Goal: Information Seeking & Learning: Learn about a topic

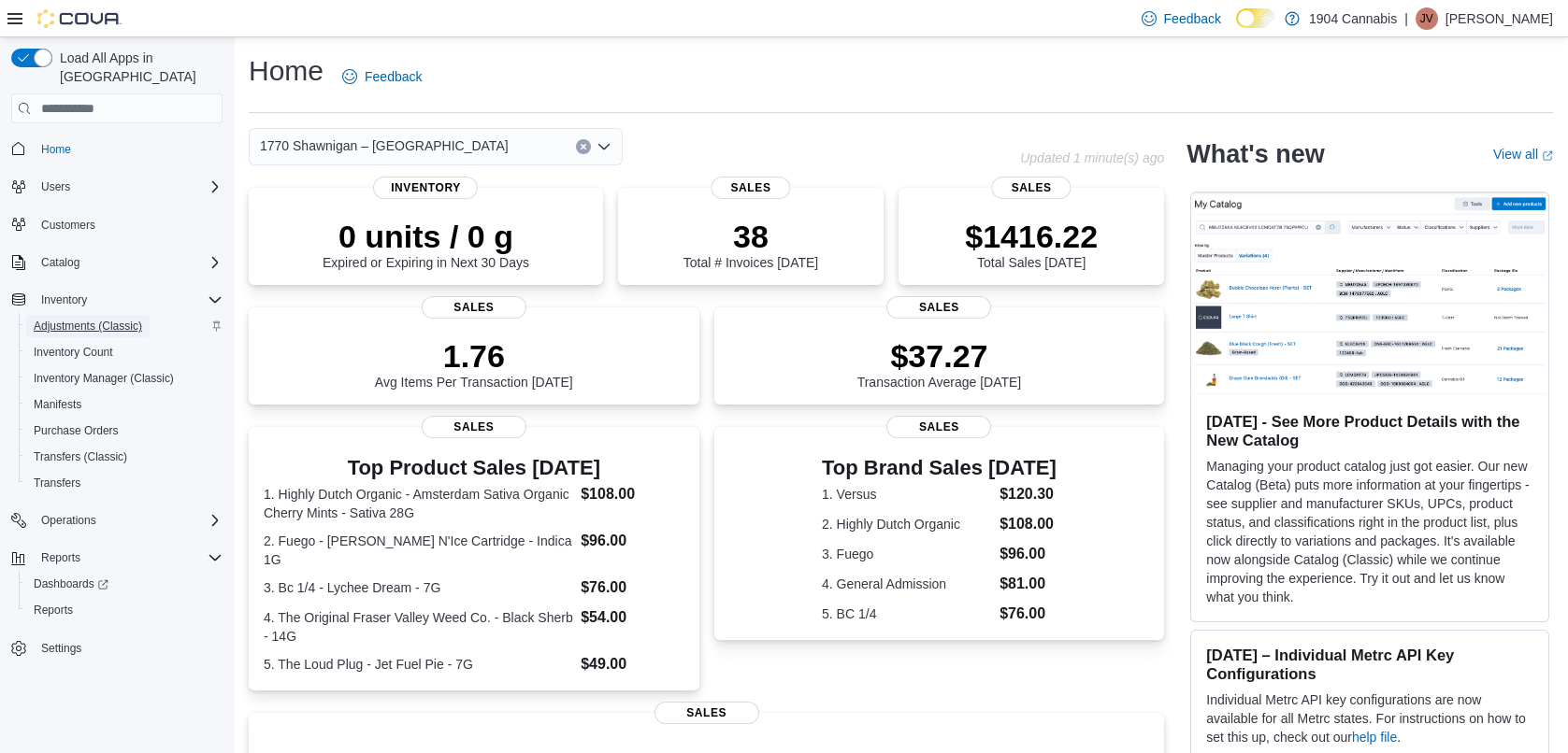
click at [75, 315] on span "Adjustments (Classic)" at bounding box center [88, 325] width 109 height 22
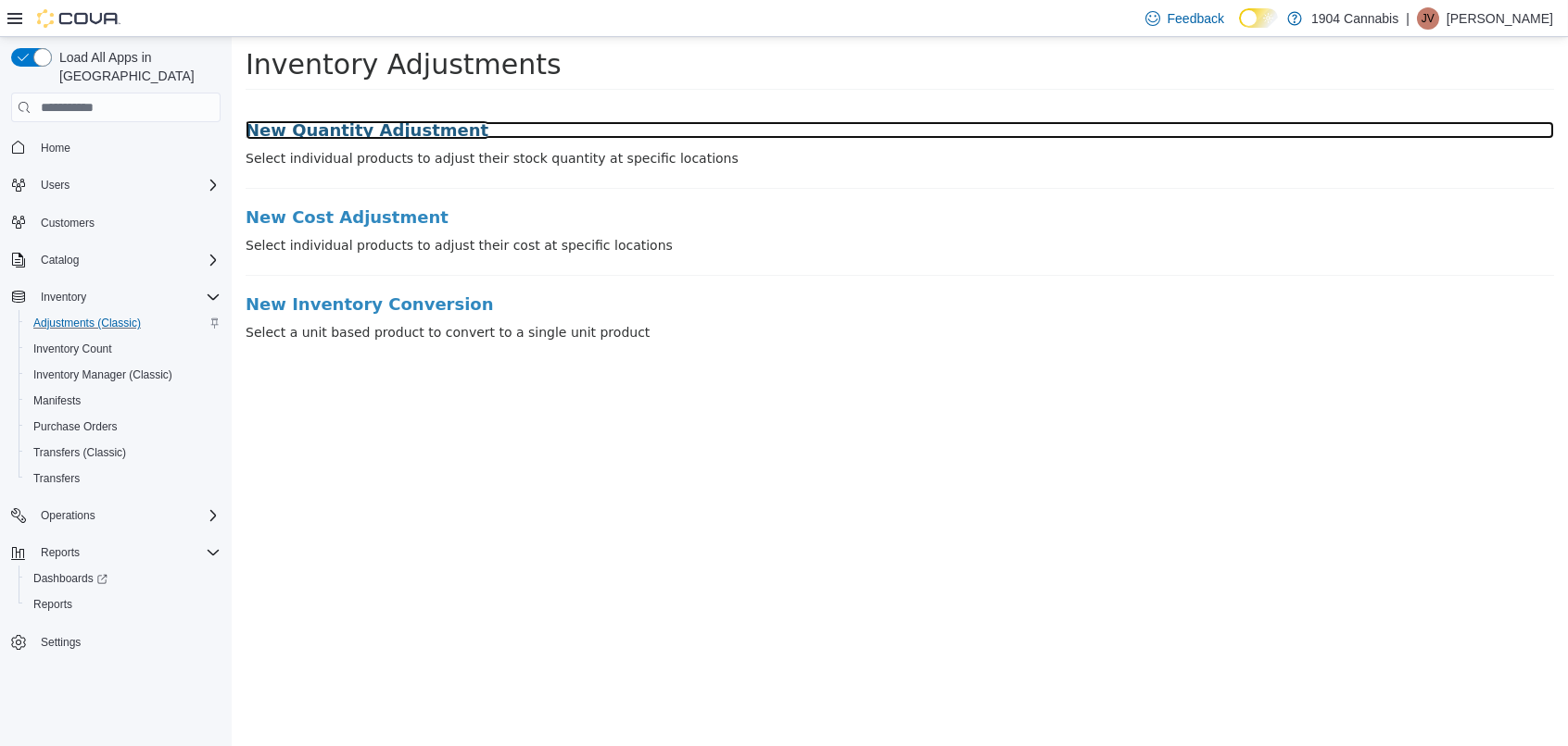
click at [346, 122] on h3 "New Quantity Adjustment" at bounding box center [900, 130] width 1308 height 18
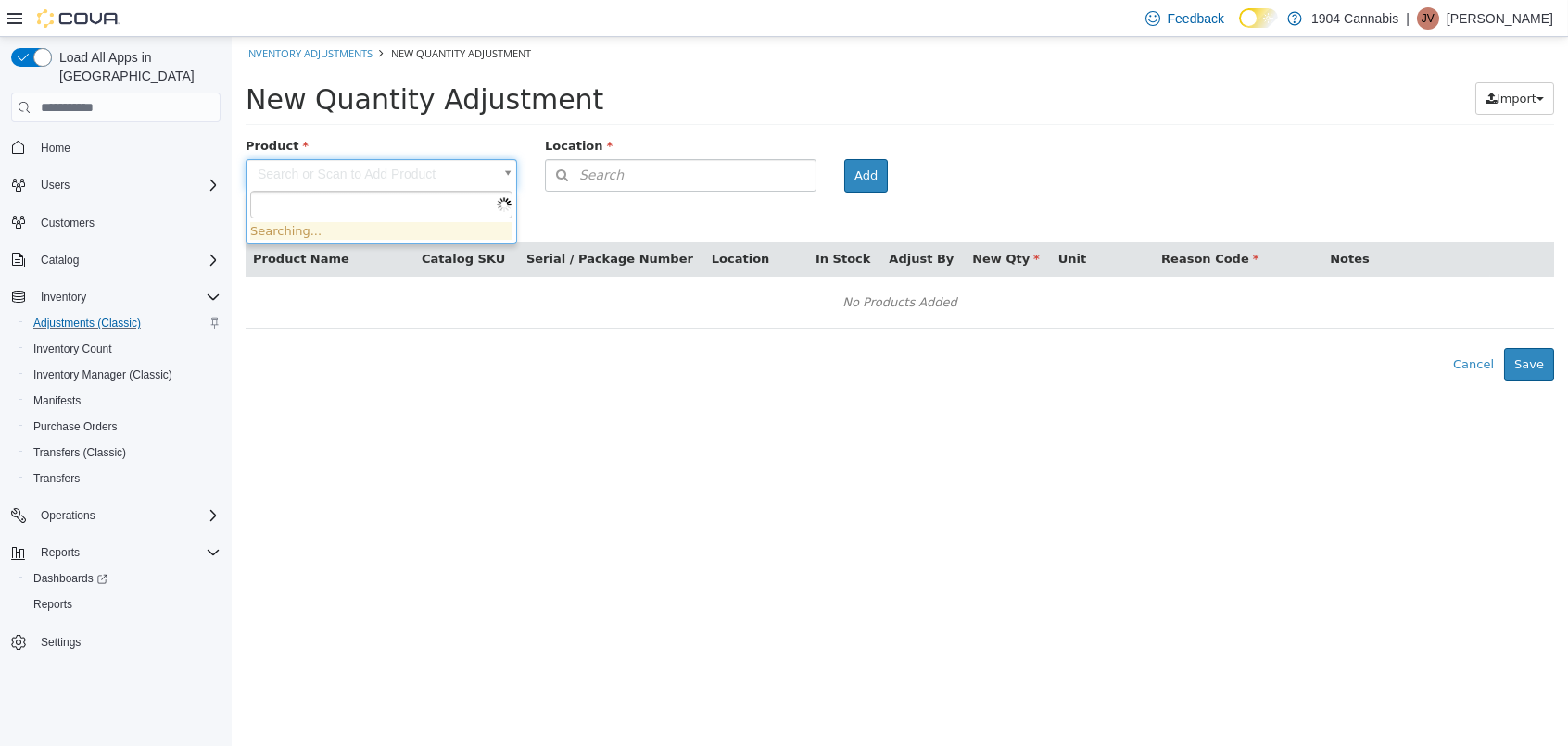
click at [300, 170] on body "× Inventory Adjustments New Quantity Adjustment New Quantity Adjustment Import …" at bounding box center [899, 209] width 1336 height 345
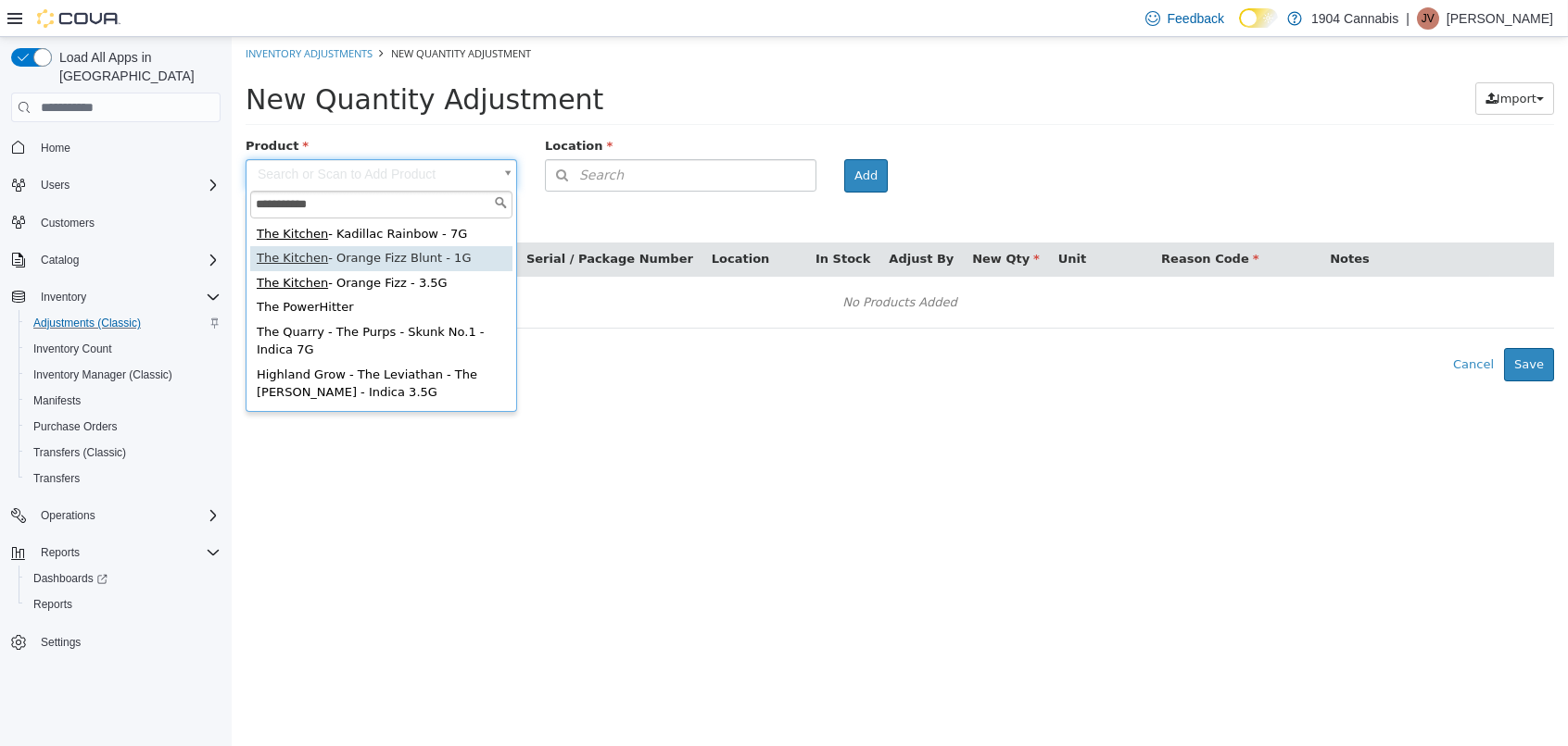
type input "**********"
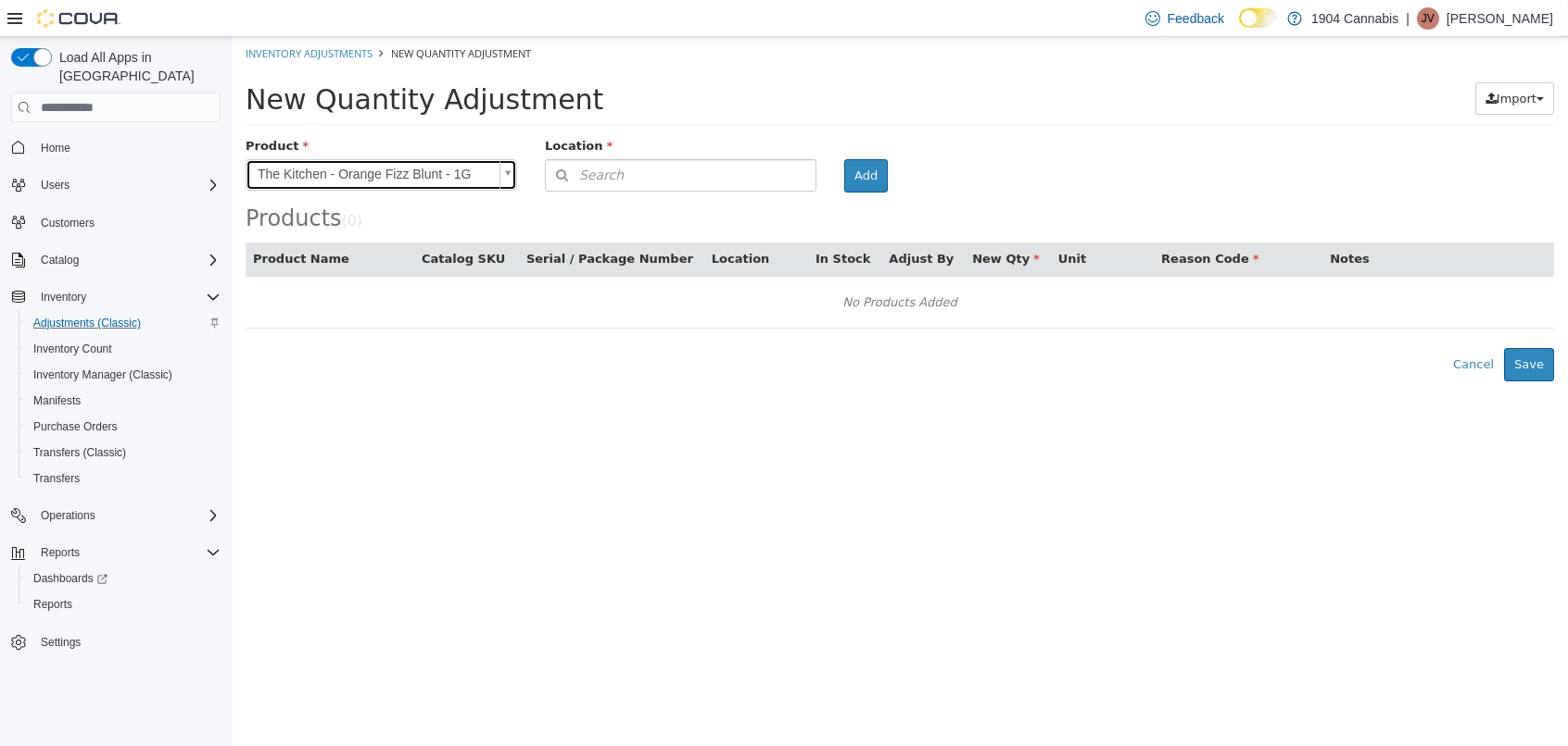
type input "**********"
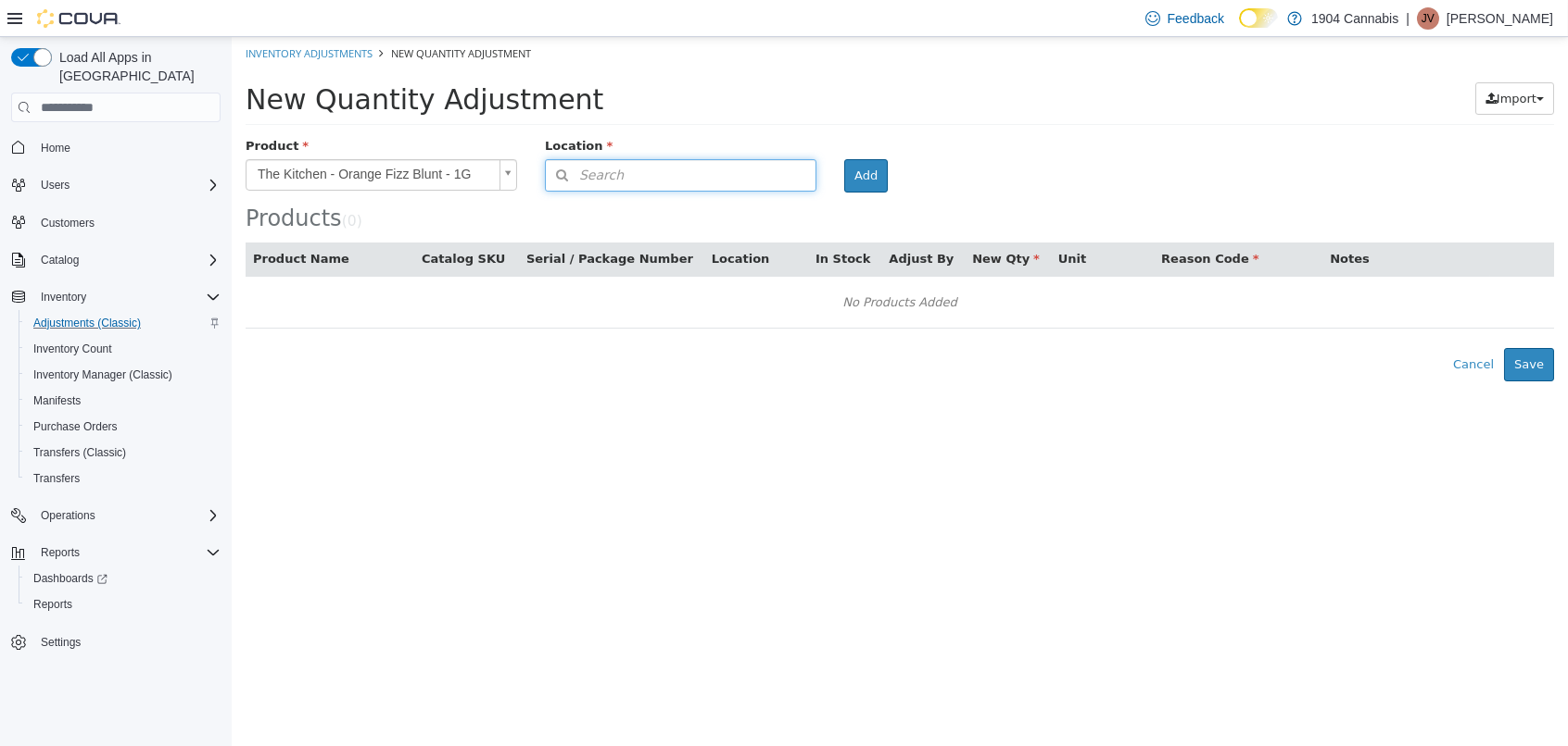
click at [807, 172] on button "Search" at bounding box center [681, 175] width 272 height 33
click at [744, 200] on span "or browse" at bounding box center [770, 208] width 91 height 32
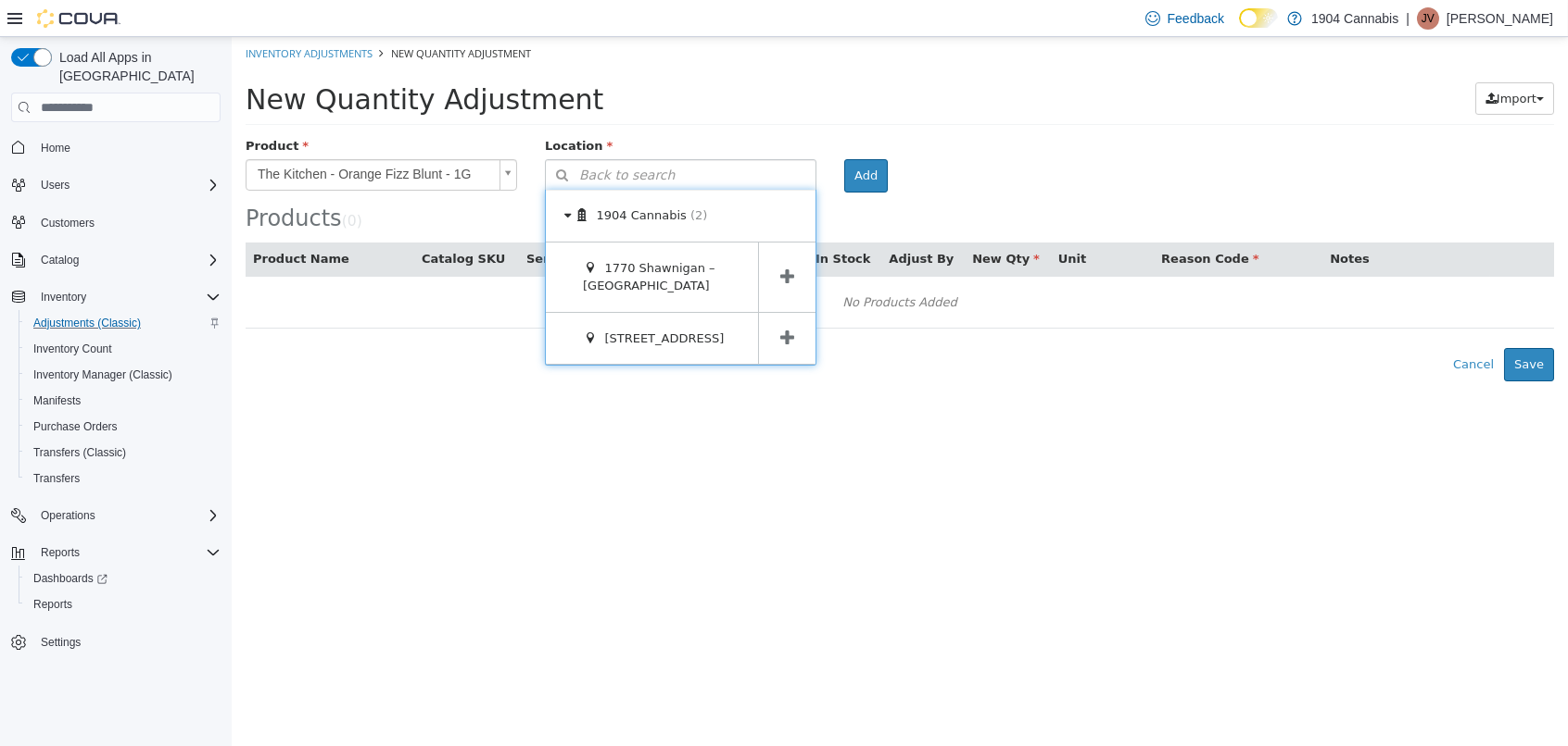
click at [768, 271] on span at bounding box center [787, 277] width 58 height 69
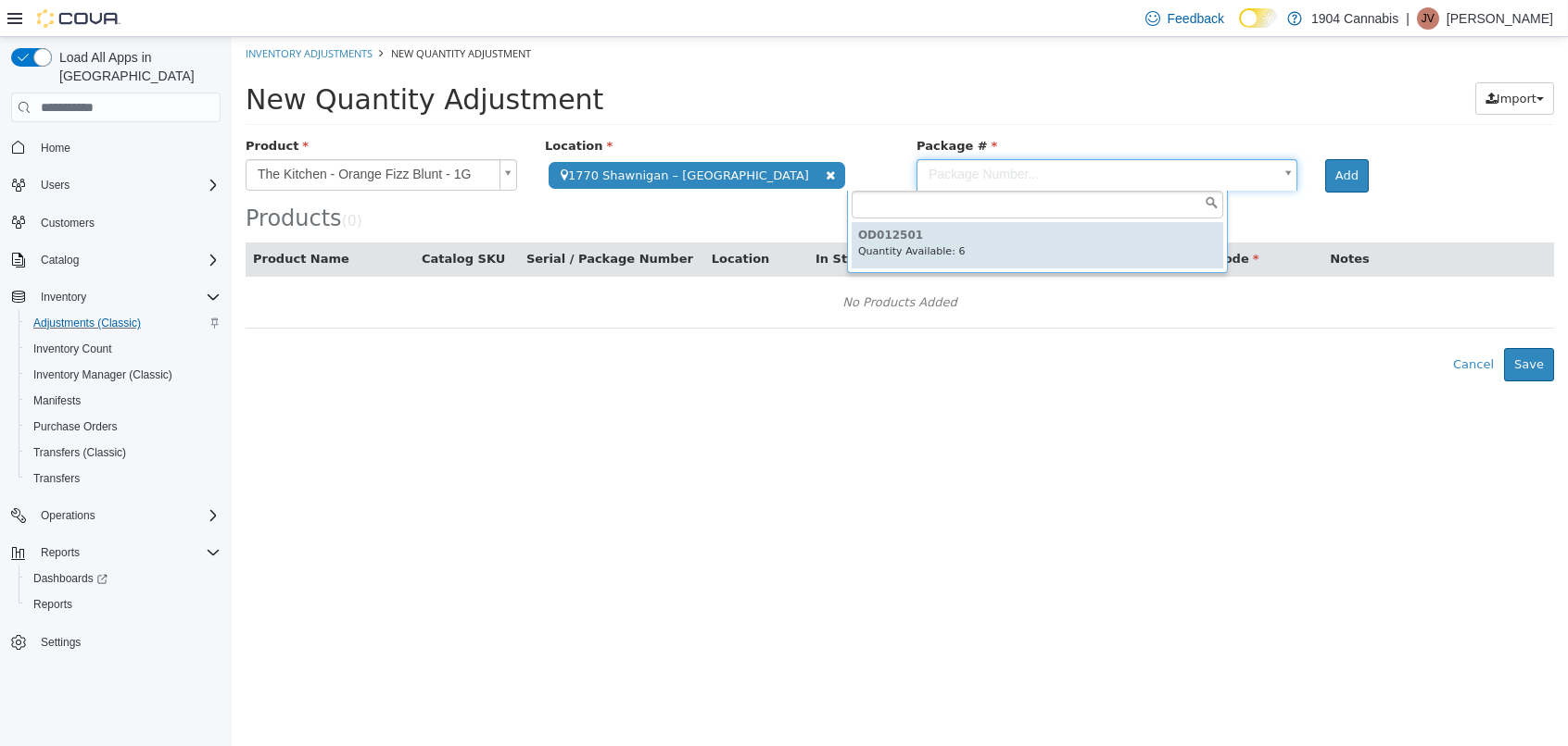
click at [1149, 177] on body "**********" at bounding box center [899, 209] width 1336 height 345
type input "********"
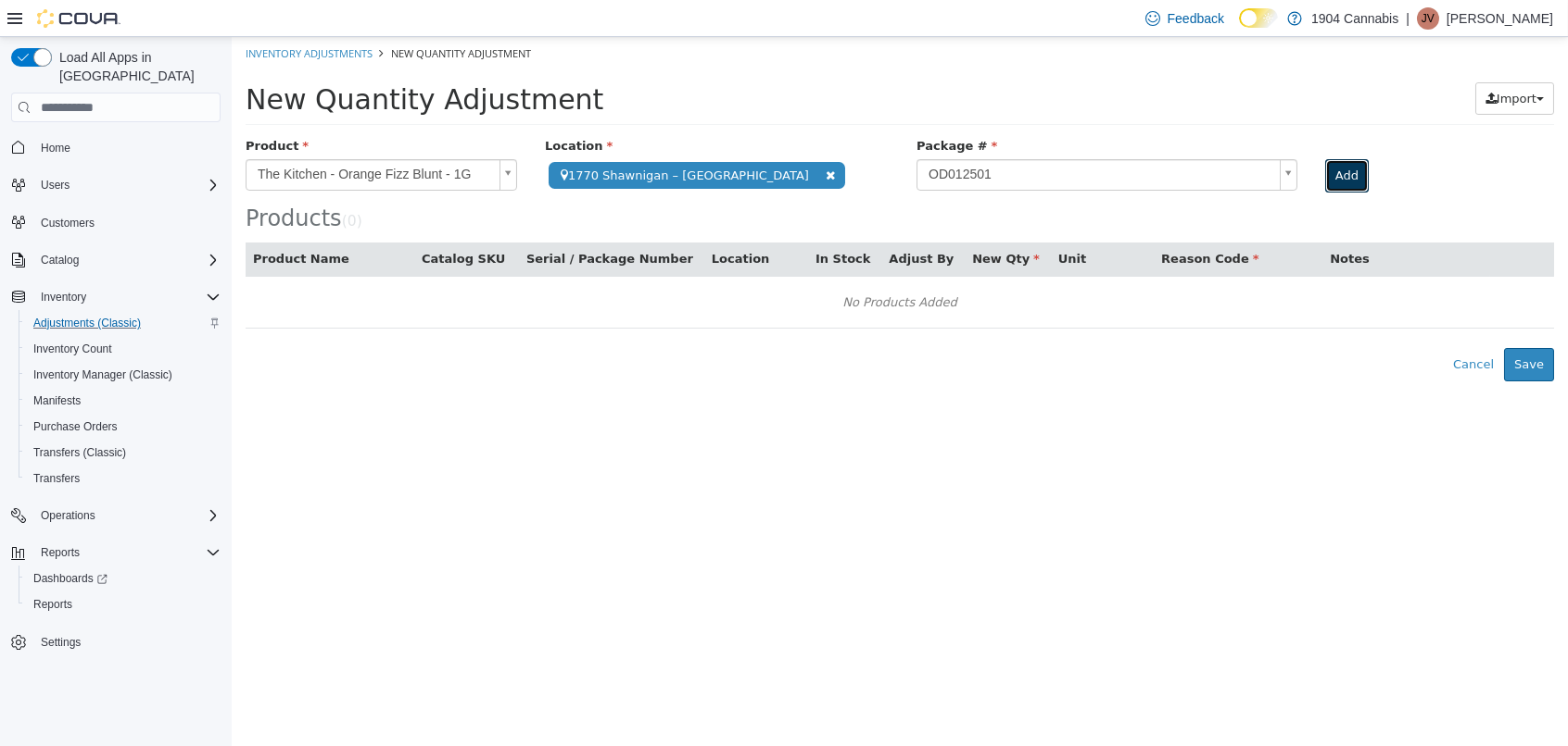
click at [1325, 168] on button "Add" at bounding box center [1346, 175] width 43 height 34
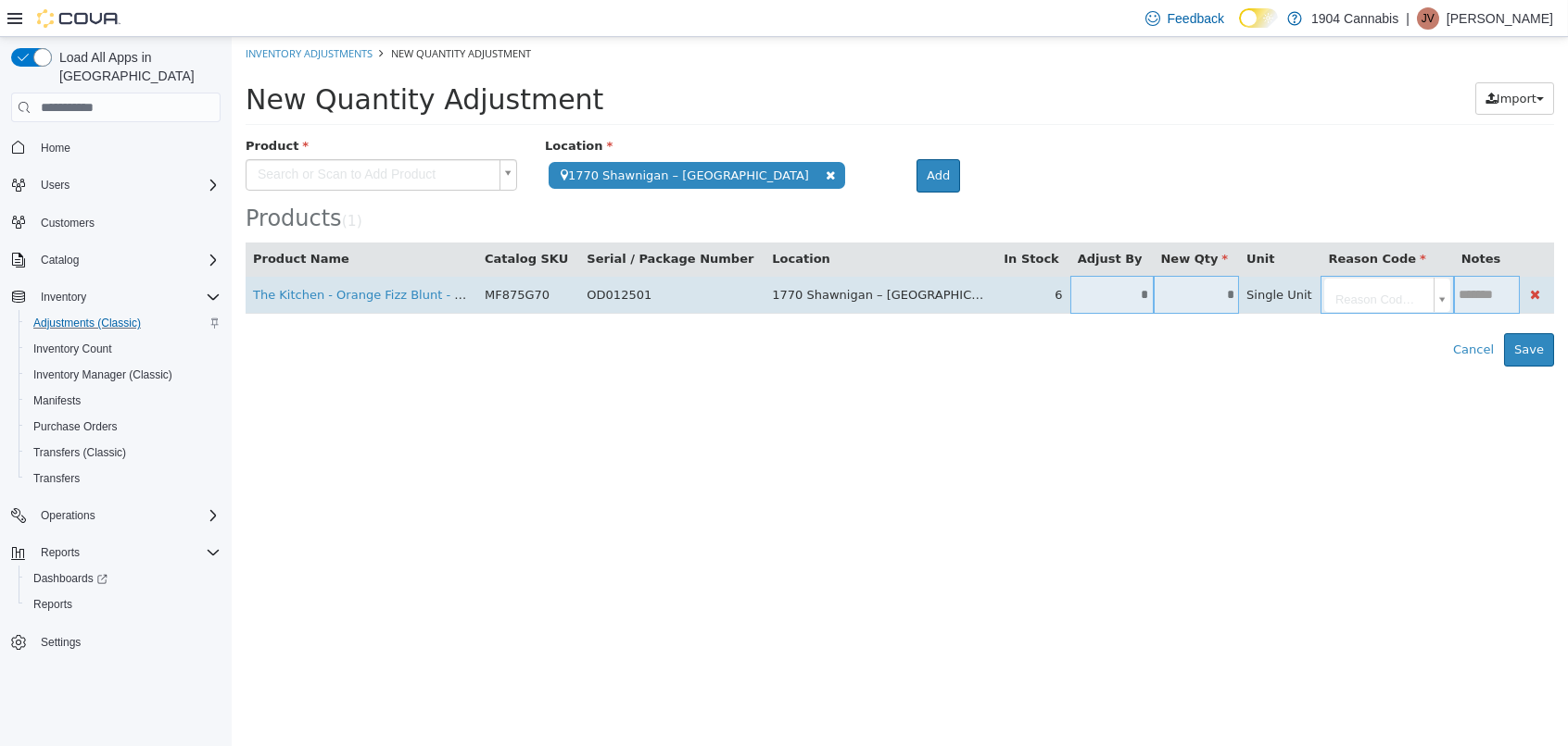
click at [1070, 300] on input "*" at bounding box center [1111, 295] width 84 height 13
type input "**"
type input "*"
click at [1315, 284] on body "**********" at bounding box center [899, 201] width 1336 height 329
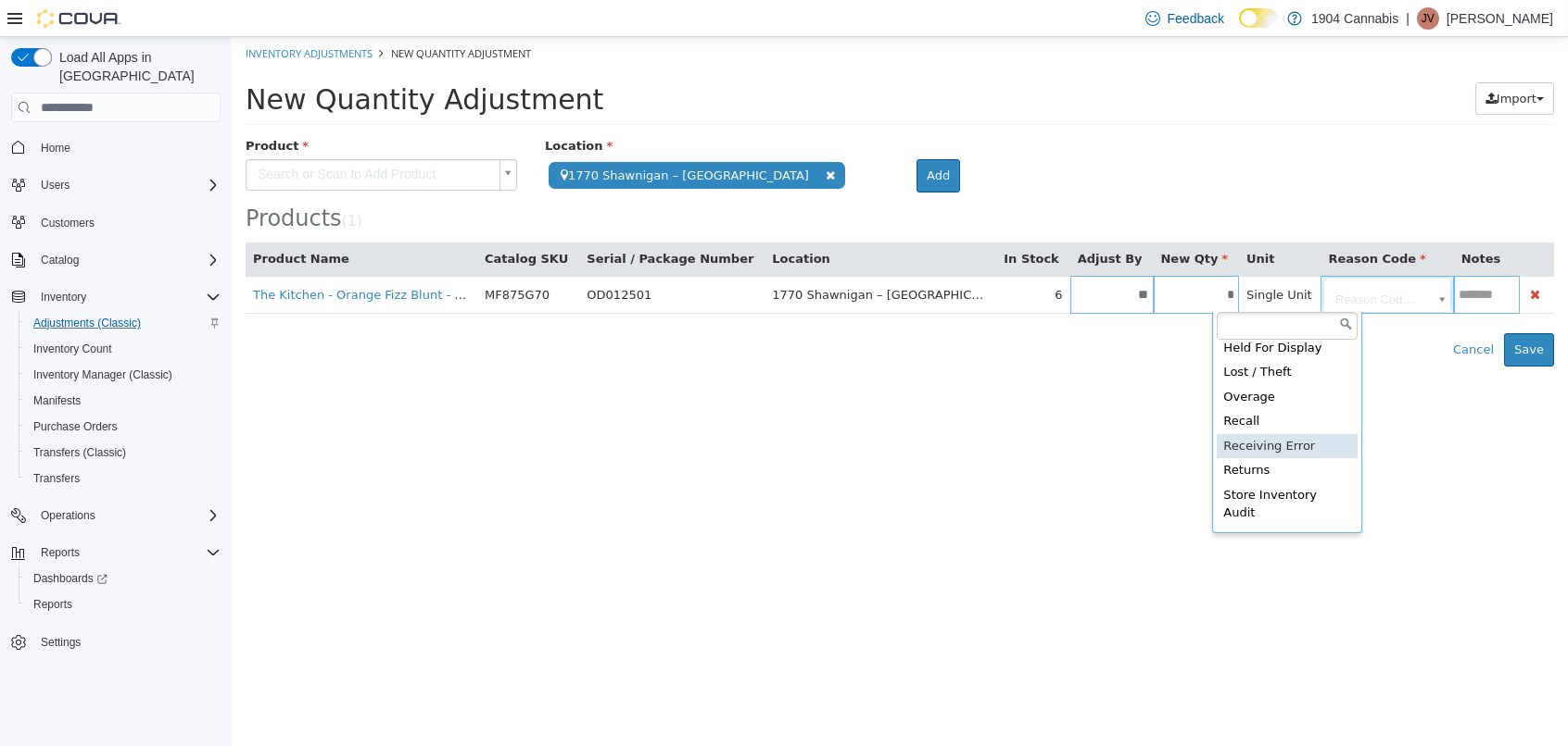
scroll to position [85, 0]
type input "**********"
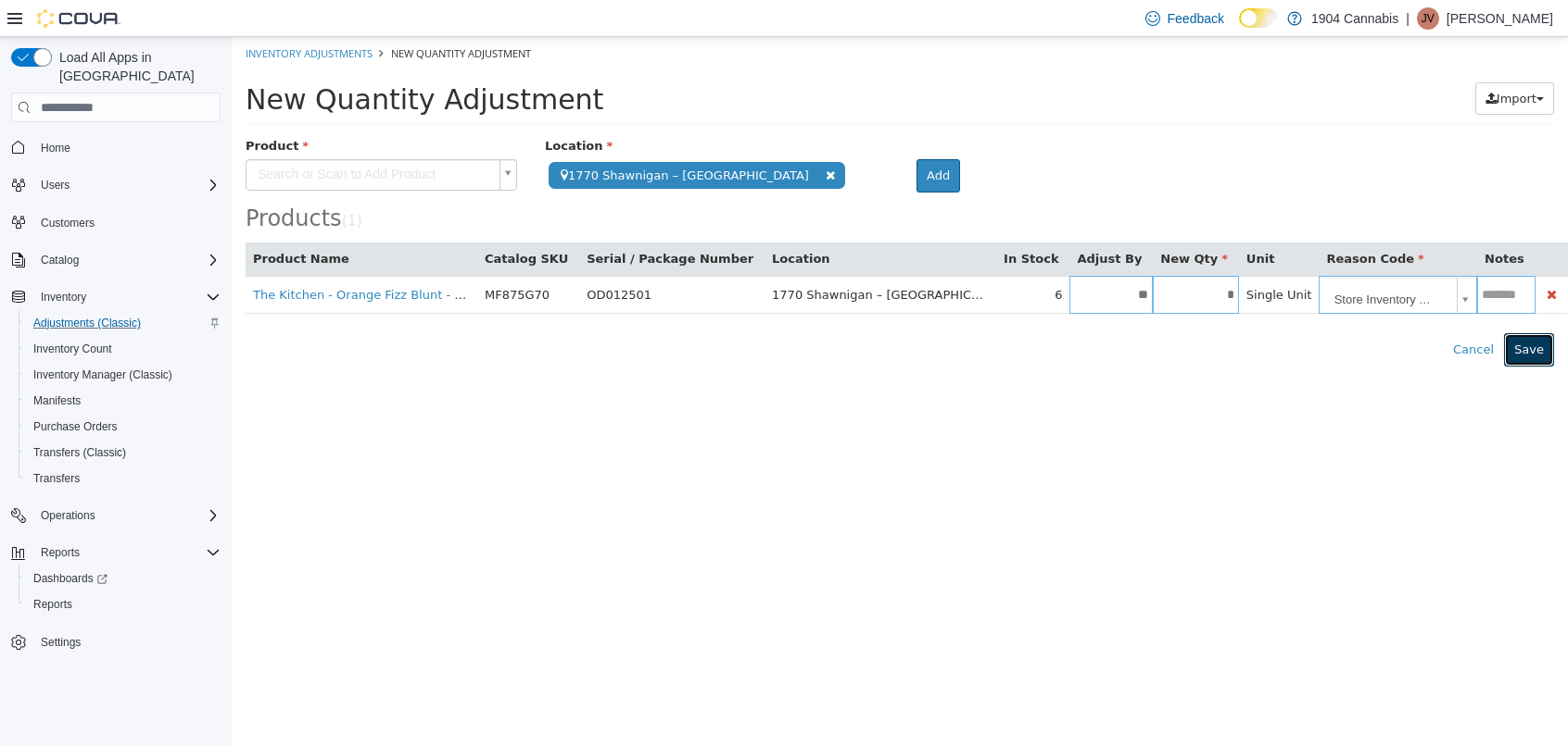
click at [1524, 355] on button "Save" at bounding box center [1529, 349] width 50 height 34
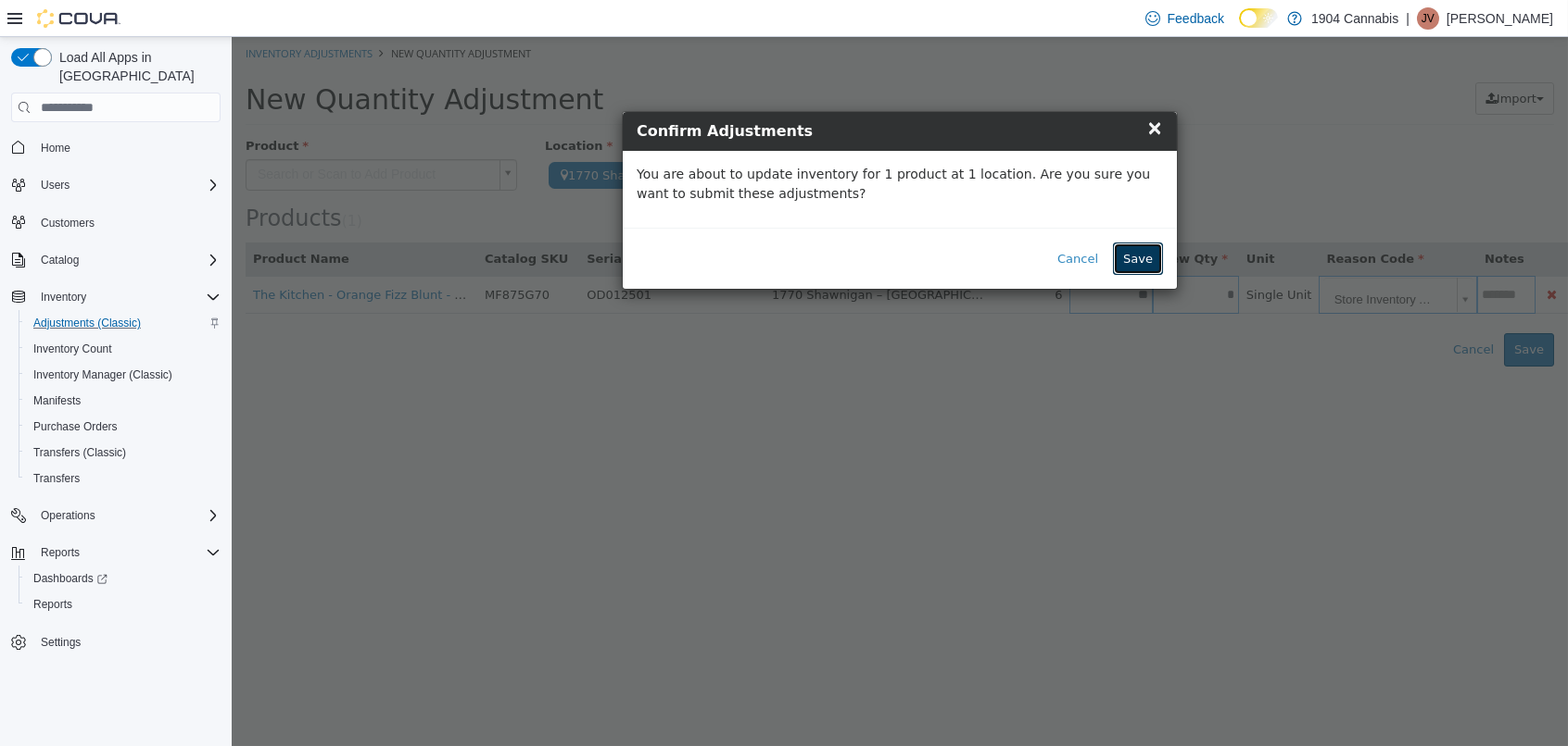
click at [1146, 263] on button "Save" at bounding box center [1137, 259] width 50 height 34
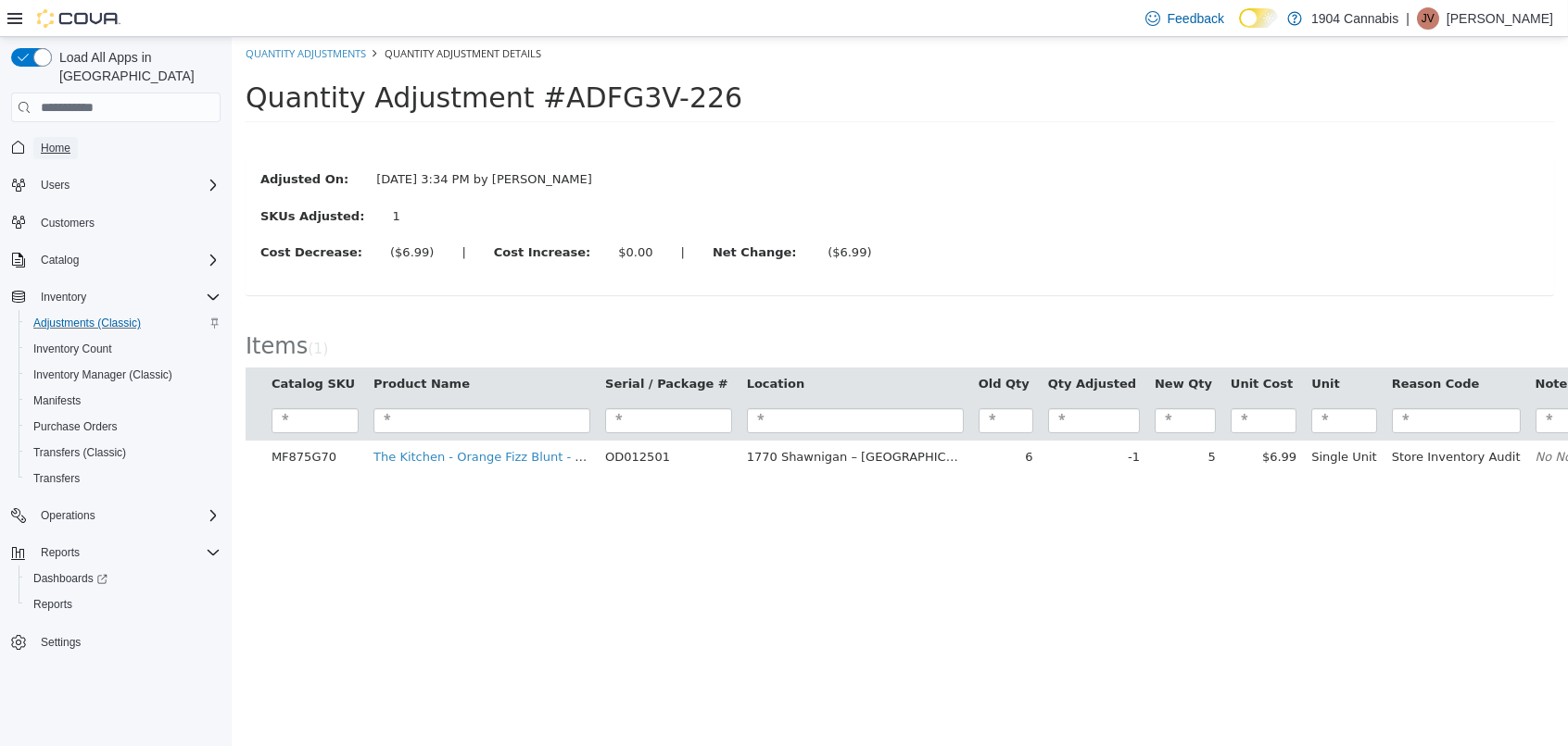
click at [60, 141] on span "Home" at bounding box center [55, 147] width 30 height 14
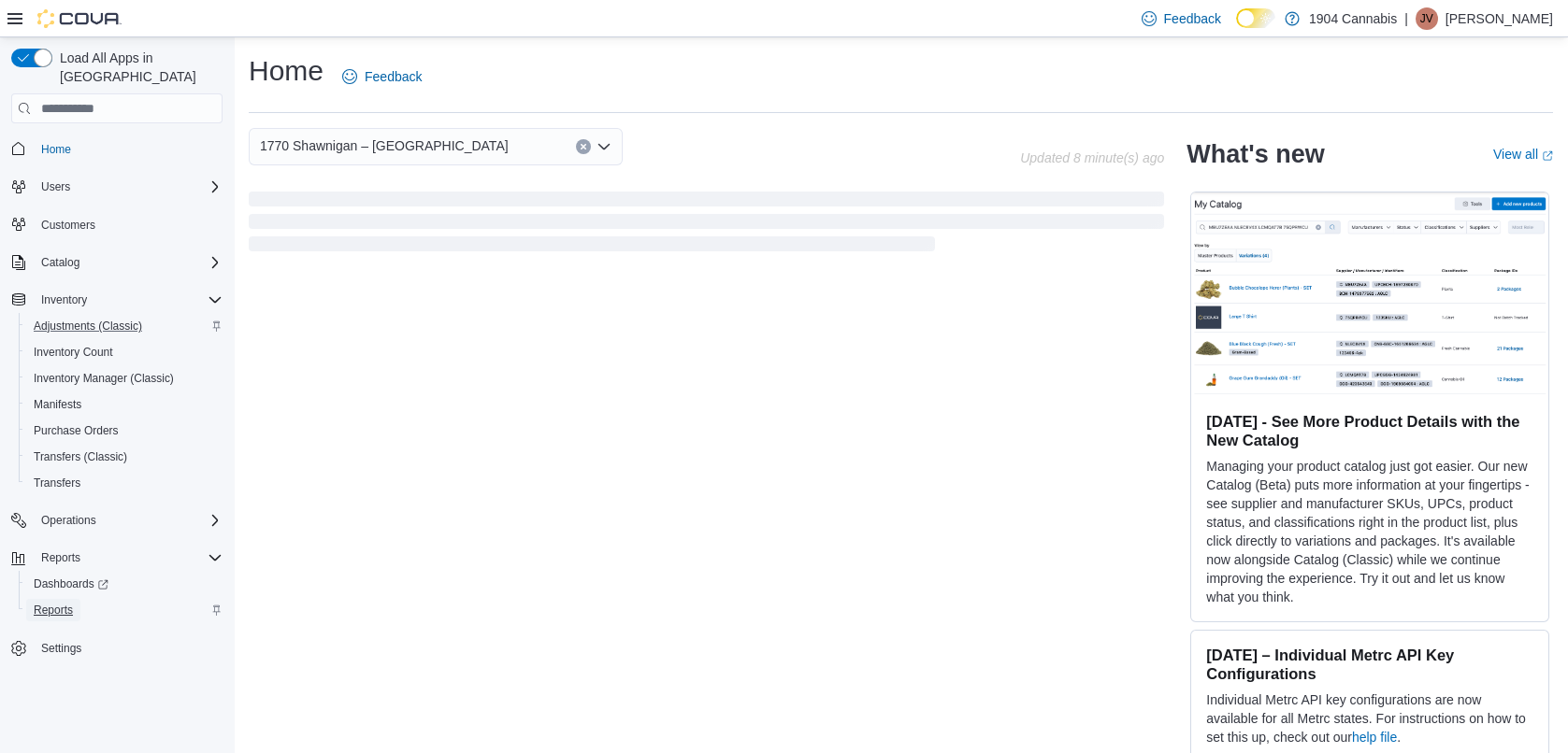
click at [61, 602] on span "Reports" at bounding box center [53, 609] width 39 height 15
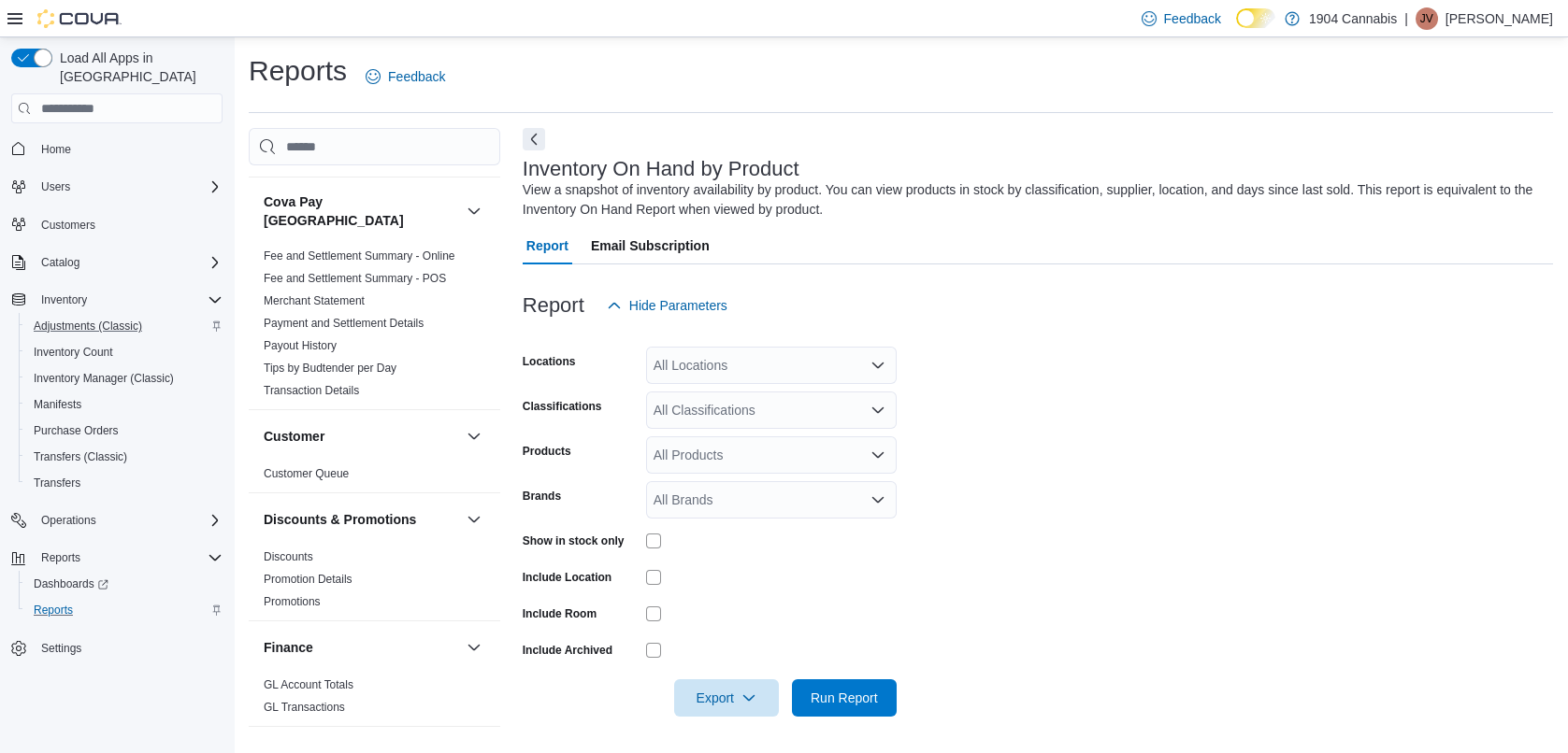
scroll to position [374, 0]
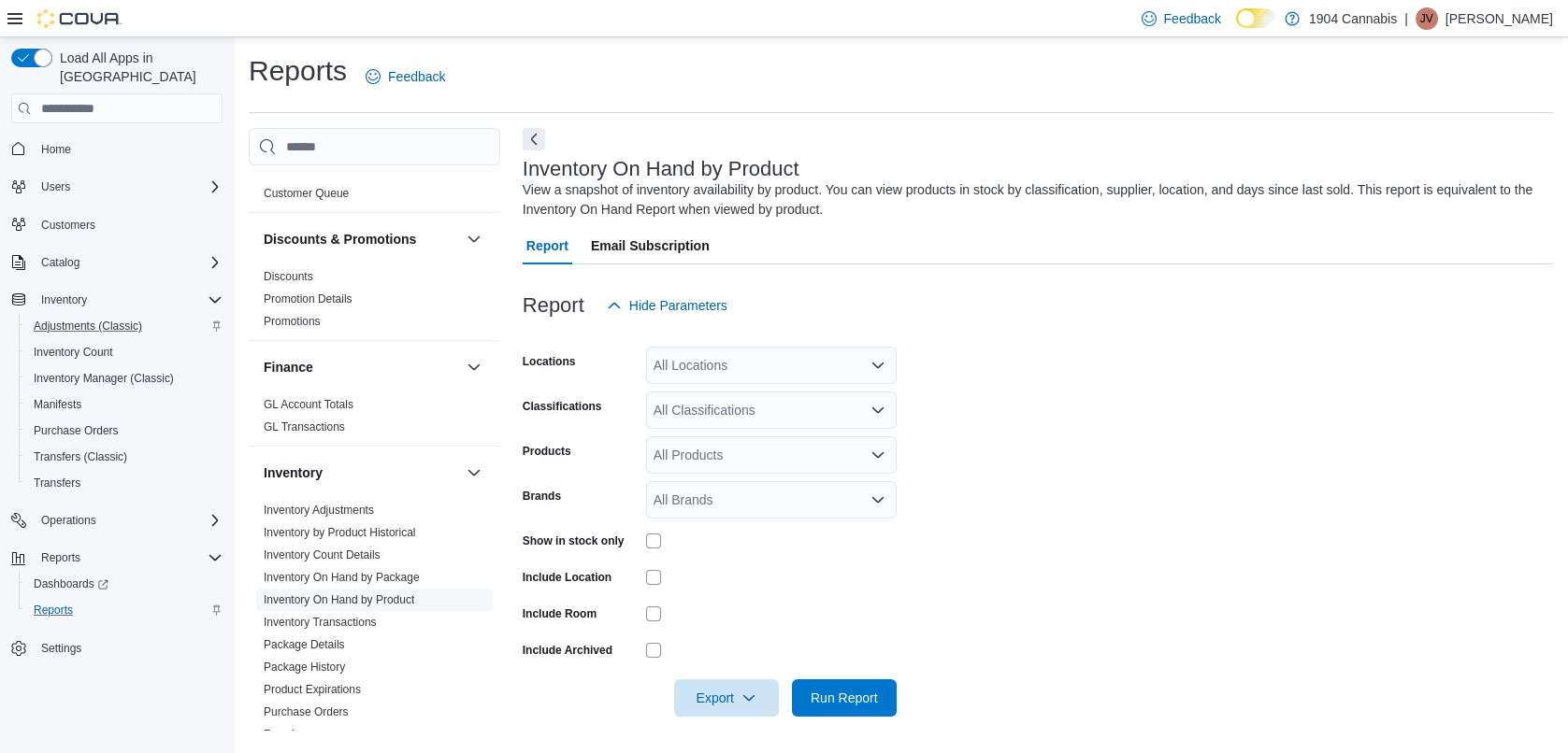
click at [425, 589] on span "Inventory On Hand by Product" at bounding box center [374, 599] width 236 height 22
click at [365, 594] on link "Inventory On Hand by Product" at bounding box center [338, 599] width 151 height 13
click at [780, 356] on div "All Locations" at bounding box center [772, 365] width 251 height 37
click at [764, 416] on span "1770 Shawnigan – [GEOGRAPHIC_DATA]" at bounding box center [811, 424] width 249 height 18
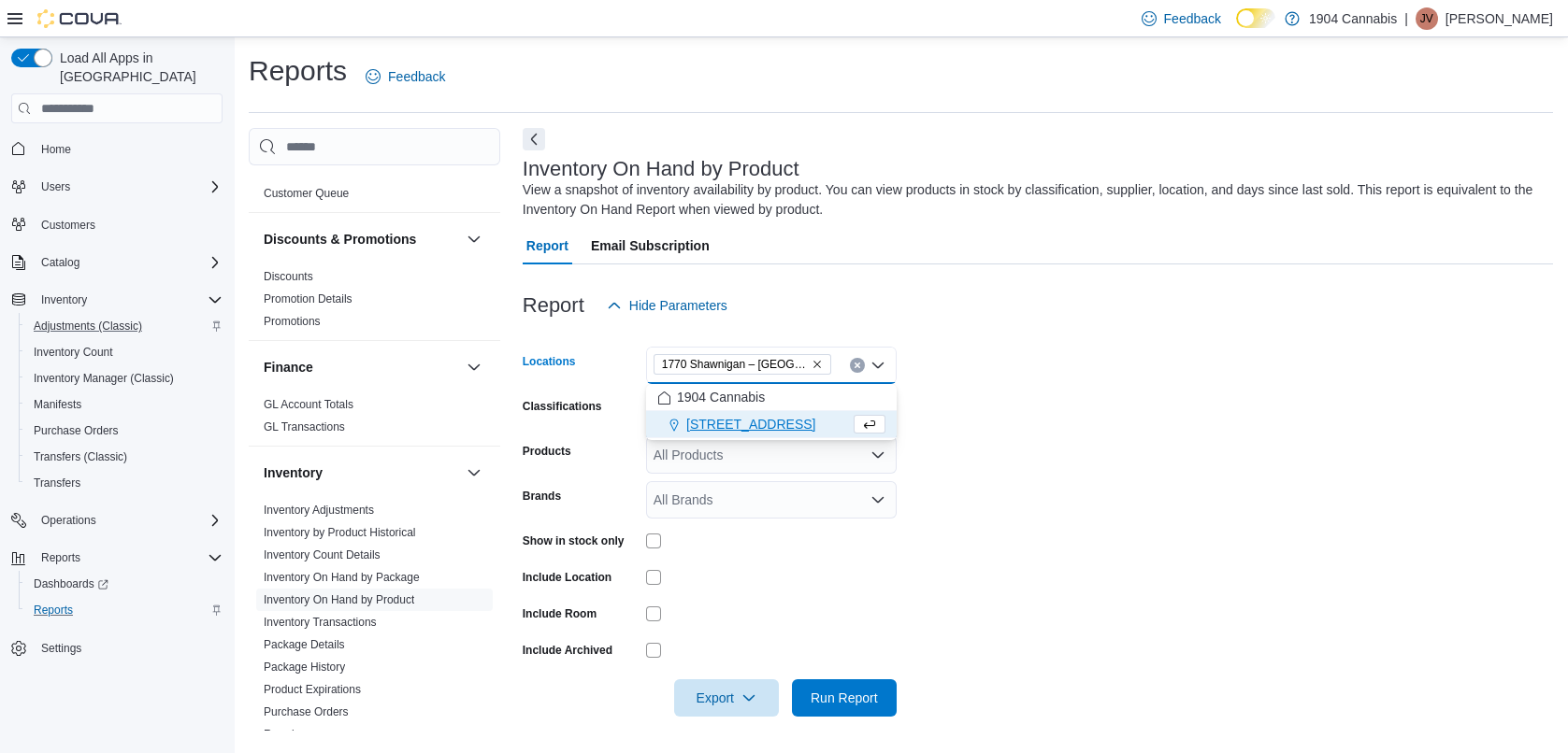
click at [902, 277] on div at bounding box center [1038, 275] width 1030 height 22
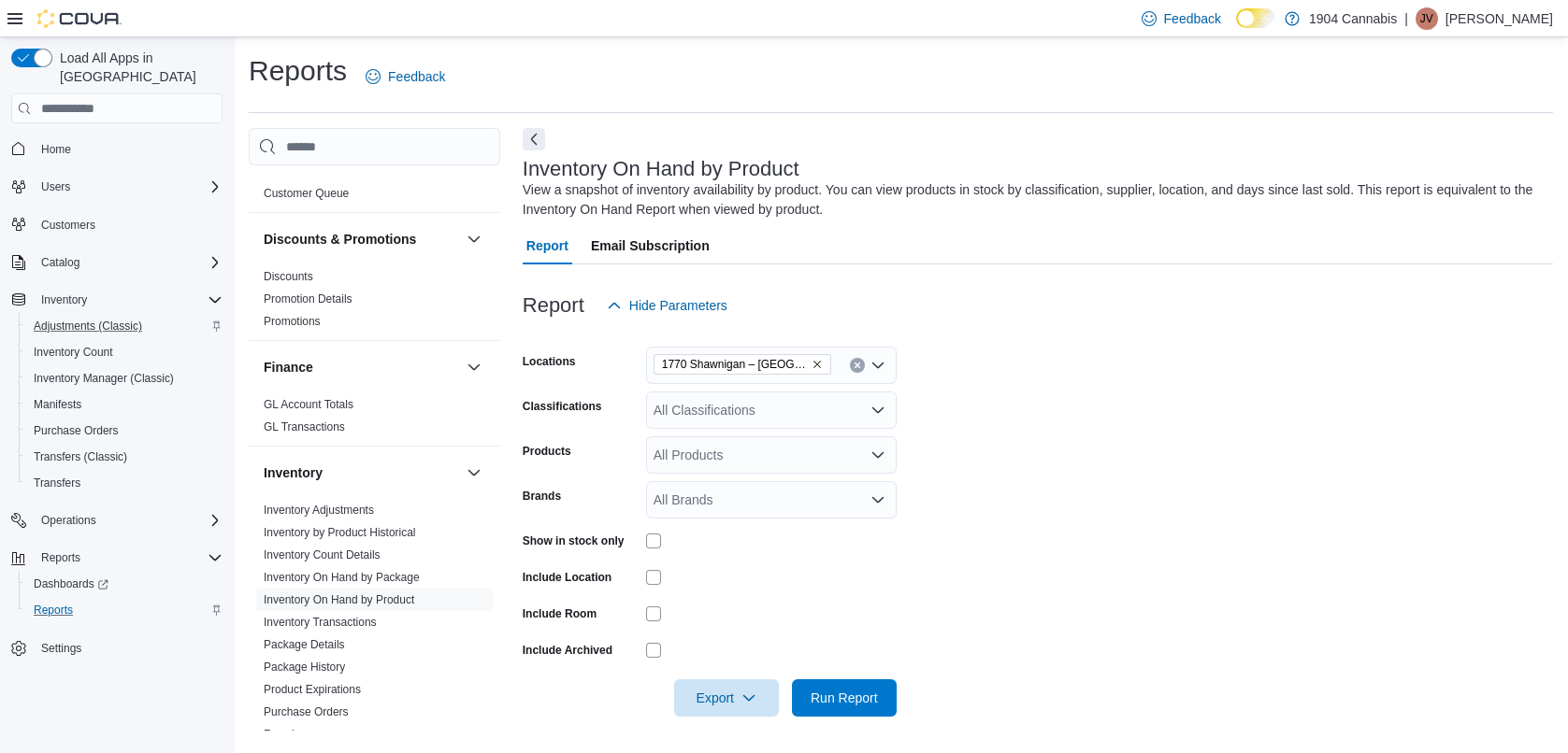
click at [783, 408] on div "All Classifications" at bounding box center [772, 410] width 251 height 37
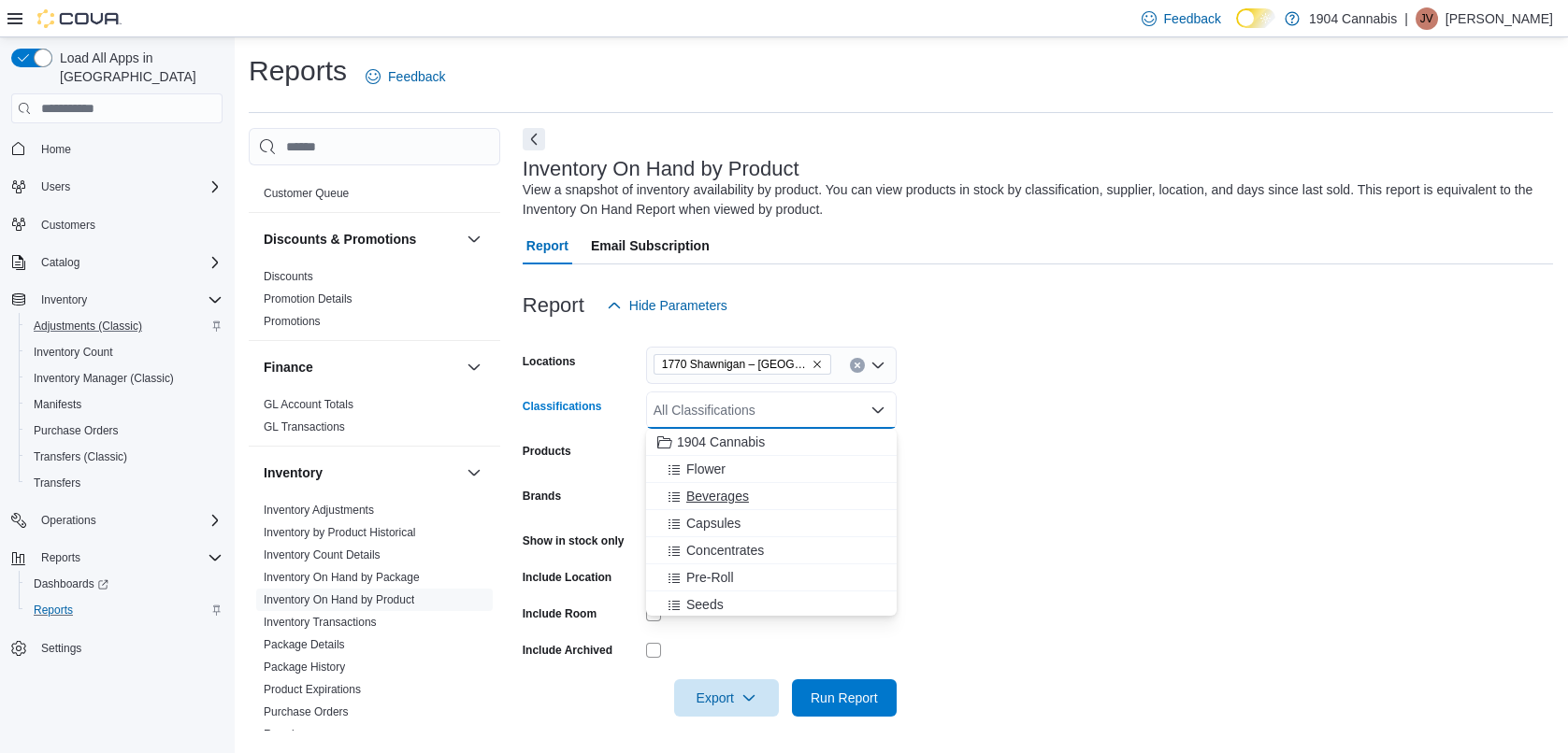
click at [727, 497] on span "Beverages" at bounding box center [717, 496] width 62 height 18
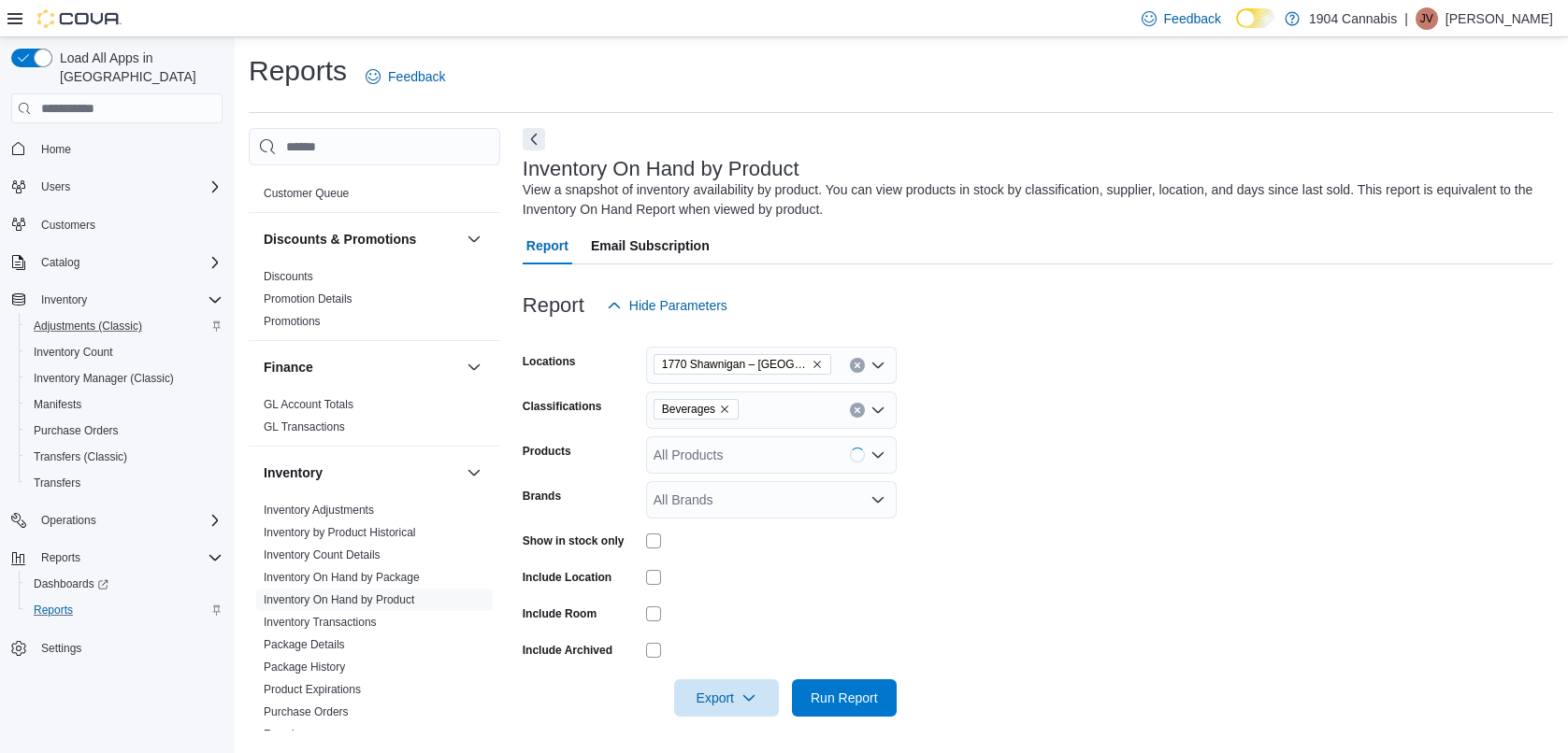
click at [1025, 341] on div at bounding box center [1038, 335] width 1030 height 22
click at [877, 701] on span "Run Report" at bounding box center [844, 697] width 67 height 18
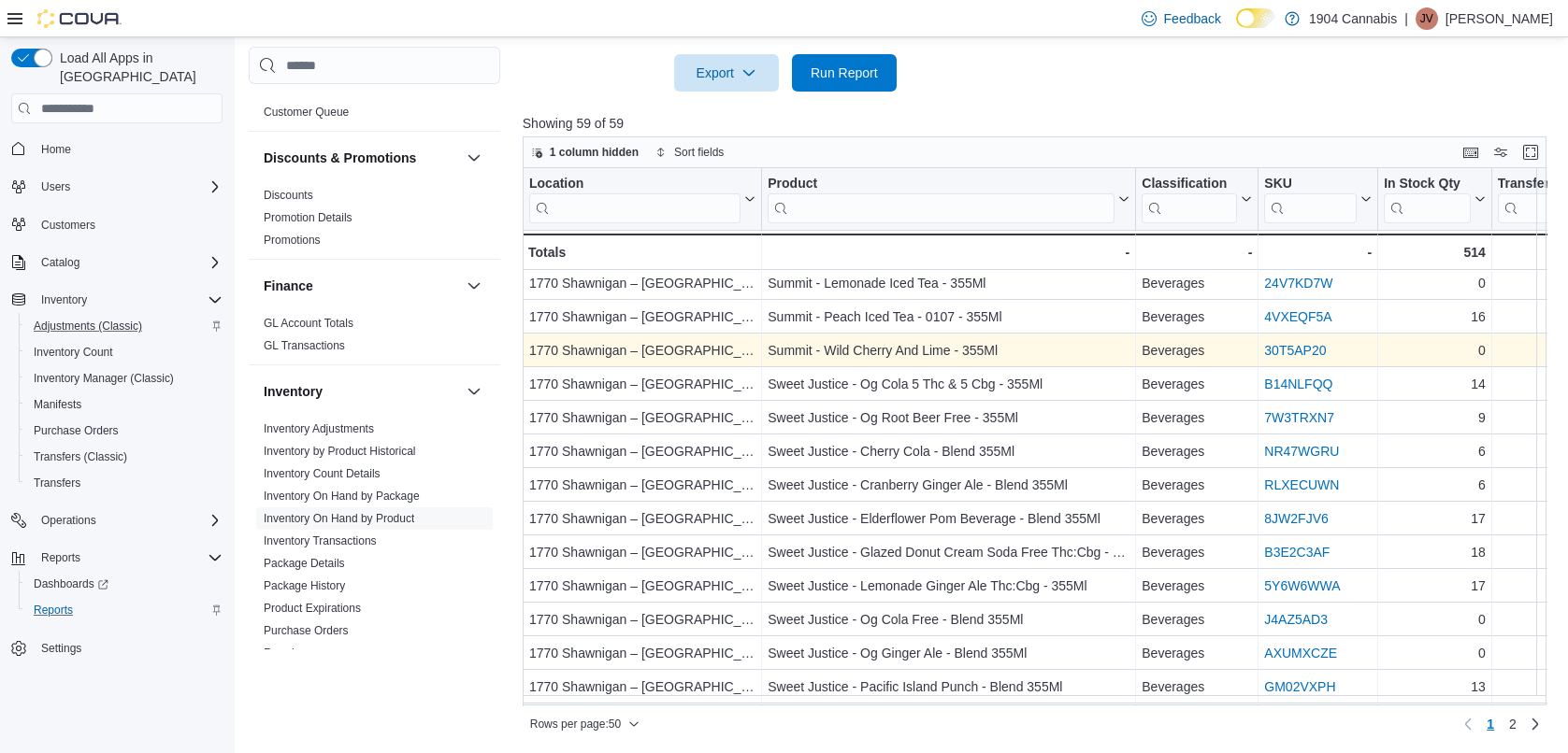
scroll to position [1255, 0]
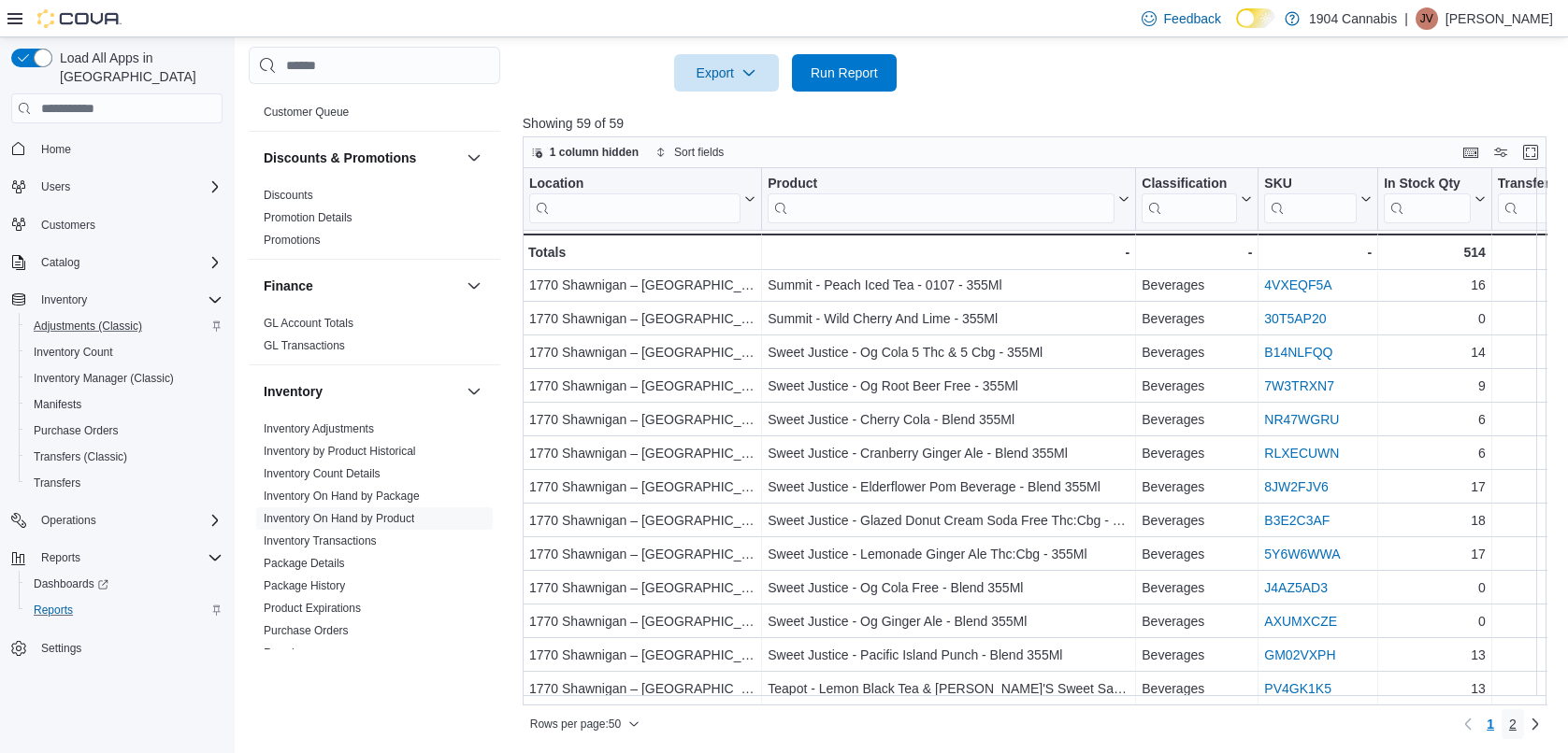
click at [1516, 722] on span "2" at bounding box center [1514, 724] width 8 height 18
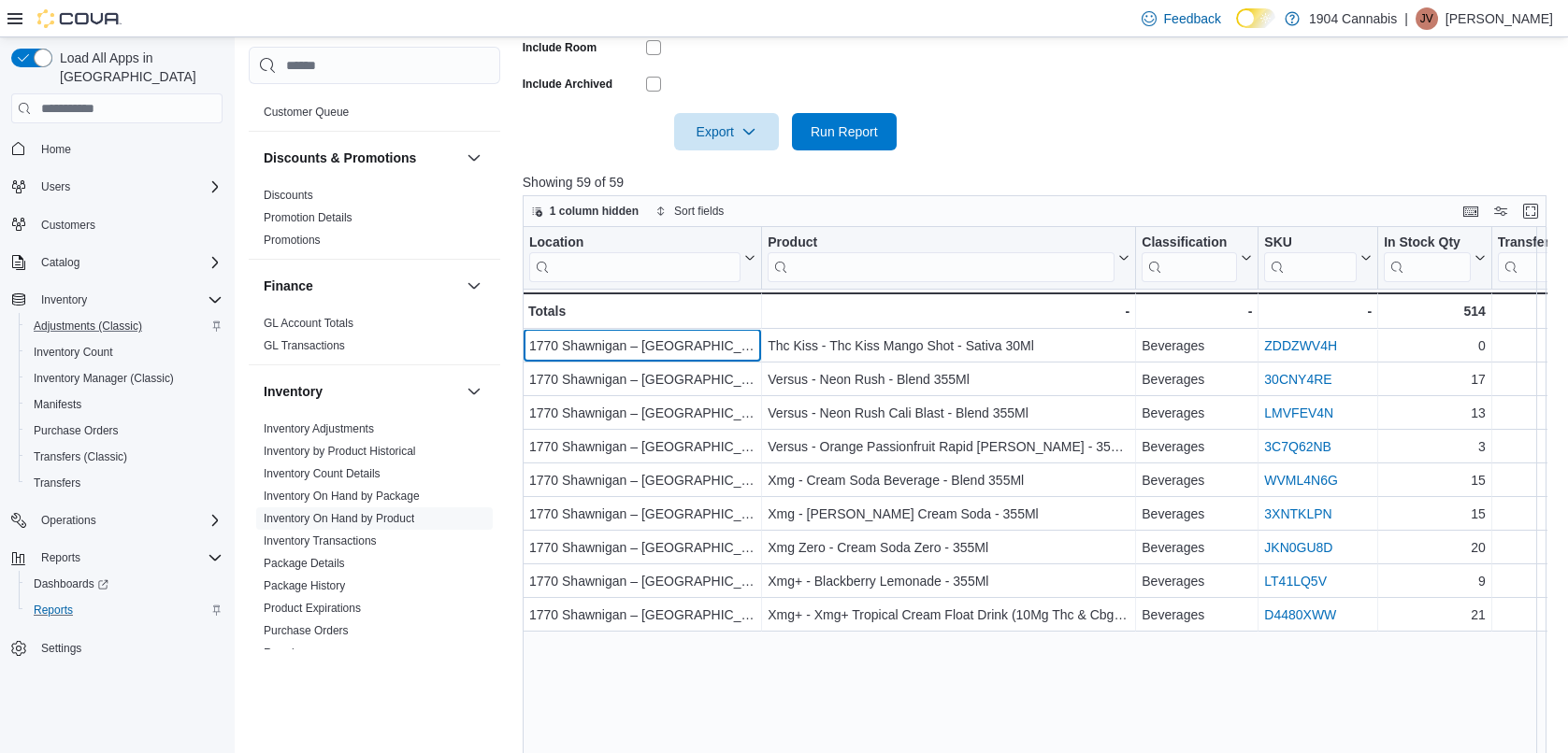
scroll to position [531, 0]
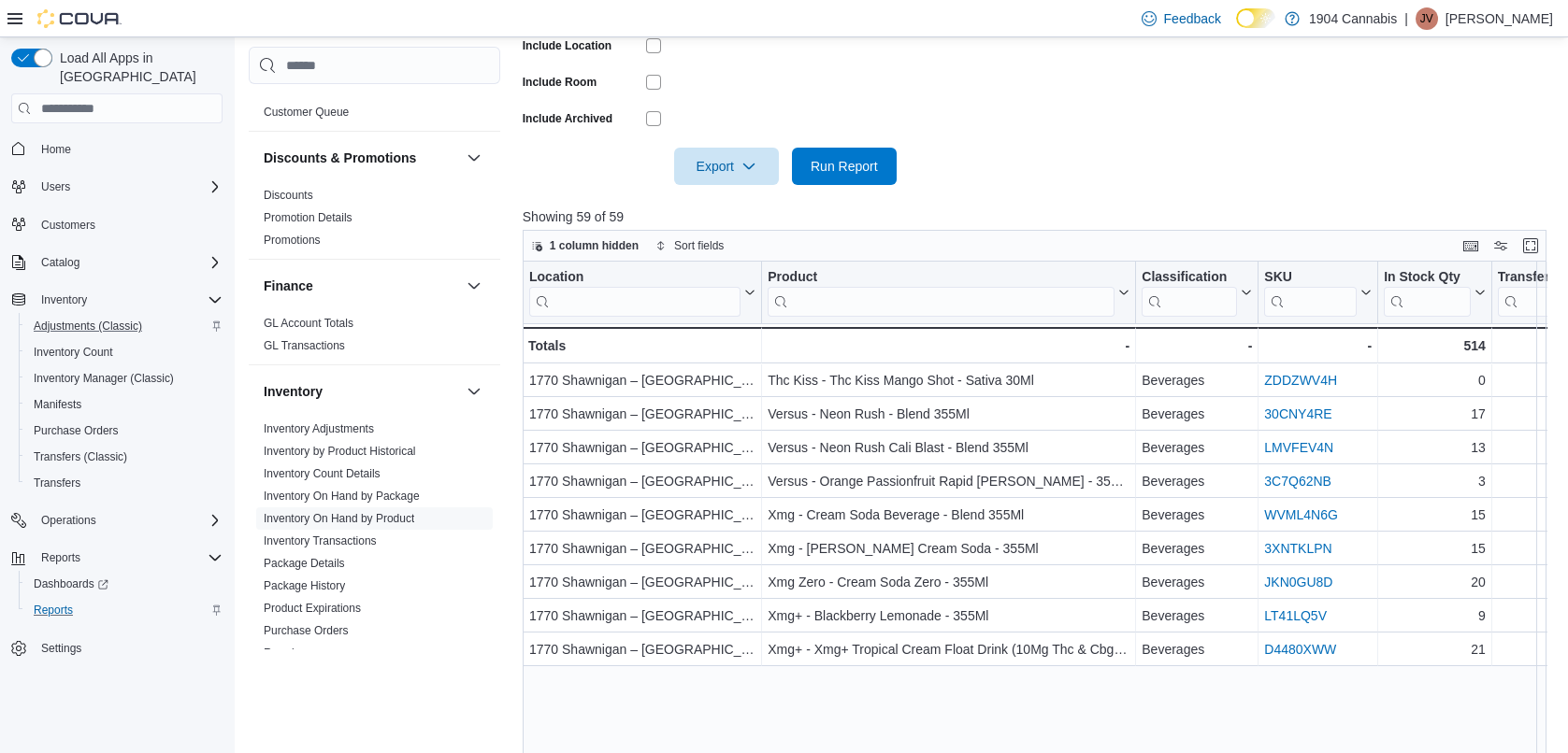
click at [588, 148] on div "Export Run Report" at bounding box center [710, 166] width 374 height 37
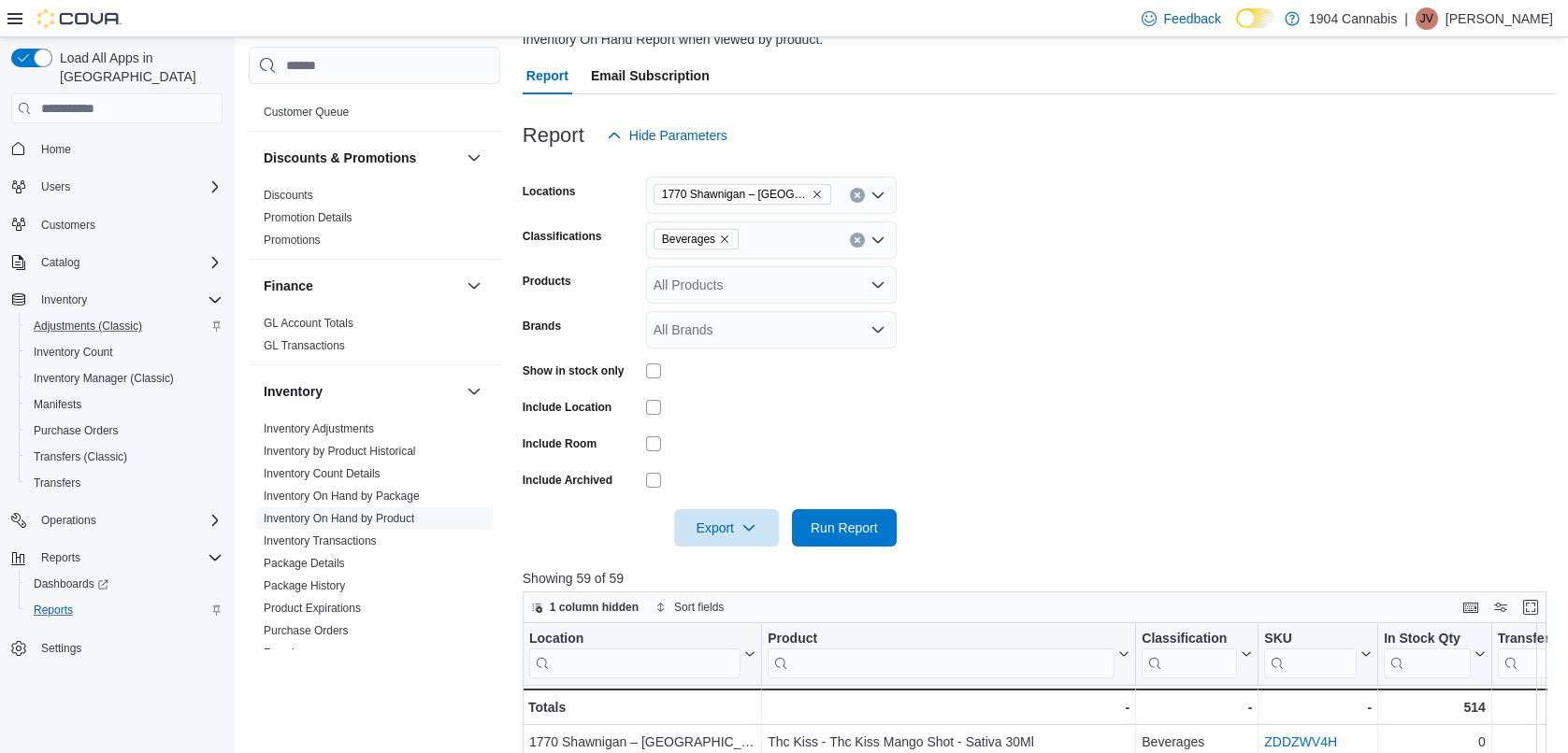
scroll to position [64, 0]
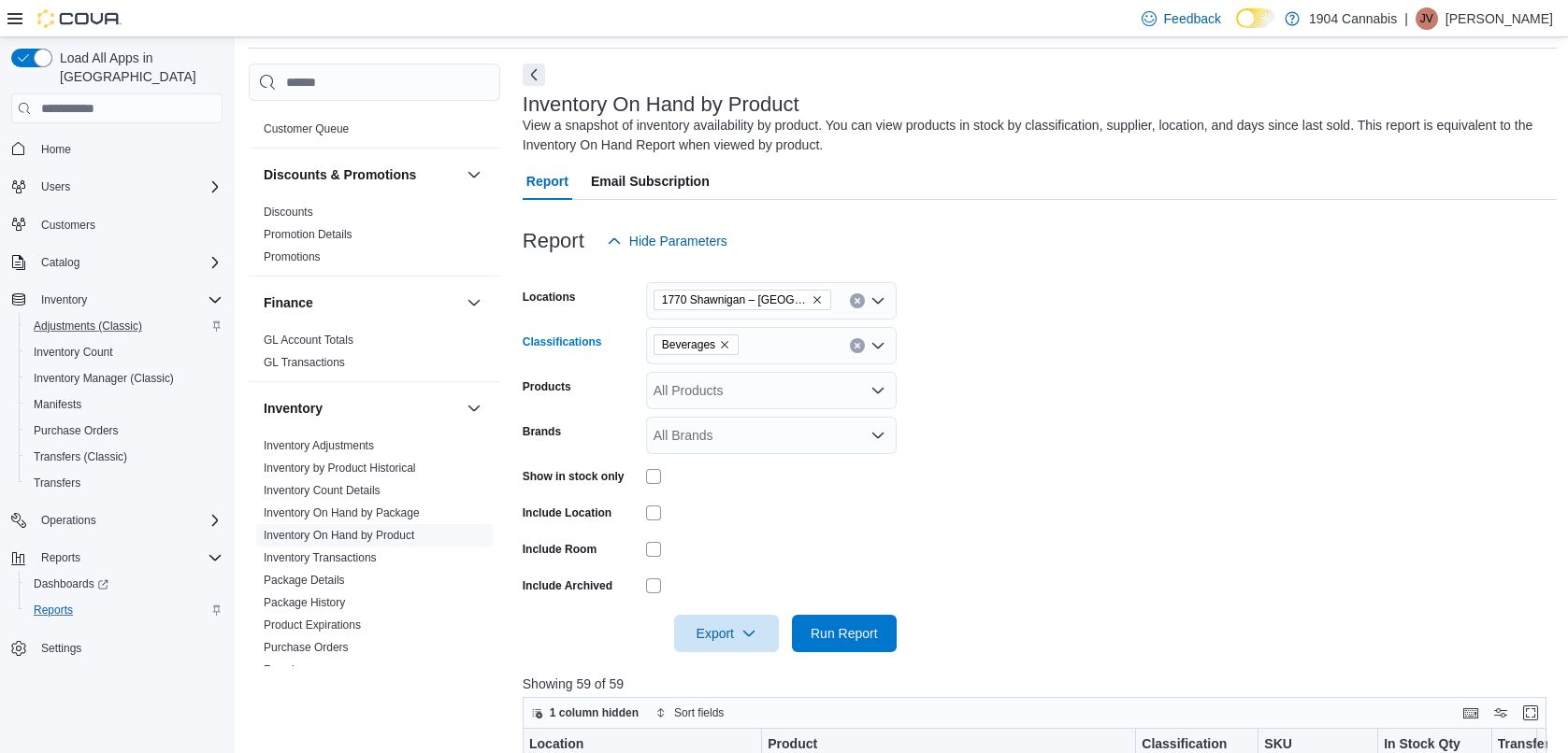
click at [724, 341] on icon "Remove Beverages from selection in this group" at bounding box center [725, 345] width 12 height 12
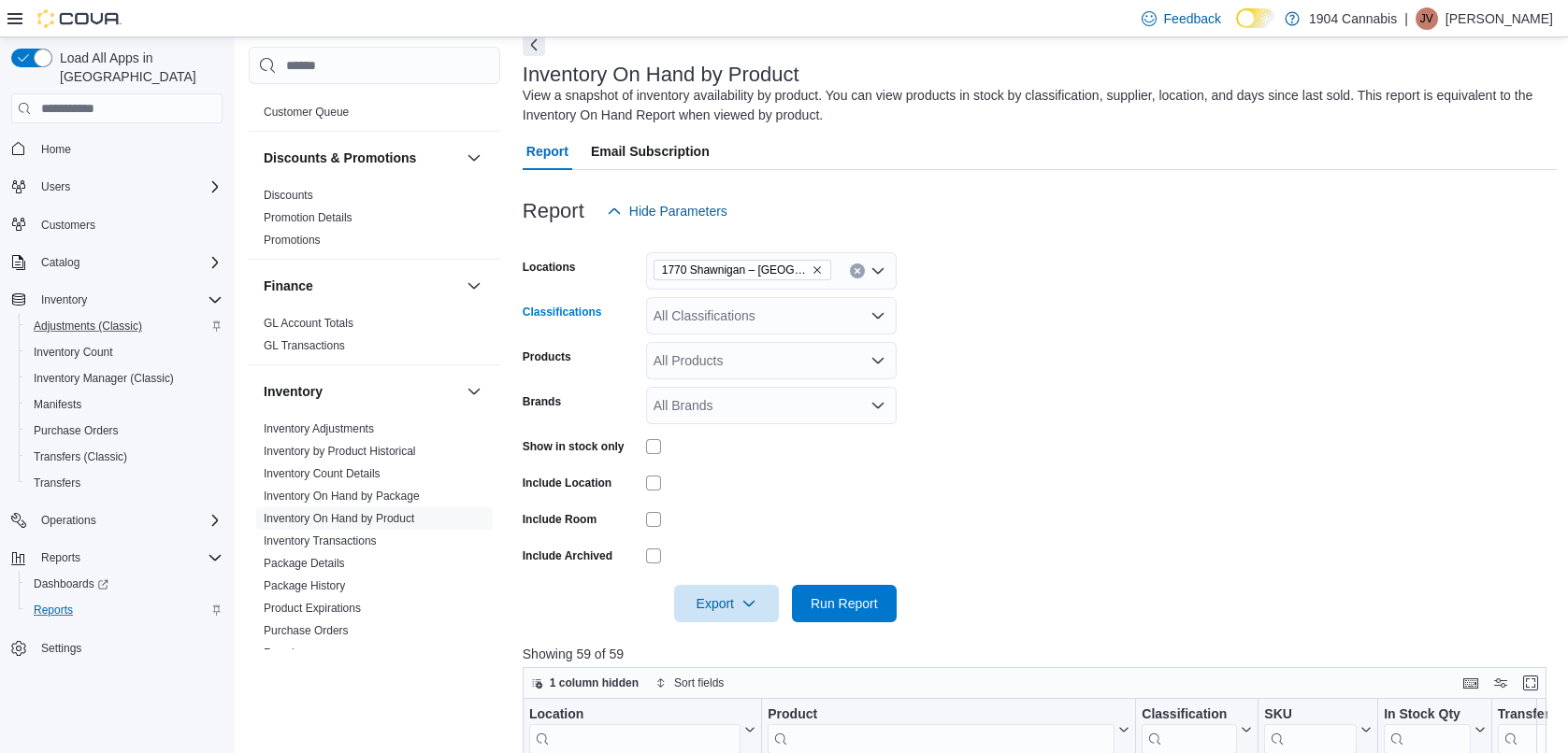
scroll to position [281, 0]
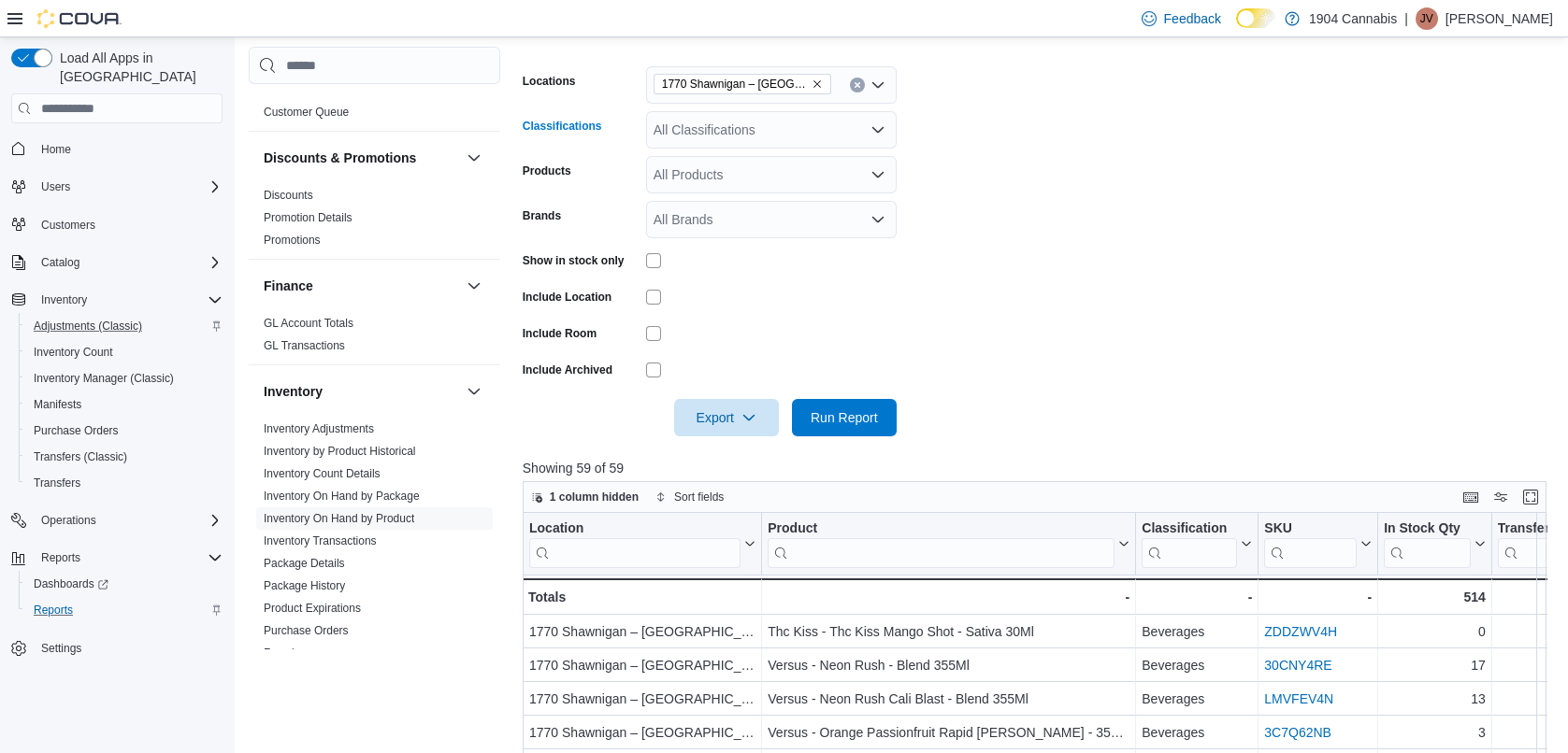
click at [743, 120] on div "All Classifications Combo box. Selected. Combo box input. All Classifications. …" at bounding box center [772, 129] width 251 height 37
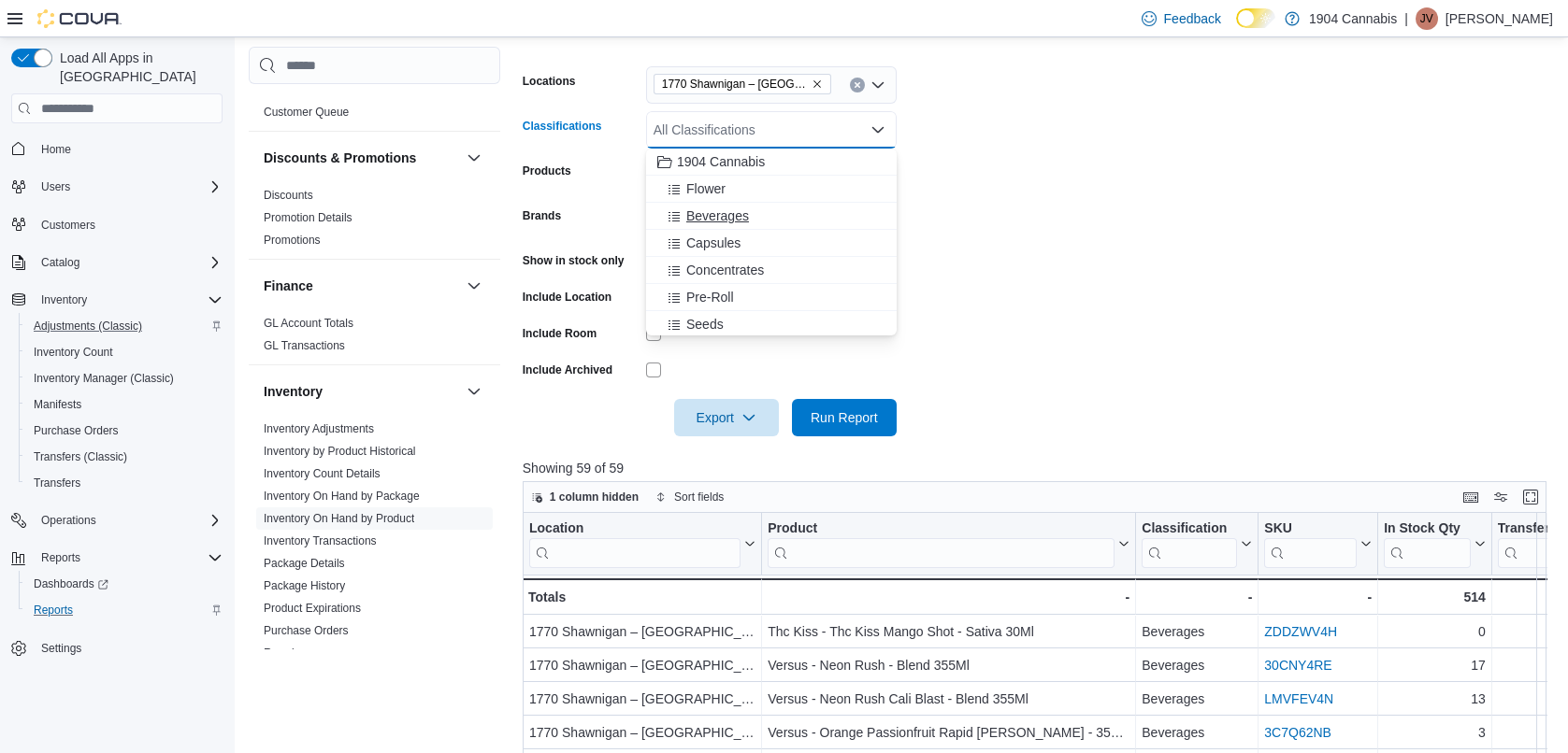
scroll to position [187, 0]
click at [727, 216] on span "Edibles" at bounding box center [708, 218] width 43 height 18
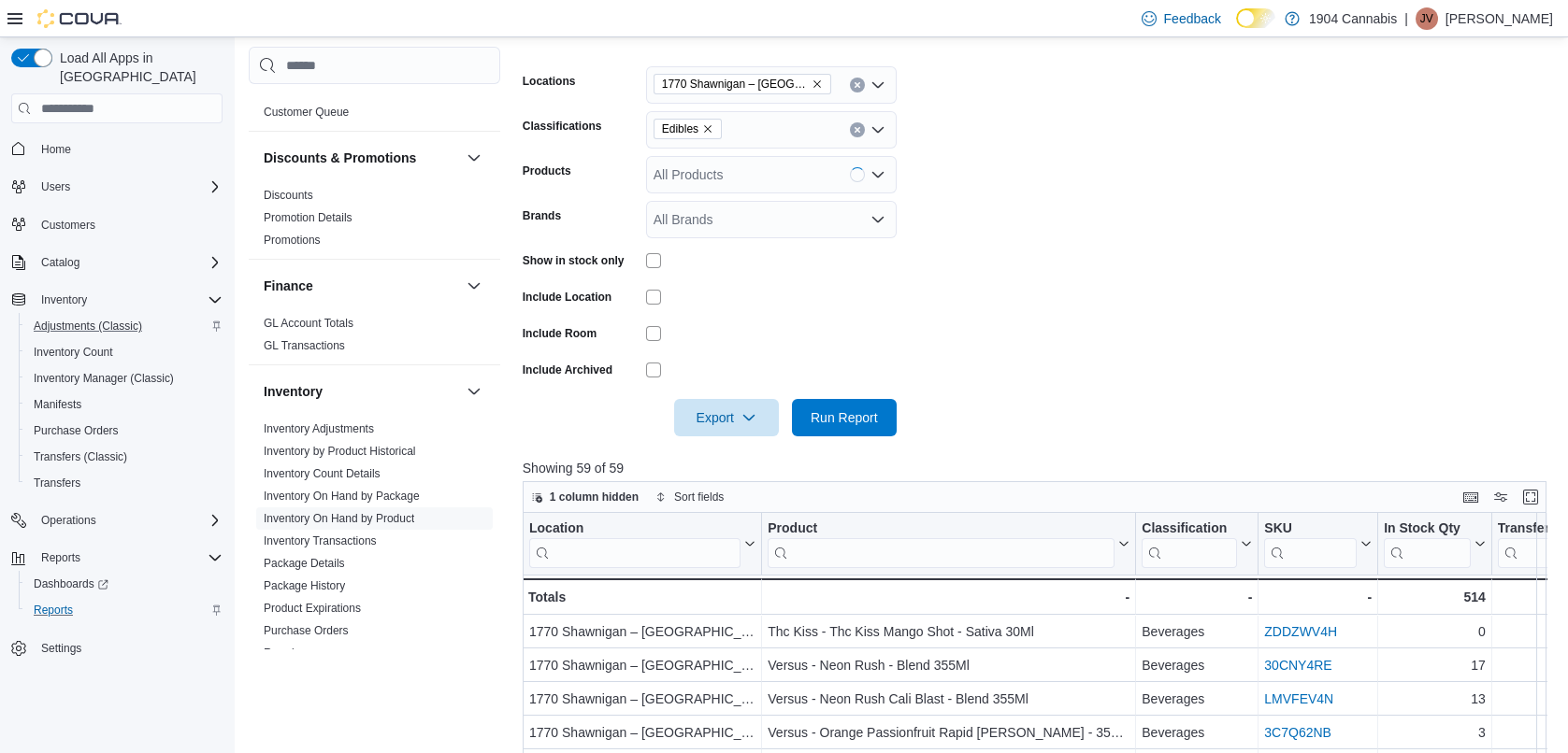
click at [1098, 197] on form "Locations [GEOGRAPHIC_DATA] Classifications Edibles Products All Products Brand…" at bounding box center [1040, 240] width 1034 height 393
click at [853, 409] on span "Run Report" at bounding box center [844, 416] width 67 height 18
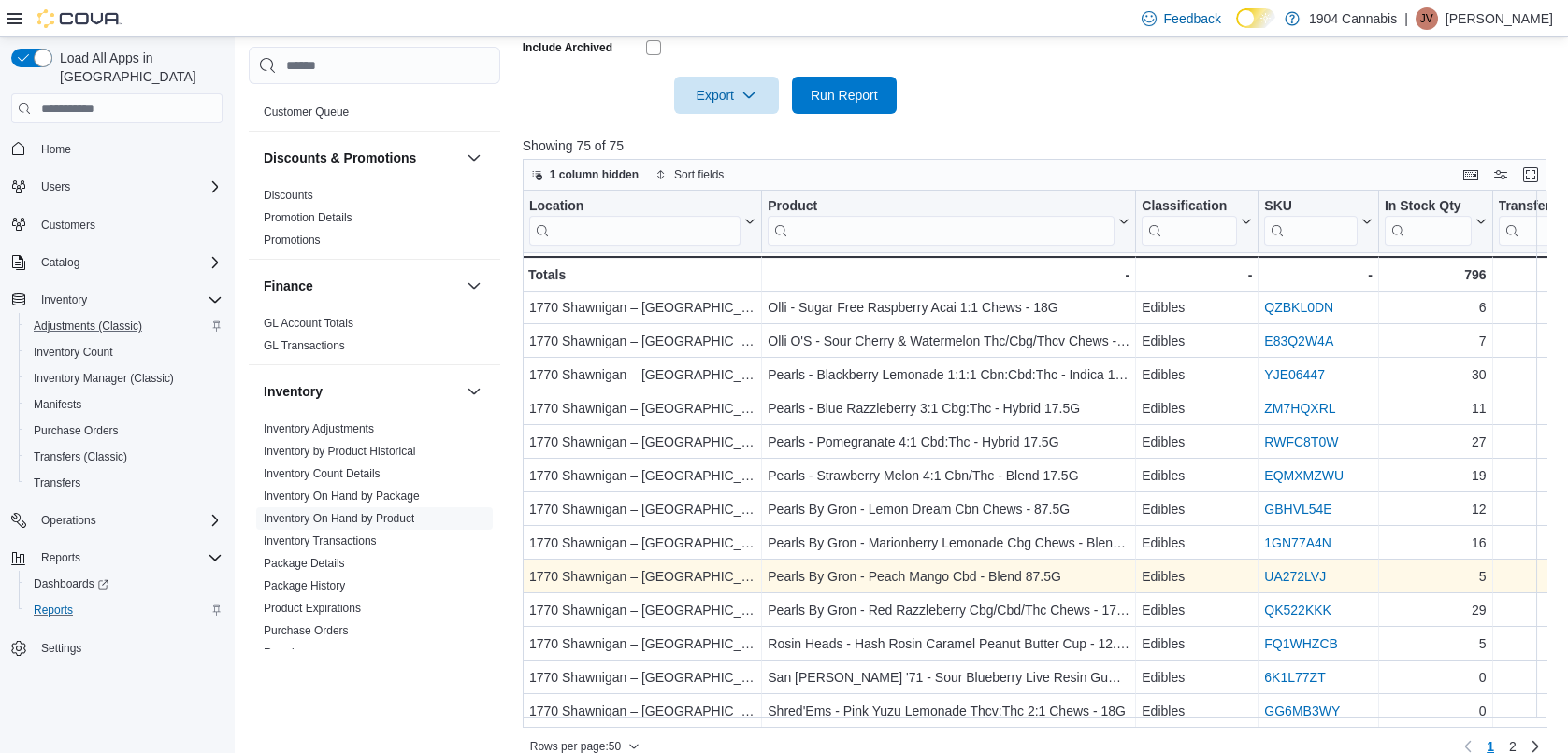
scroll to position [626, 0]
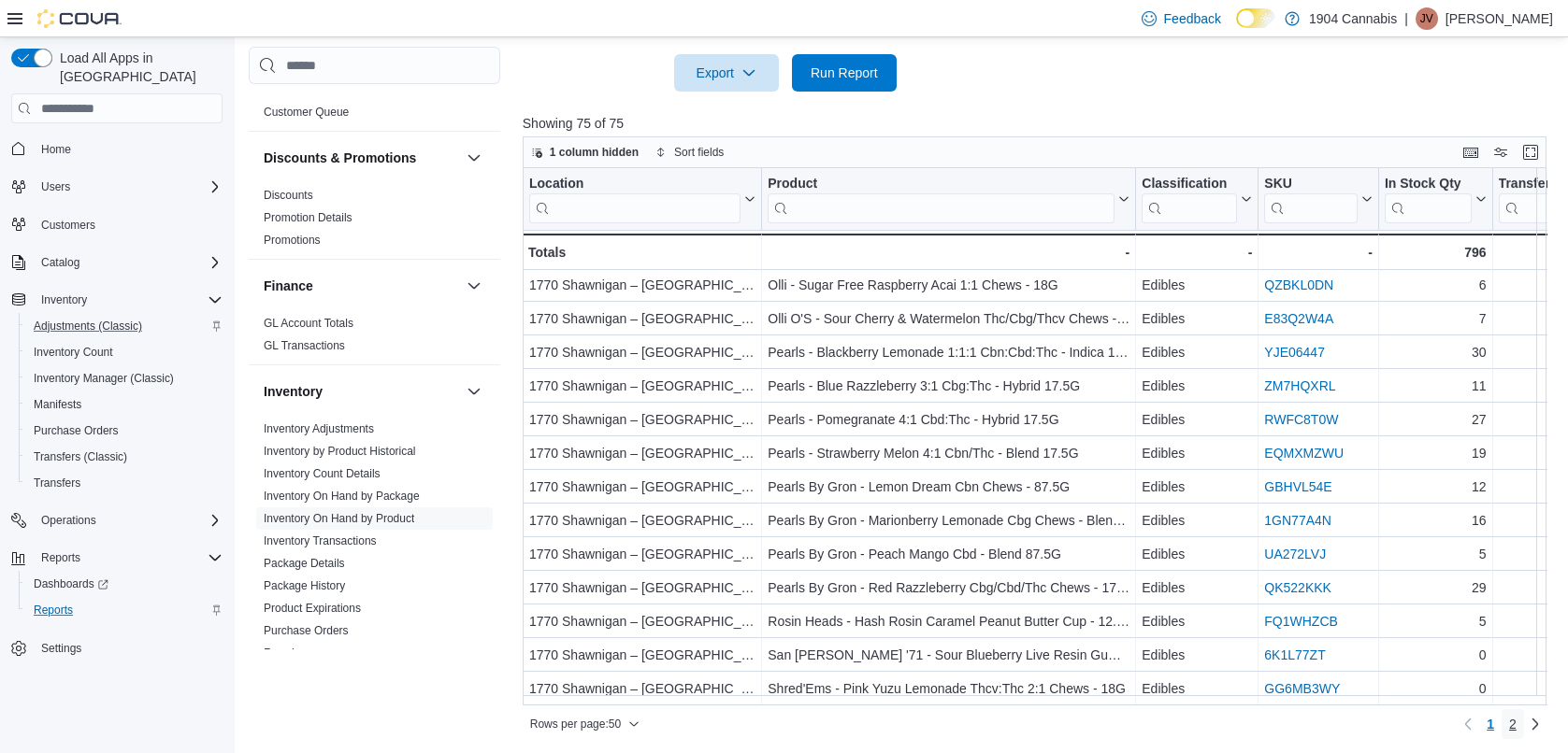
click at [1516, 718] on span "2" at bounding box center [1514, 724] width 8 height 18
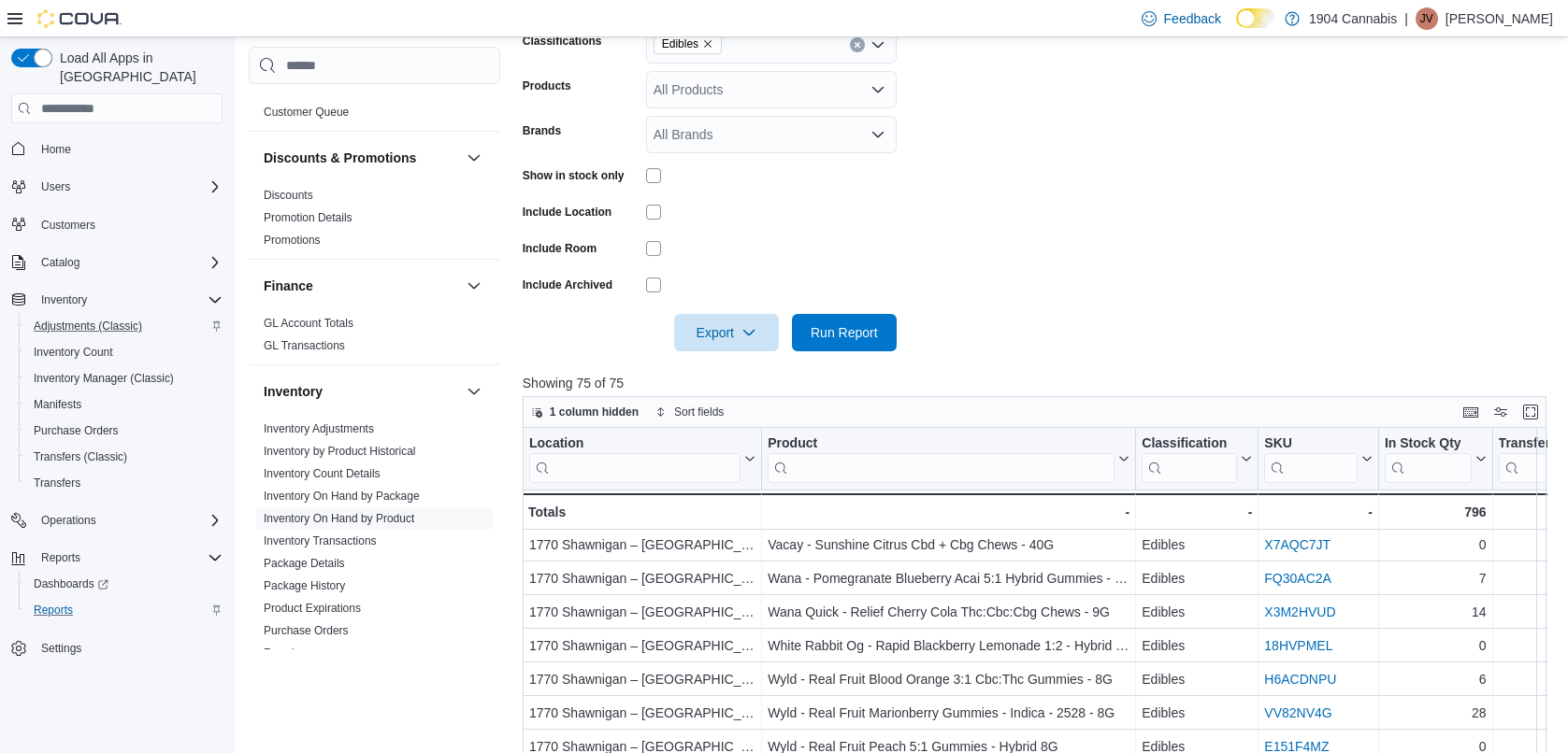
scroll to position [158, 0]
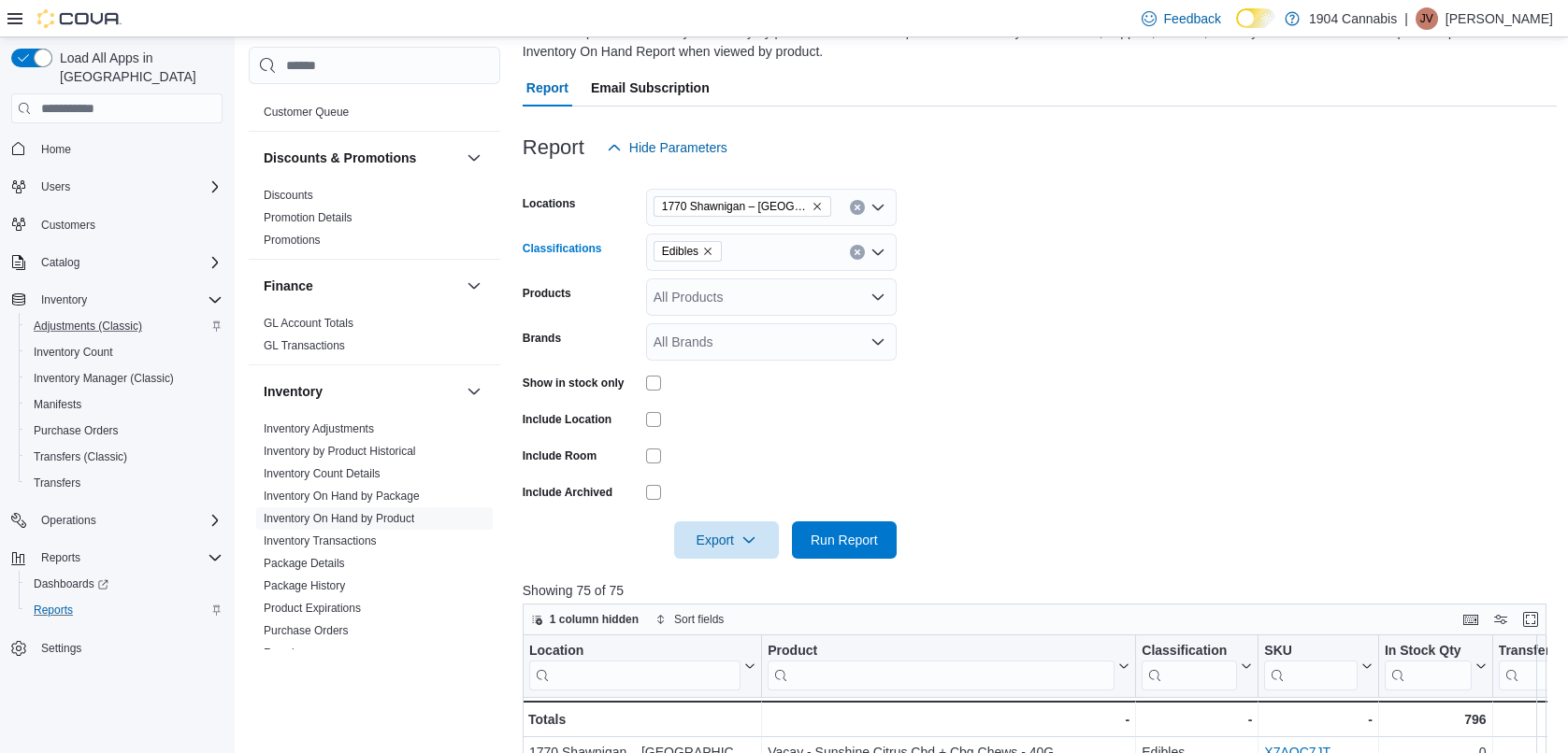
click at [708, 247] on icon "Remove Edibles from selection in this group" at bounding box center [708, 252] width 12 height 12
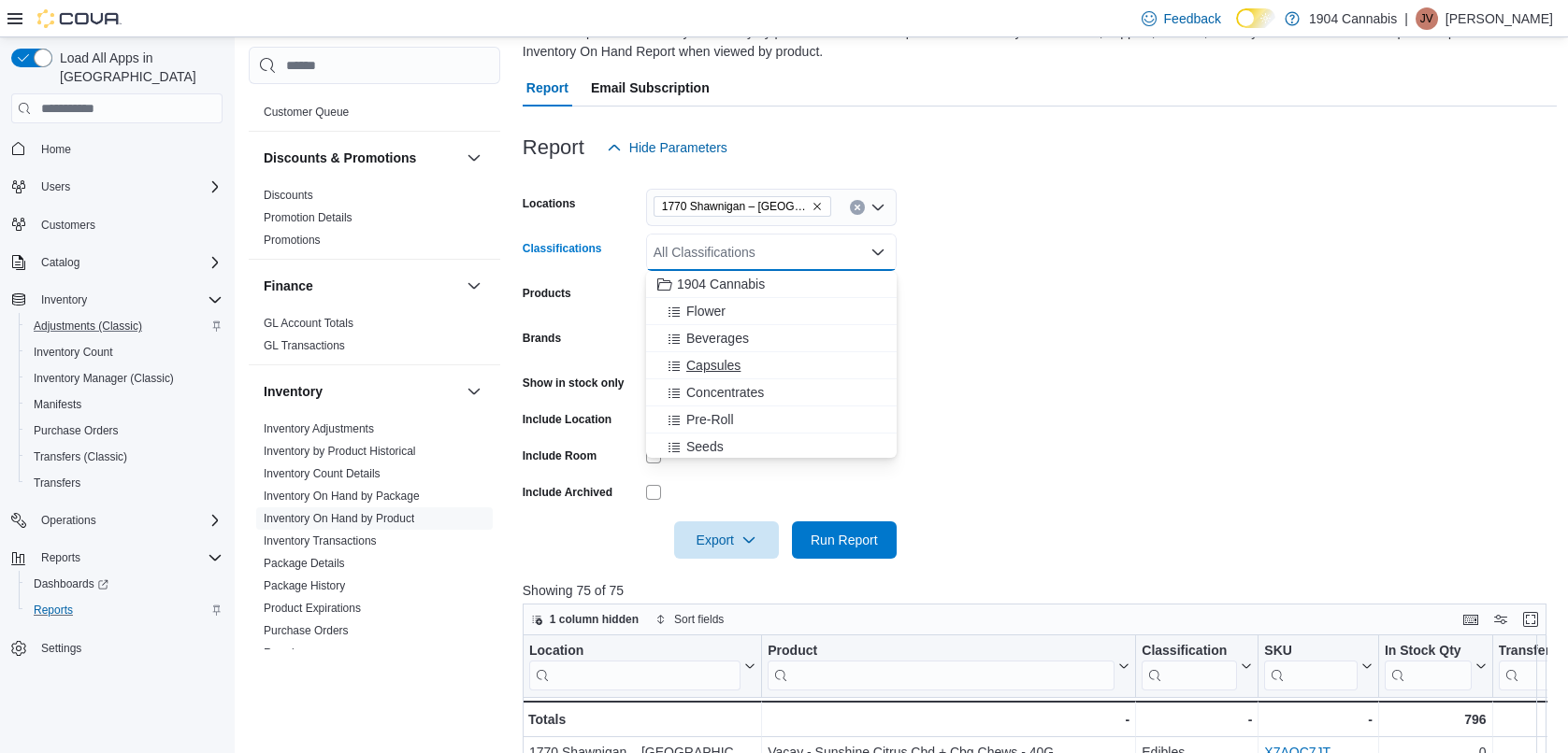
click at [724, 369] on span "Capsules" at bounding box center [714, 365] width 54 height 18
click at [712, 379] on div "Oil" at bounding box center [771, 380] width 228 height 18
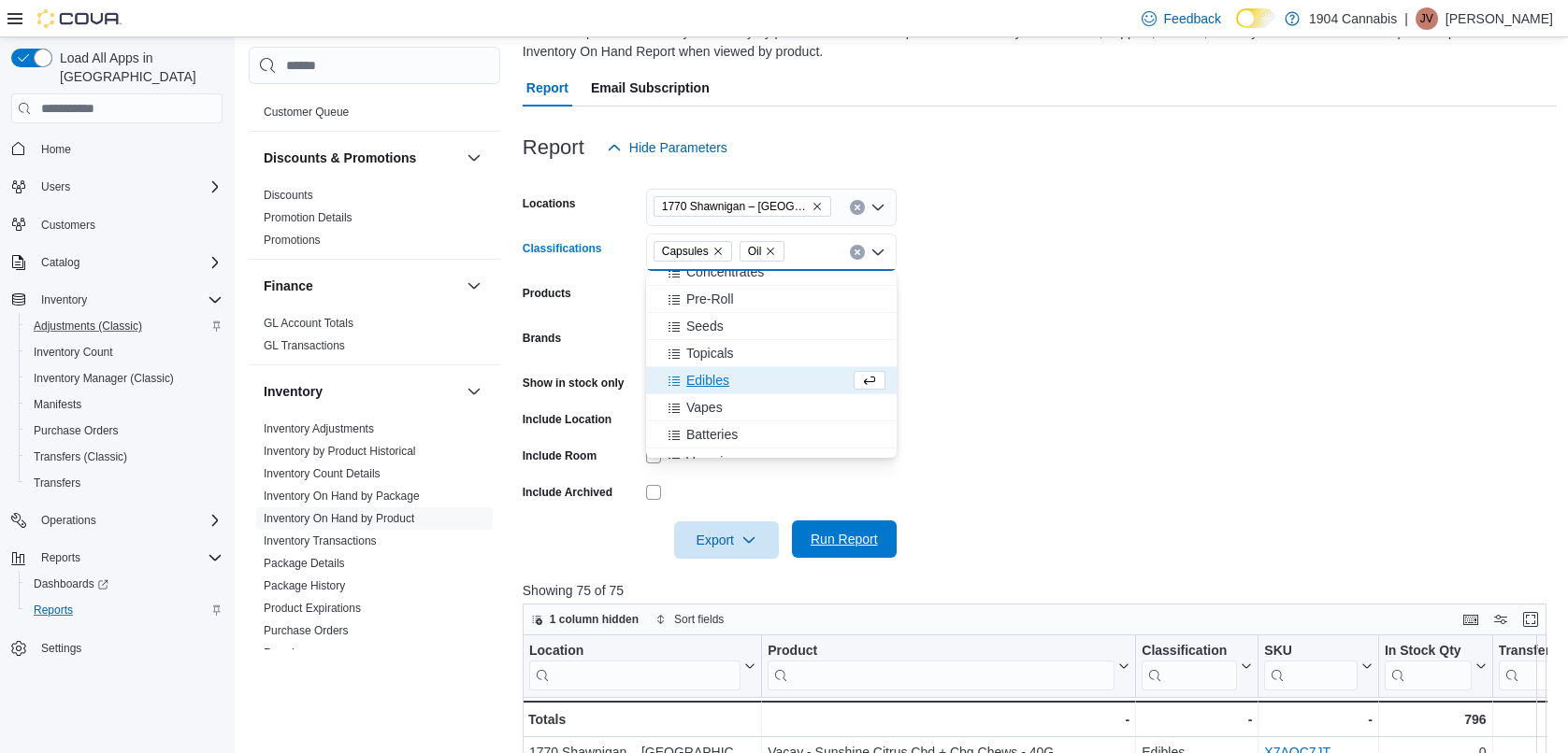
click at [832, 536] on span "Run Report" at bounding box center [844, 538] width 67 height 18
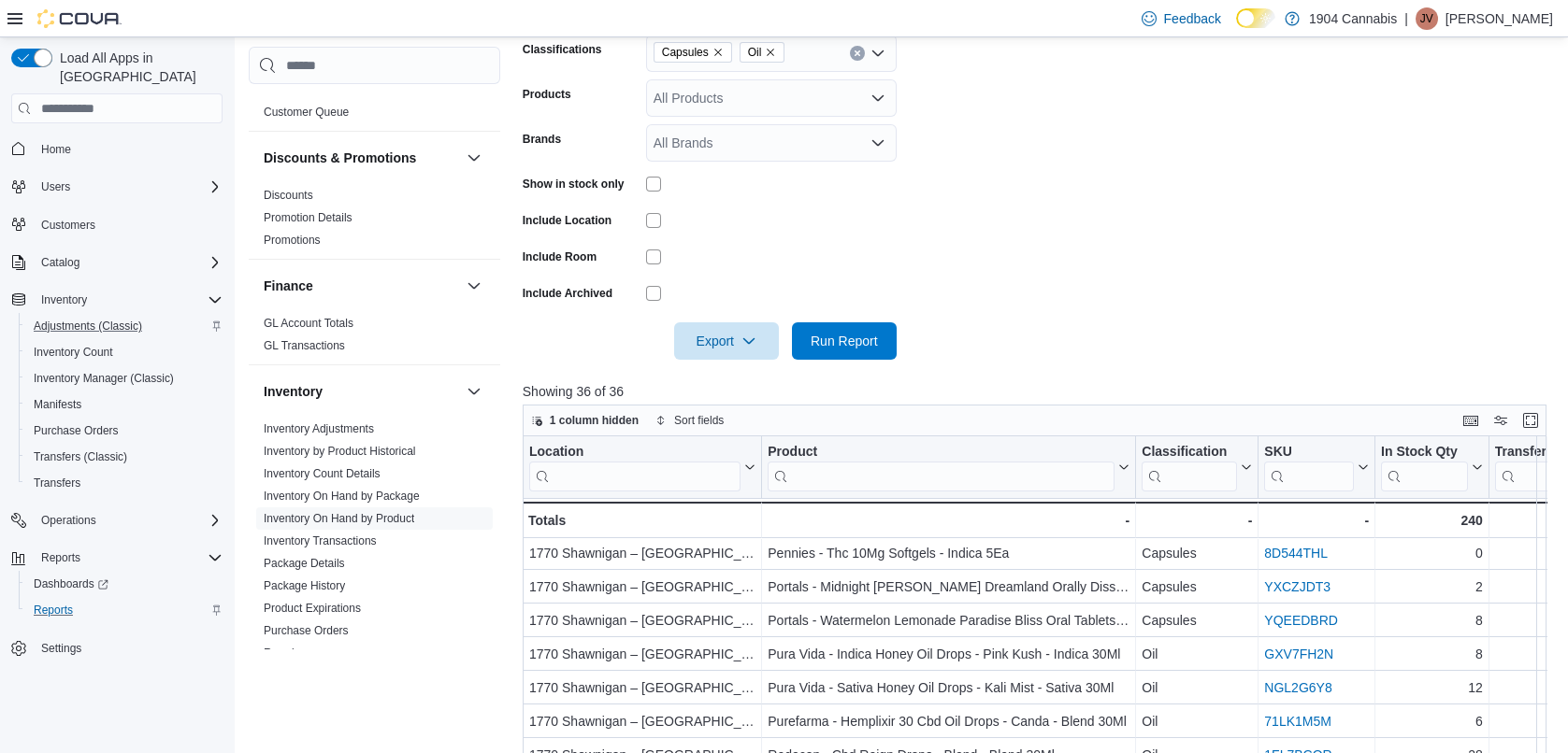
scroll to position [252, 0]
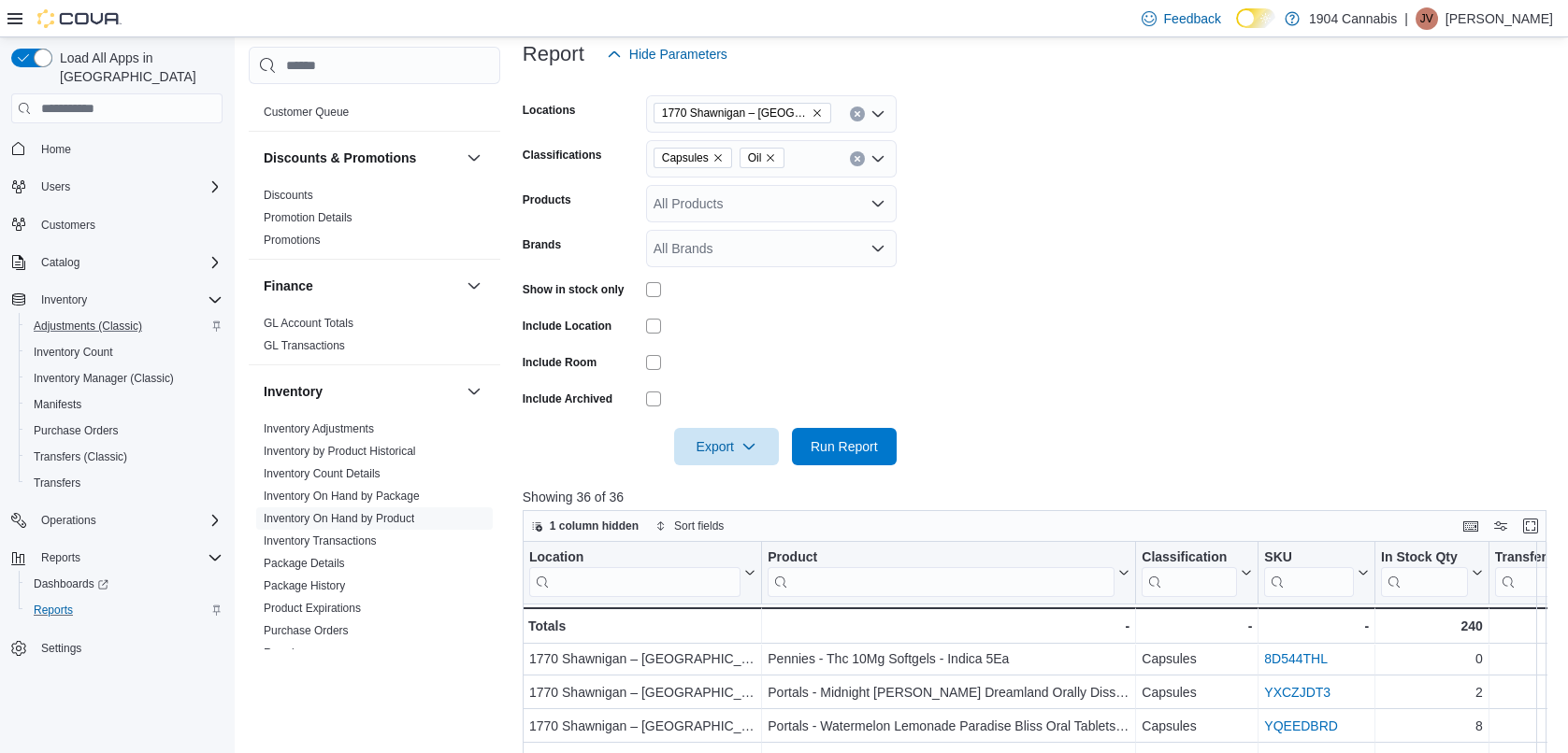
click at [717, 155] on icon "Remove Capsules from selection in this group" at bounding box center [718, 158] width 12 height 12
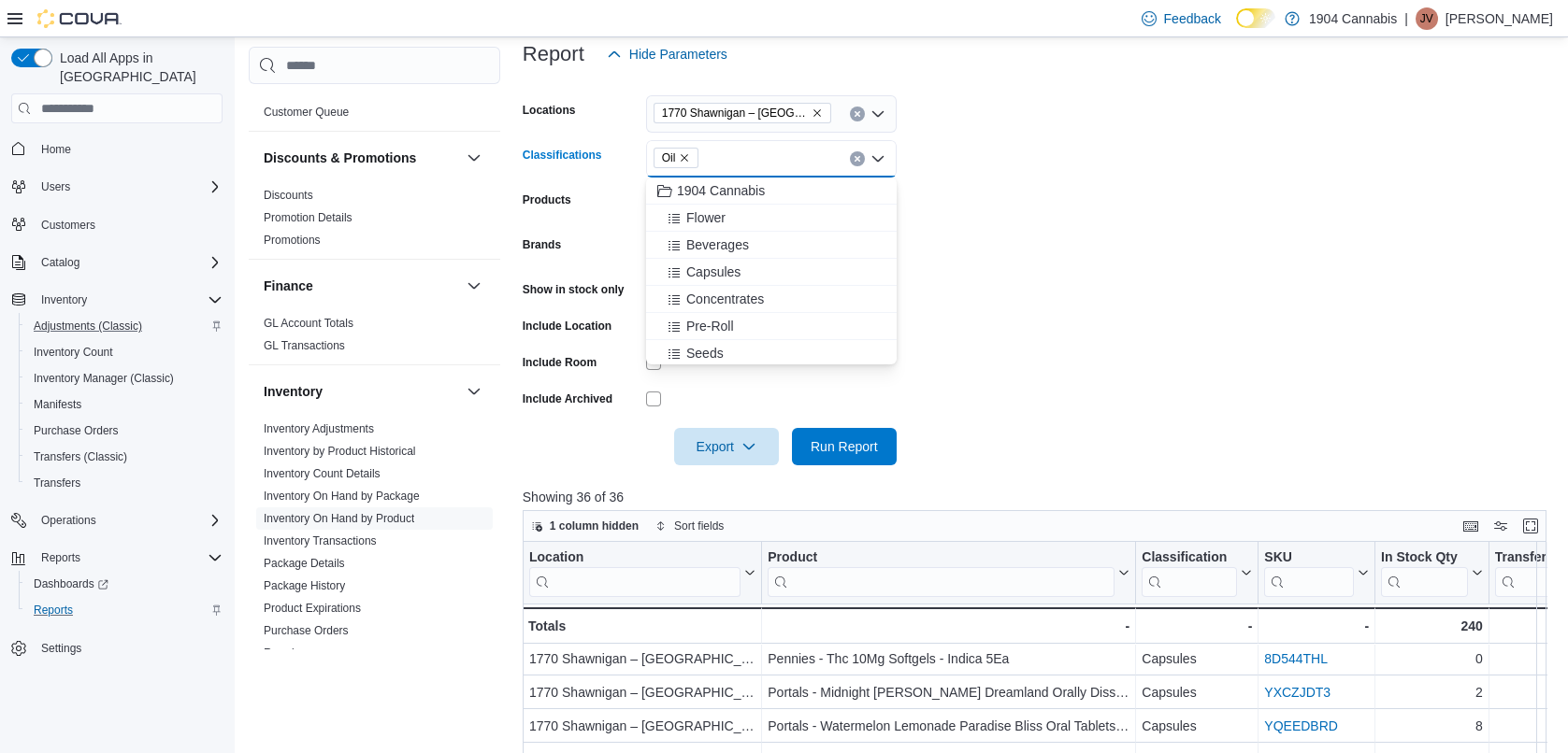
click at [682, 156] on icon "Remove Oil from selection in this group" at bounding box center [684, 158] width 12 height 12
click at [723, 187] on span "Topicals" at bounding box center [710, 193] width 48 height 18
click at [1115, 199] on form "Locations 1770 [GEOGRAPHIC_DATA] – [GEOGRAPHIC_DATA] Classifications Topicals C…" at bounding box center [1040, 269] width 1034 height 393
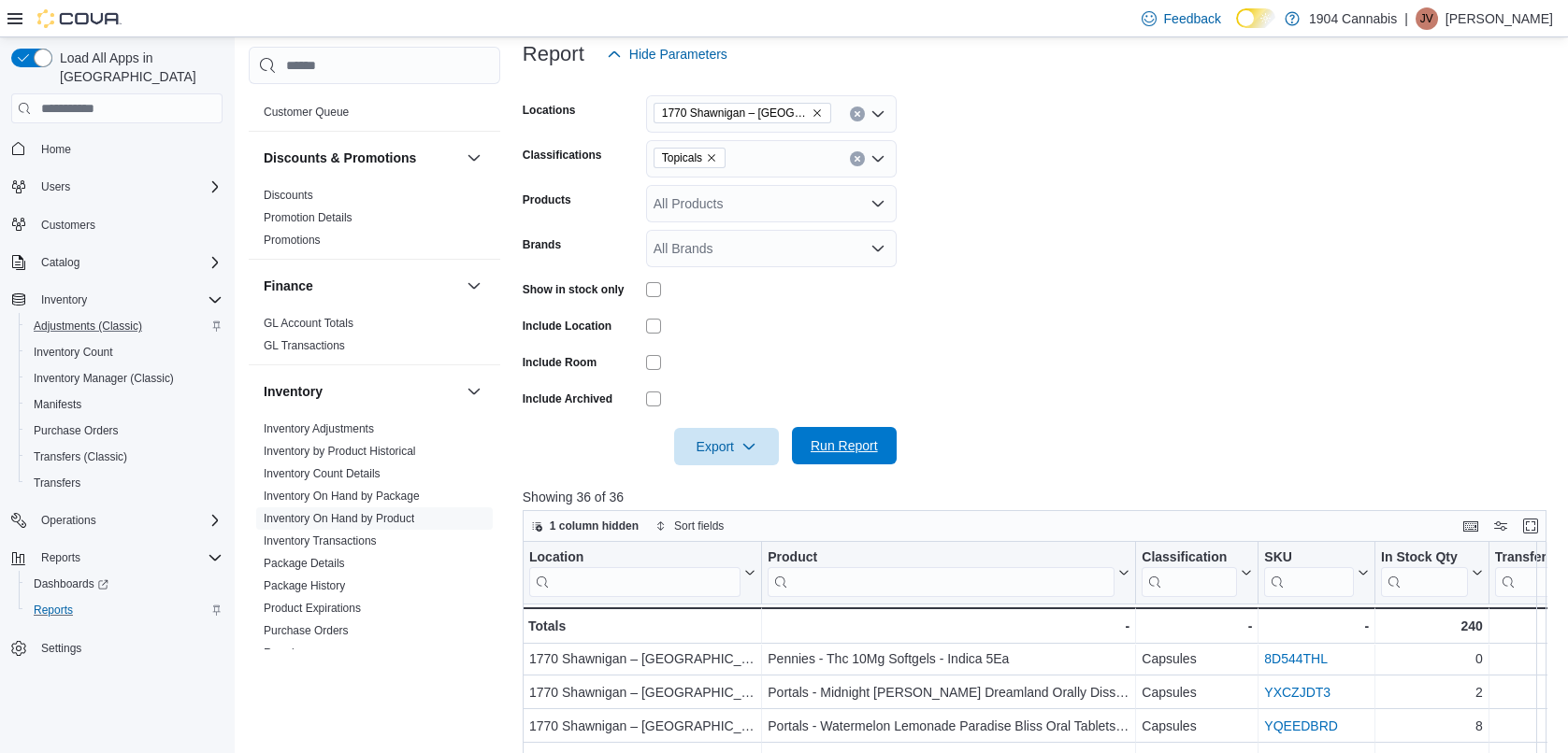
click at [885, 450] on span "Run Report" at bounding box center [844, 446] width 83 height 37
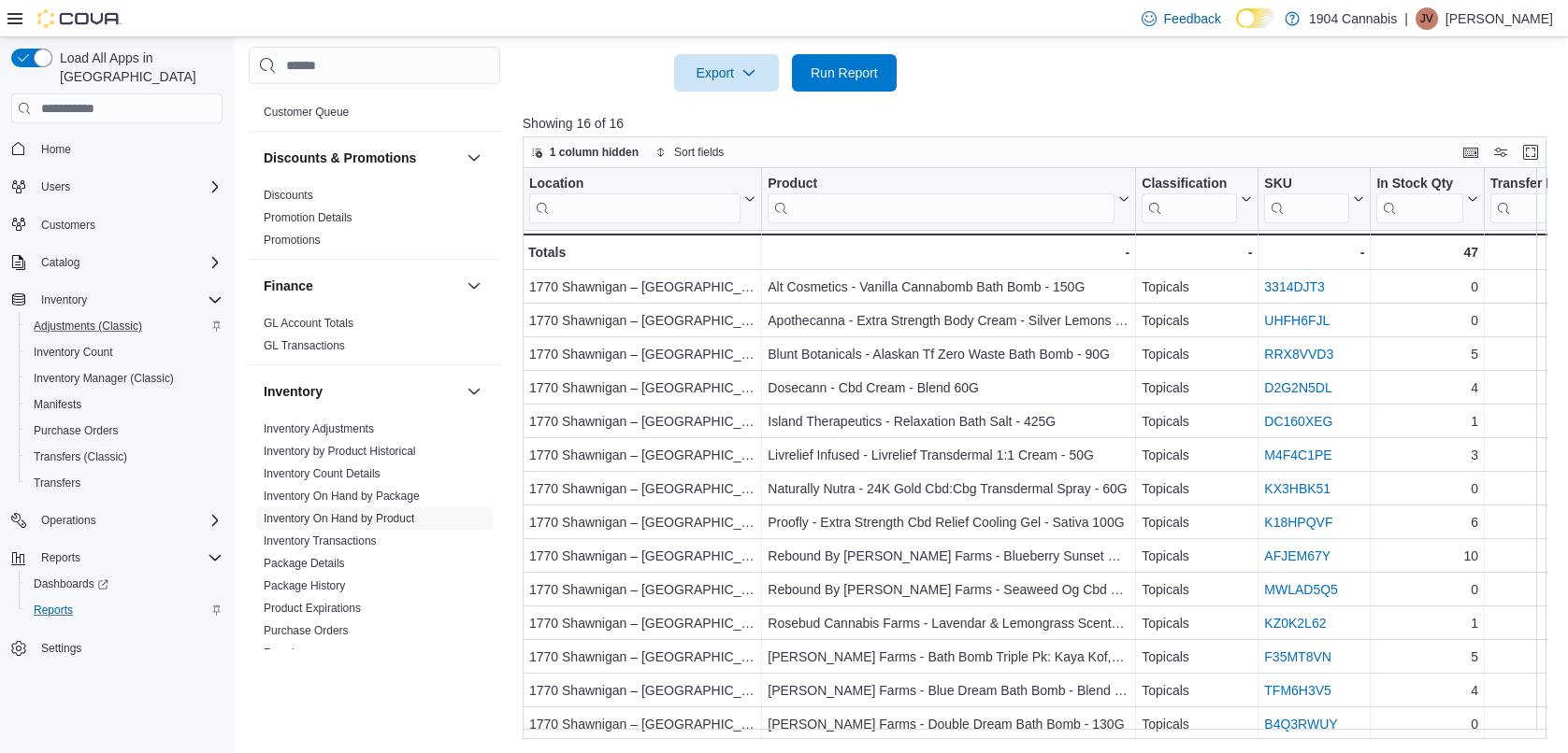
scroll to position [158, 0]
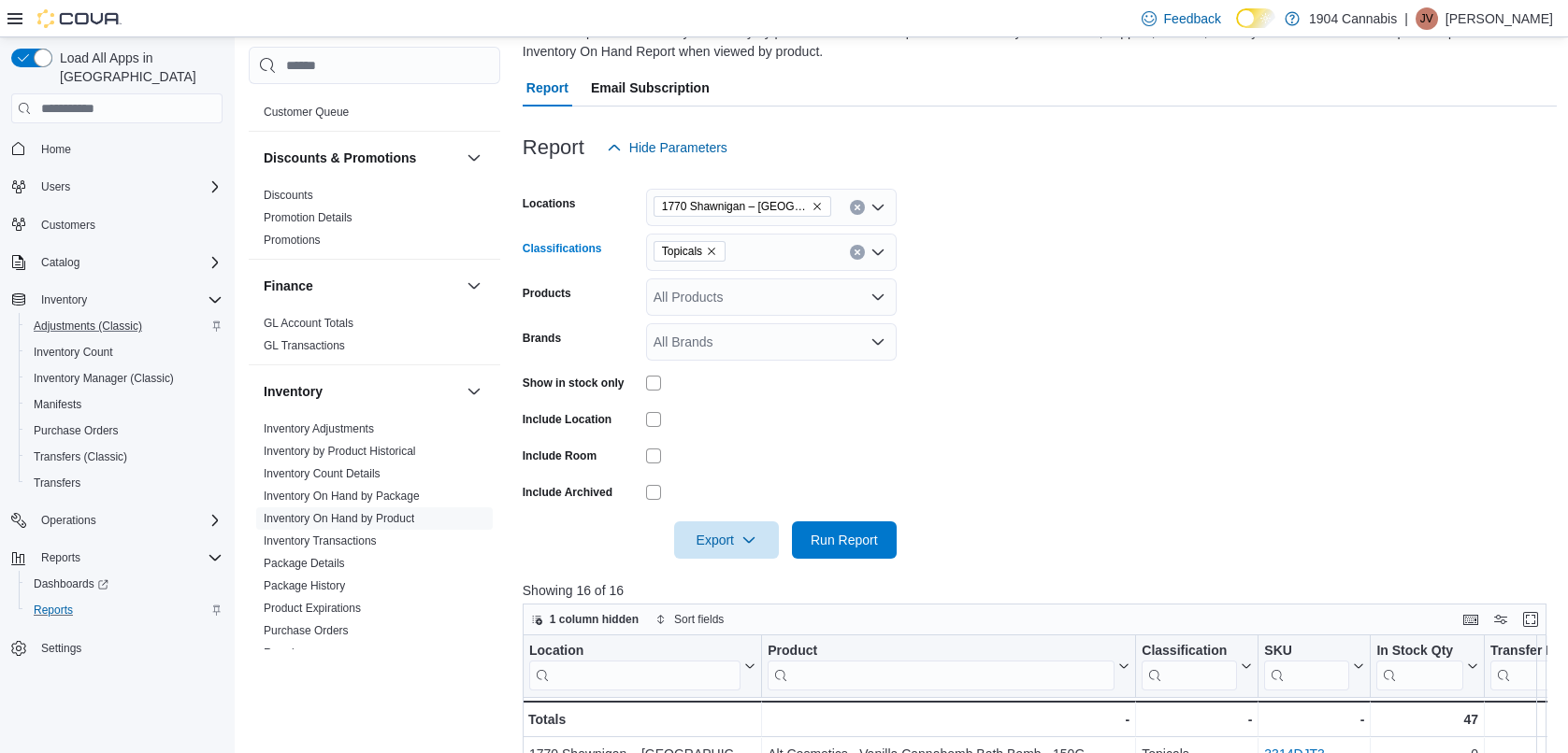
click at [712, 243] on span "Topicals" at bounding box center [689, 251] width 55 height 18
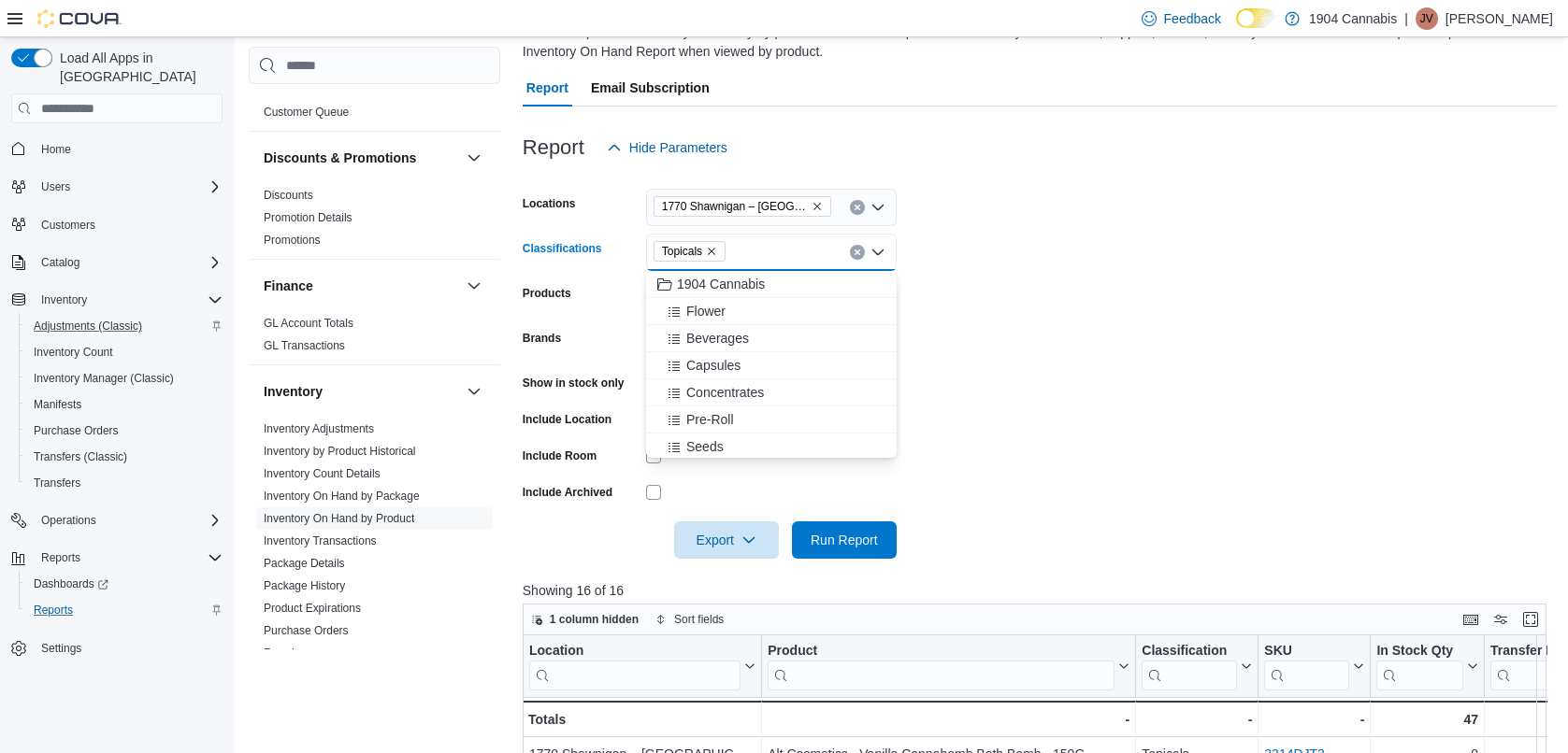
click at [710, 248] on icon "Remove Topicals from selection in this group" at bounding box center [712, 252] width 12 height 12
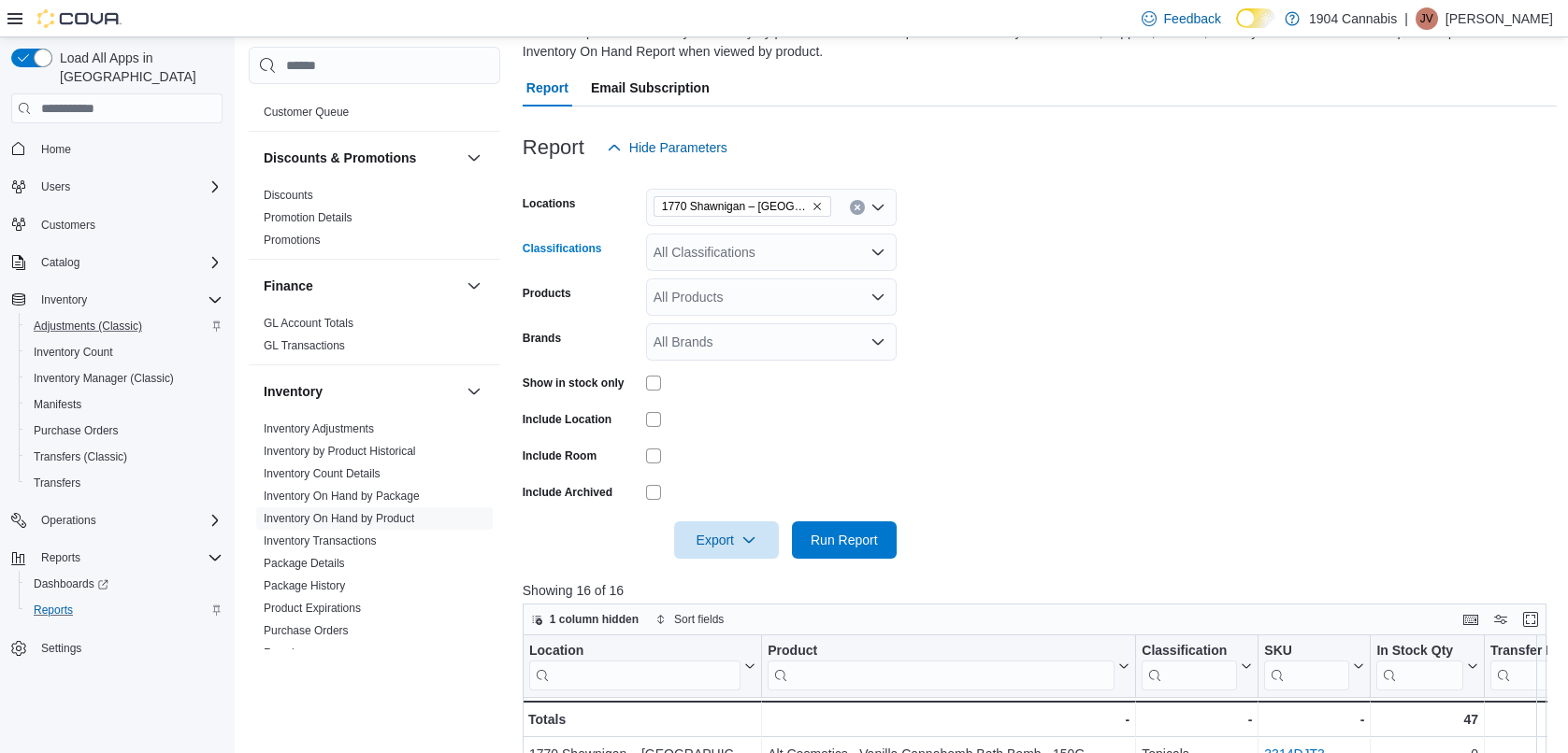
click at [738, 258] on div "All Classifications Combo box. Selected. Combo box input. All Classifications. …" at bounding box center [772, 252] width 251 height 37
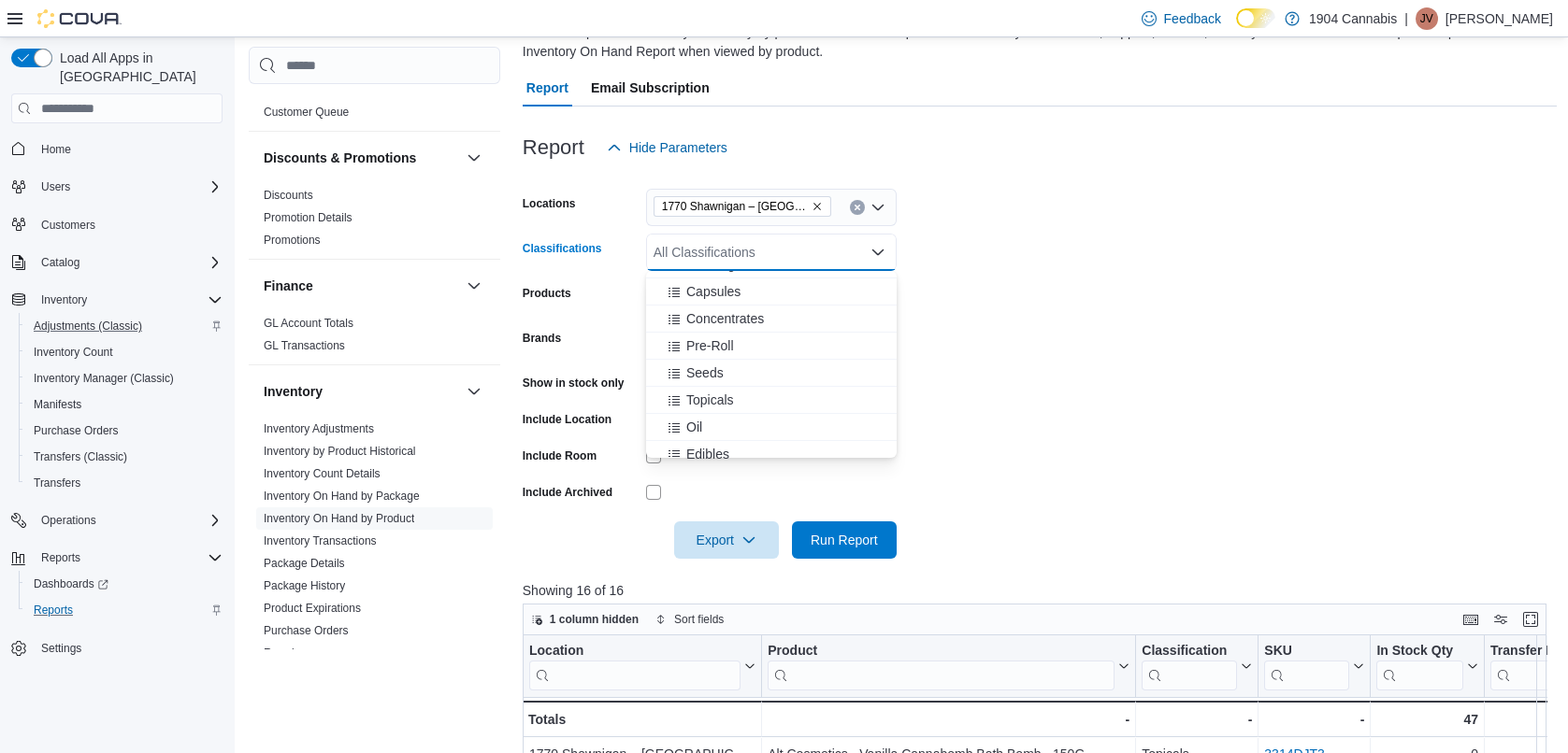
scroll to position [187, 0]
click at [715, 361] on span "Vapes" at bounding box center [705, 367] width 37 height 18
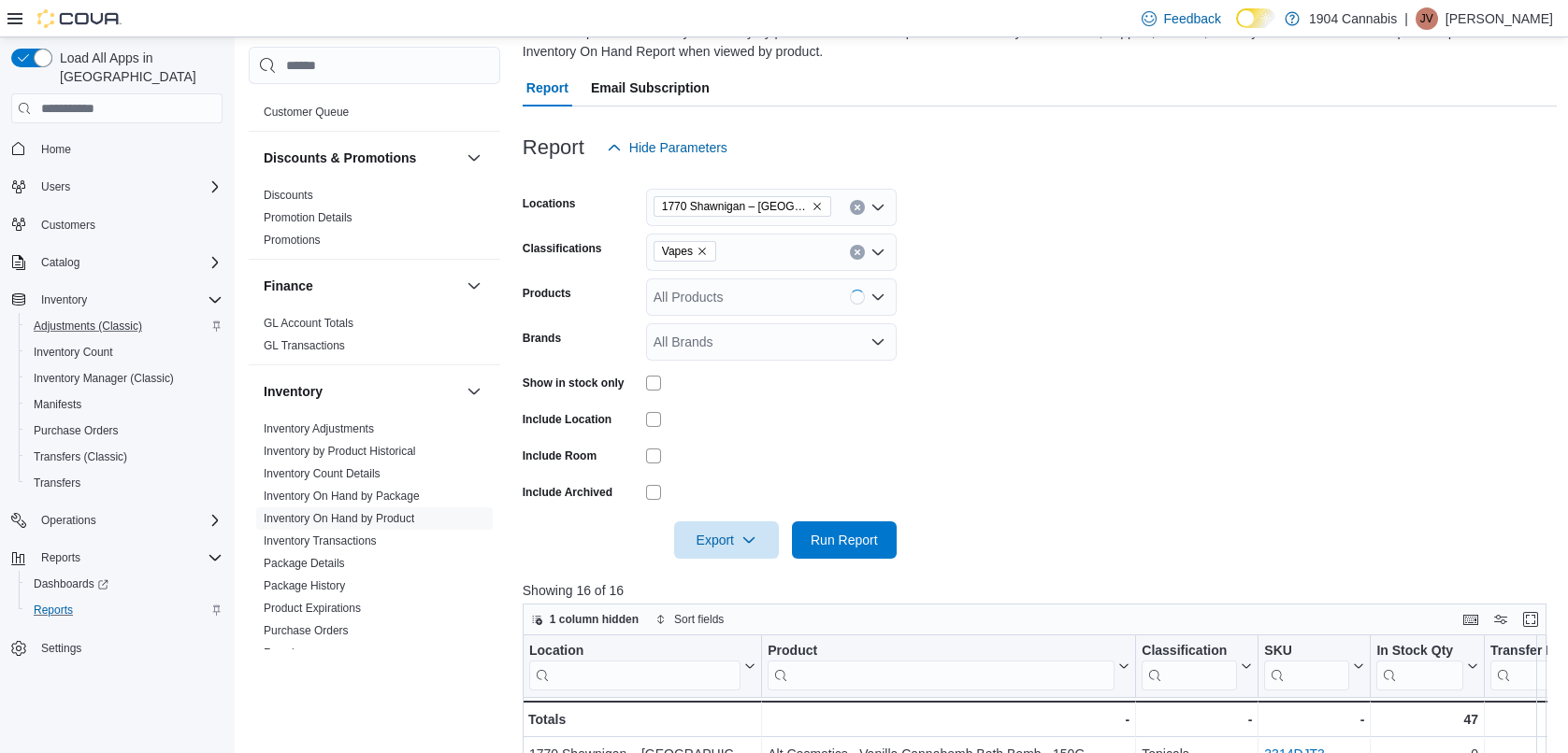
click at [1115, 311] on form "Locations [GEOGRAPHIC_DATA] Classifications Vapes Products All Products Brands …" at bounding box center [1040, 362] width 1034 height 393
click at [843, 531] on span "Run Report" at bounding box center [844, 538] width 67 height 18
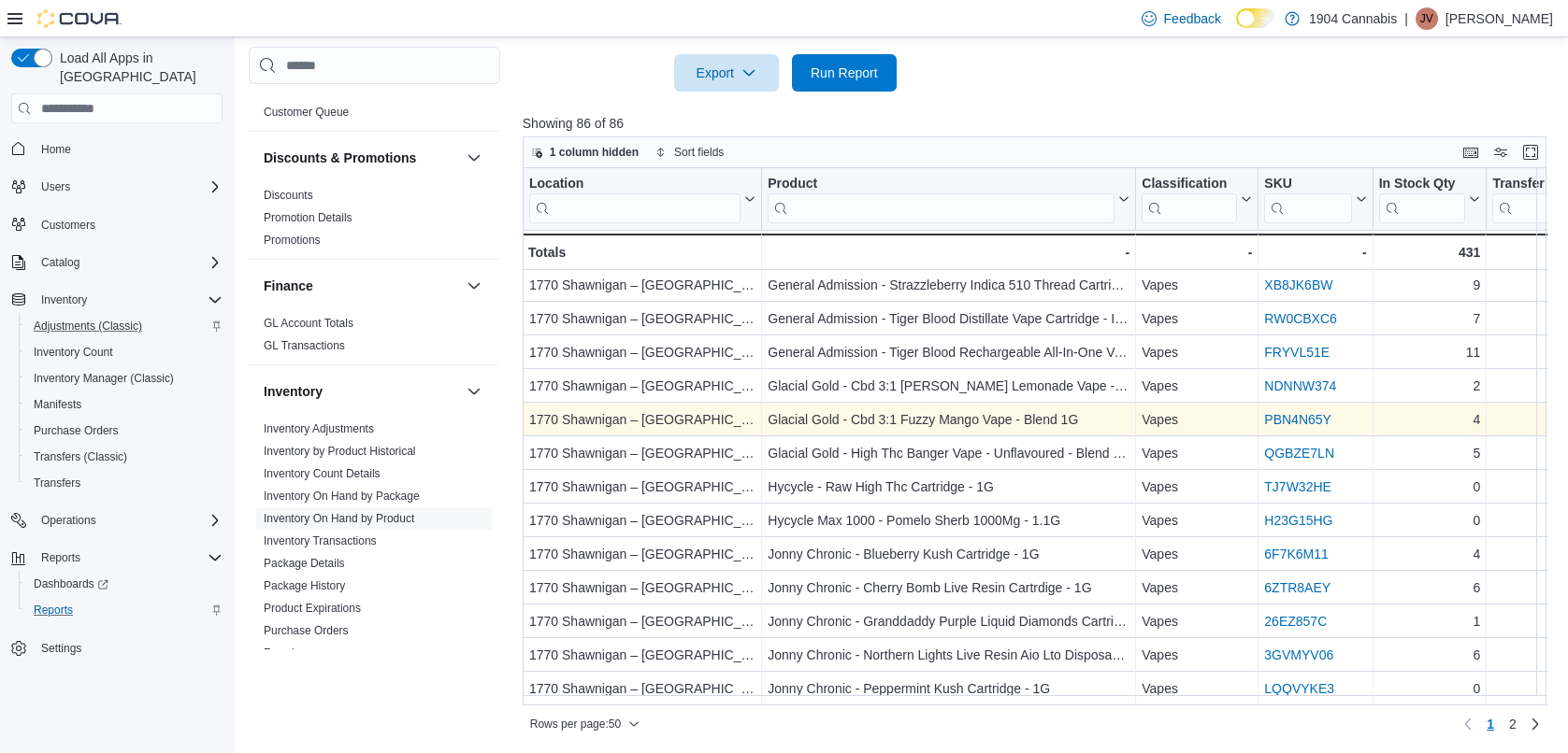
scroll to position [626, 0]
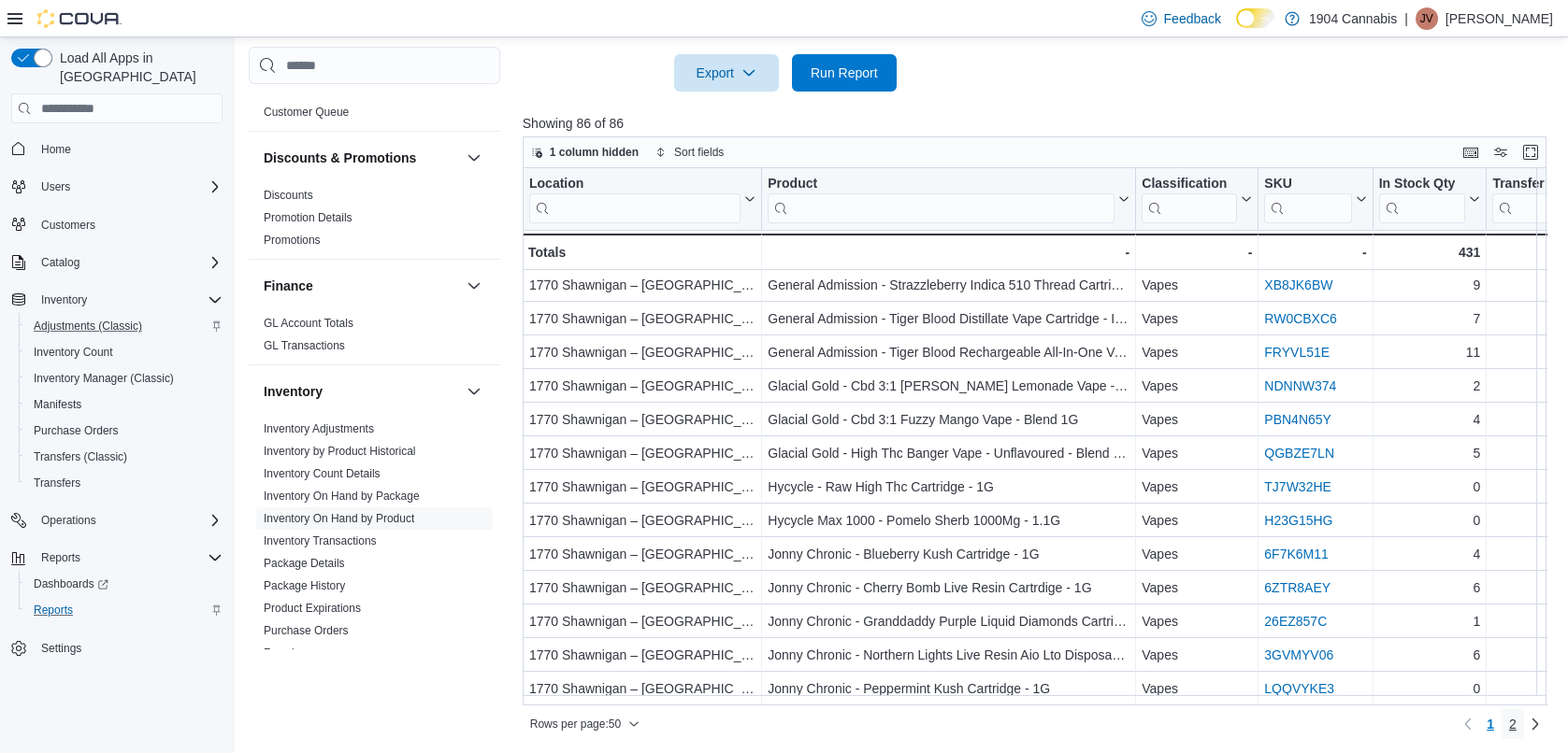
click at [1524, 726] on link "2" at bounding box center [1513, 724] width 22 height 30
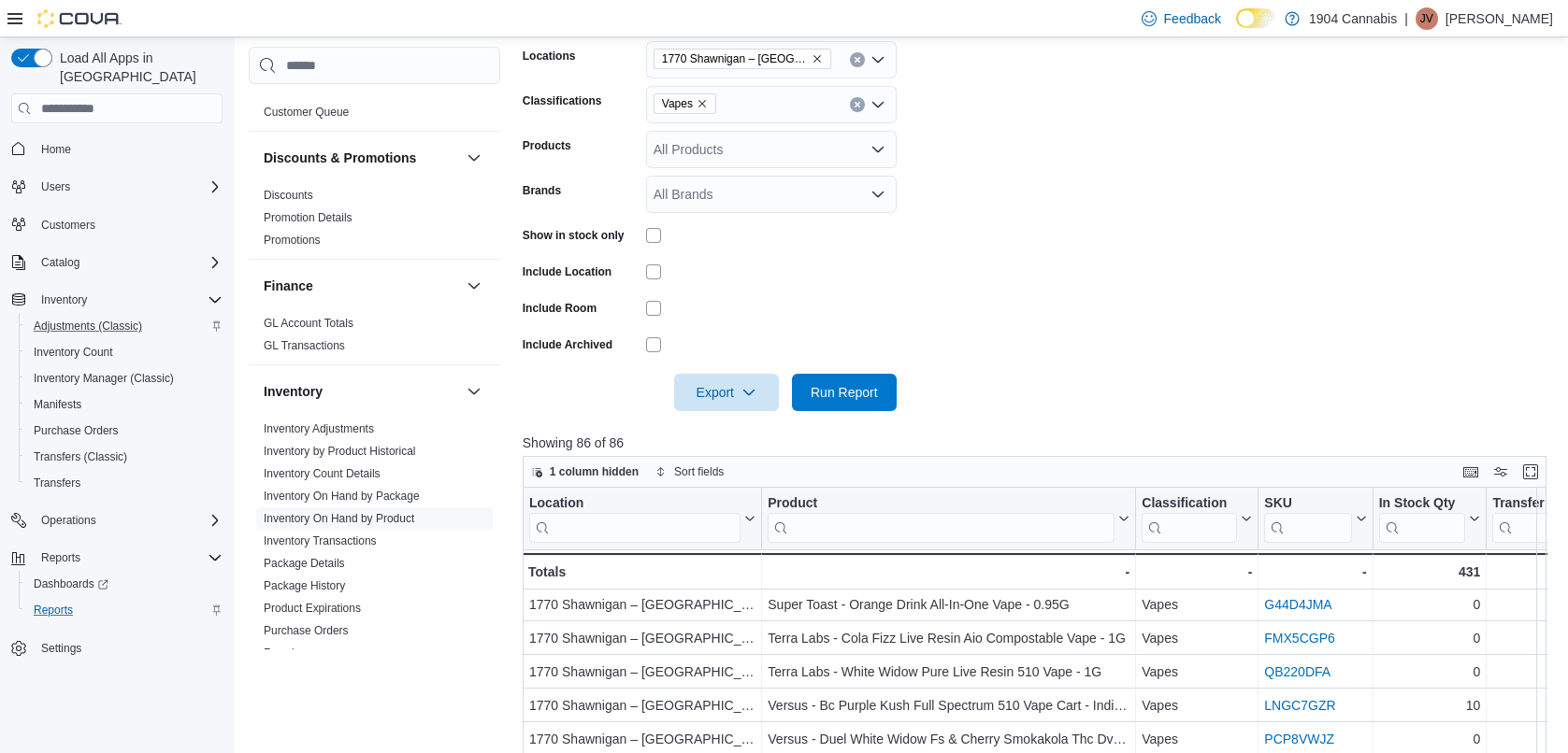
scroll to position [252, 0]
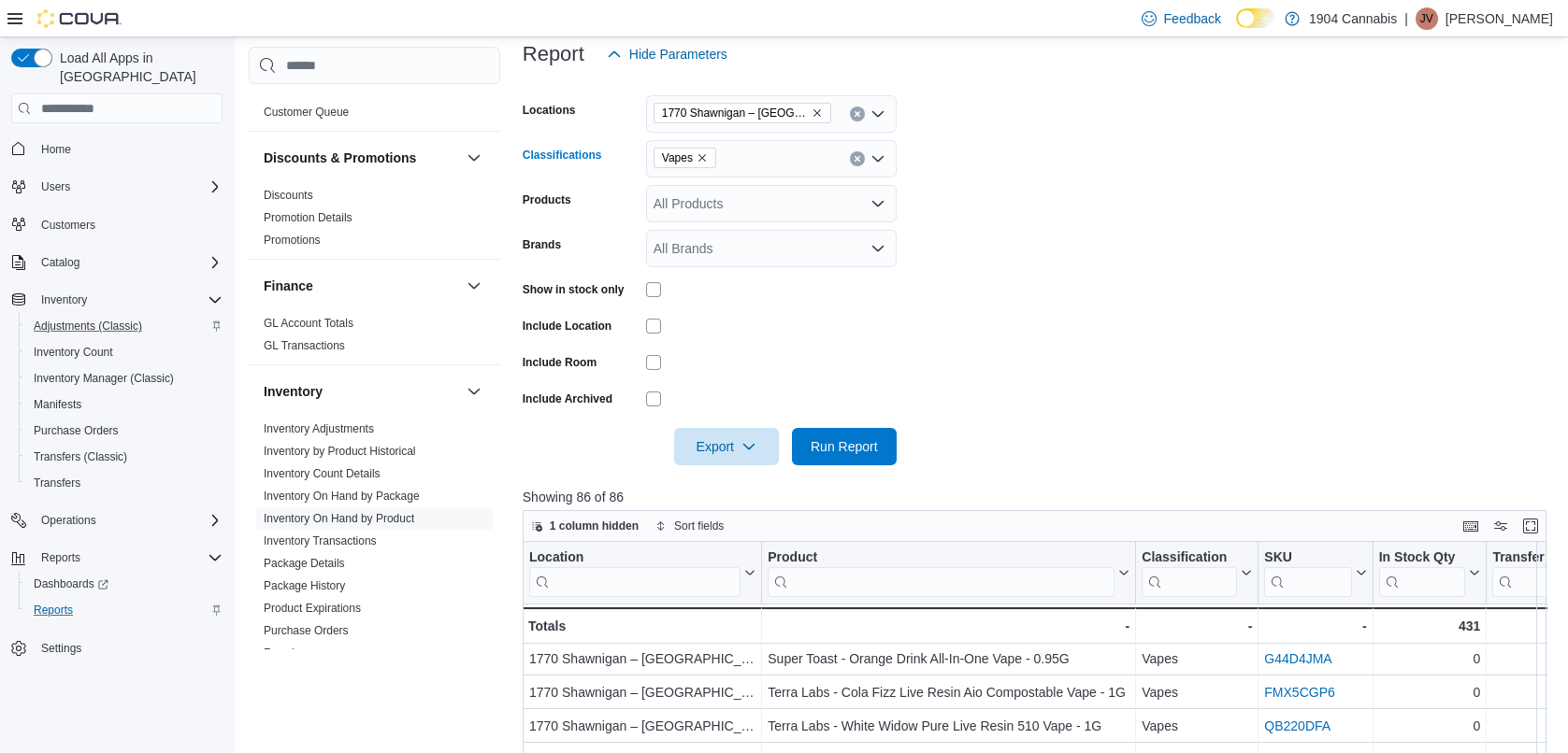
click at [701, 158] on icon "Remove Vapes from selection in this group" at bounding box center [703, 158] width 12 height 12
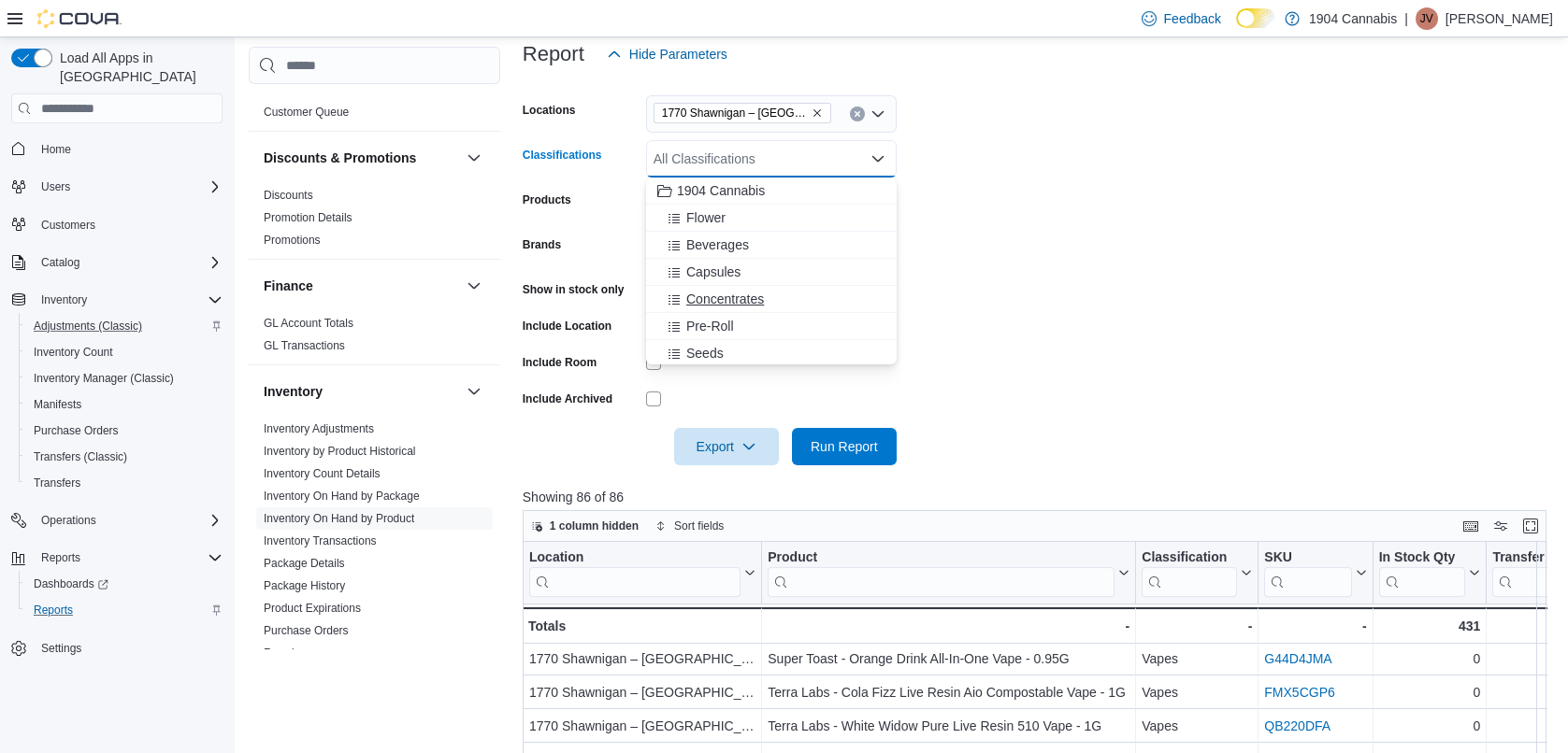
click at [737, 301] on span "Concentrates" at bounding box center [725, 298] width 78 height 18
click at [1106, 285] on form "Locations 1770 [GEOGRAPHIC_DATA] – [GEOGRAPHIC_DATA] Classifications Concentrat…" at bounding box center [1040, 269] width 1034 height 393
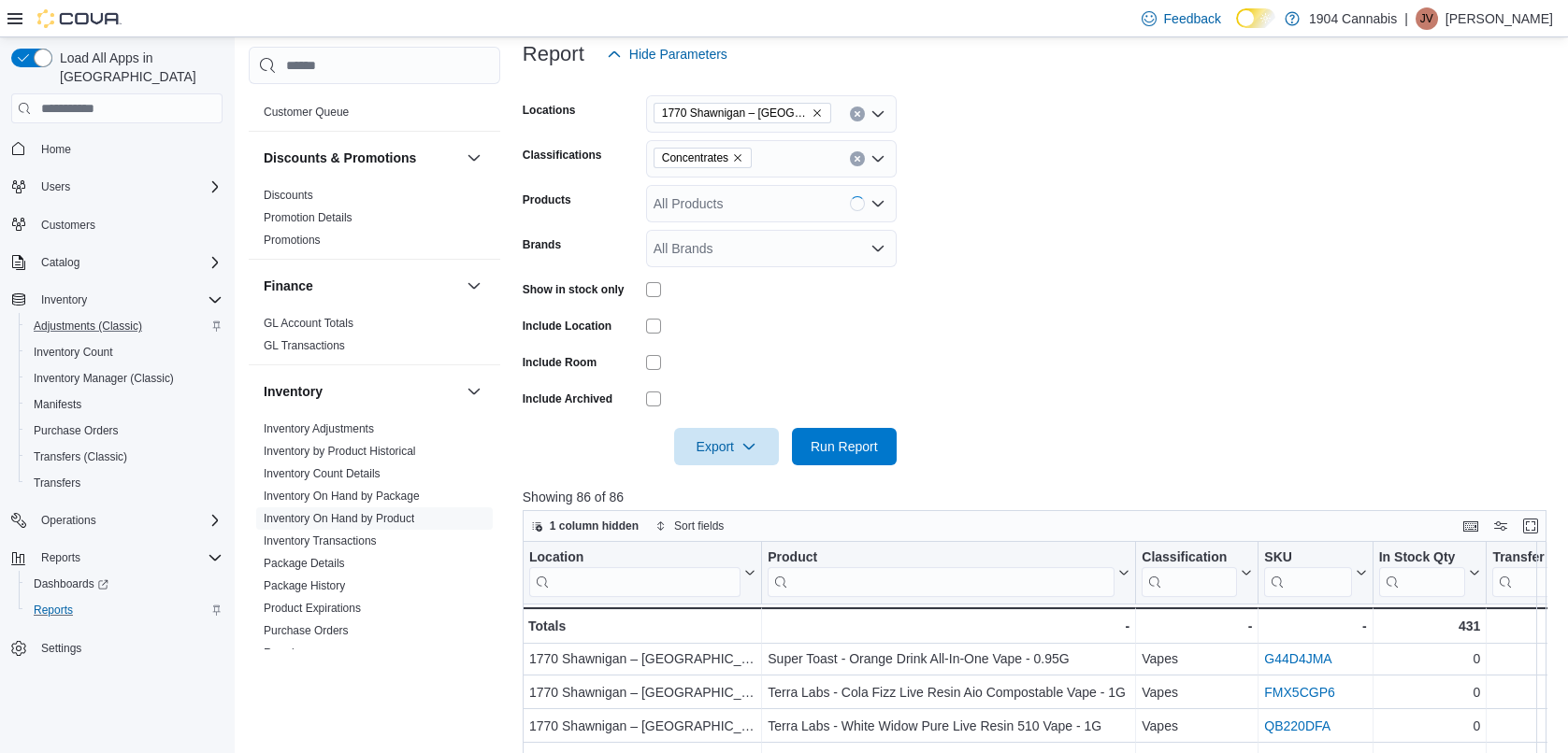
click at [852, 417] on div at bounding box center [1040, 420] width 1034 height 15
click at [852, 435] on span "Run Report" at bounding box center [844, 446] width 83 height 37
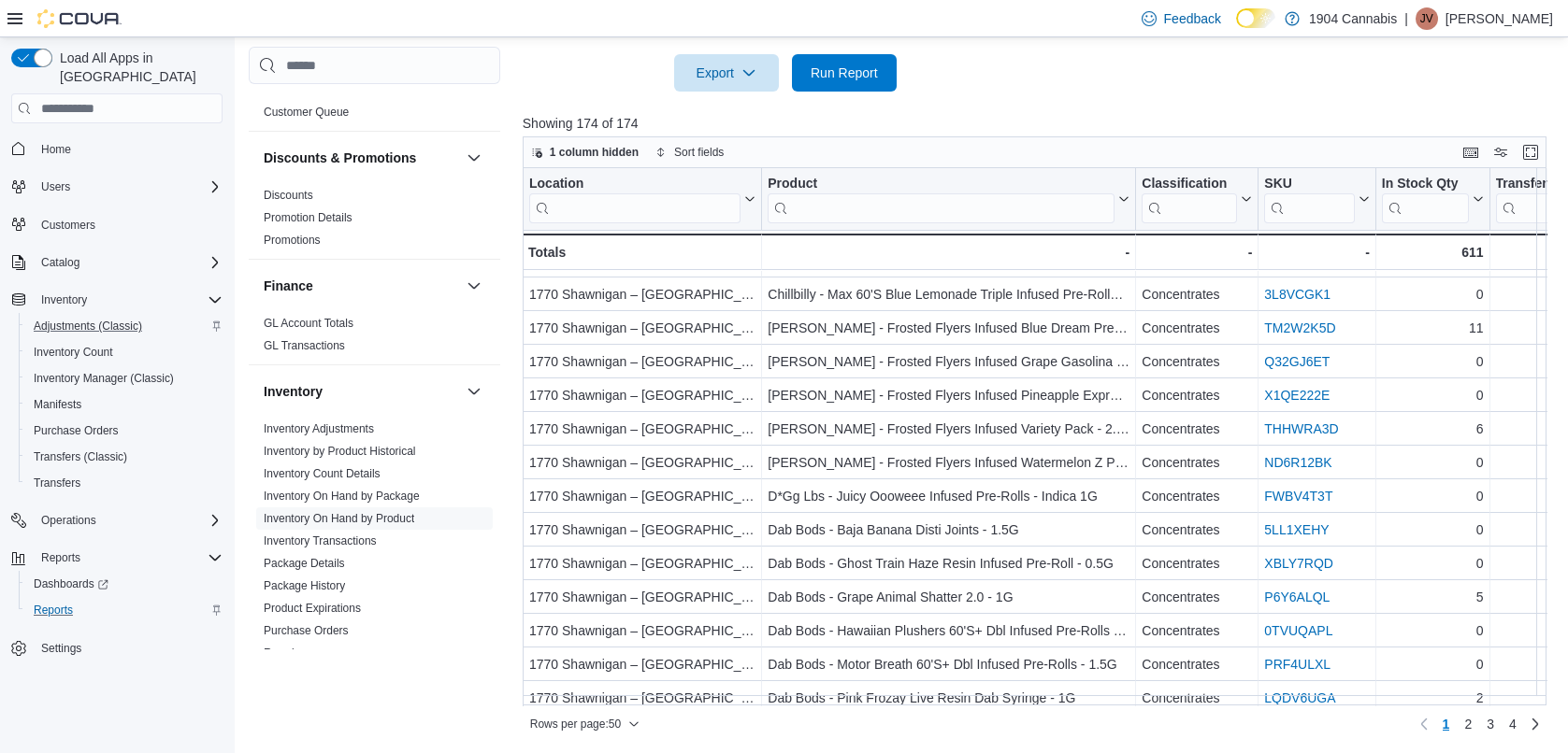
scroll to position [1028, 0]
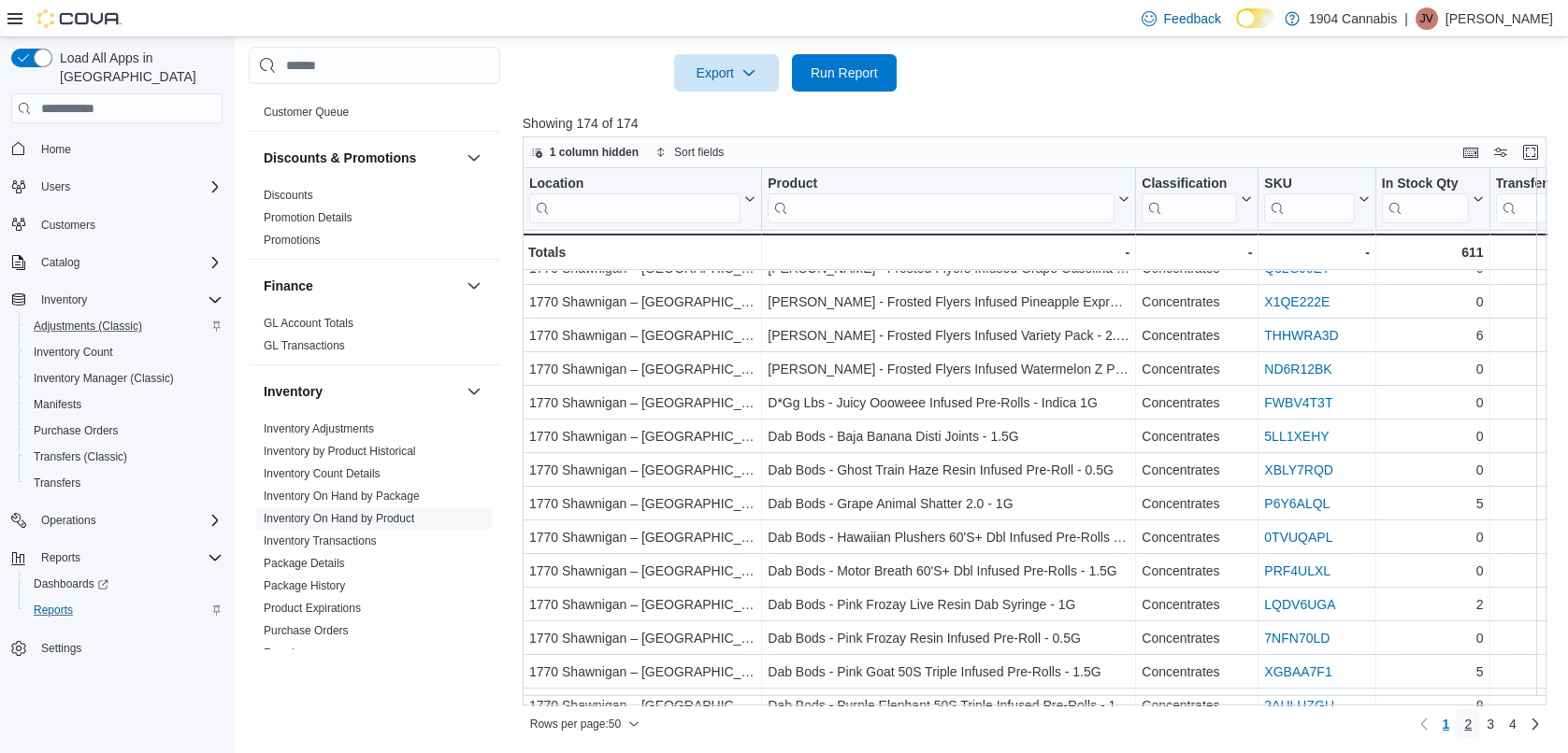
click at [1472, 722] on span "2" at bounding box center [1468, 724] width 8 height 18
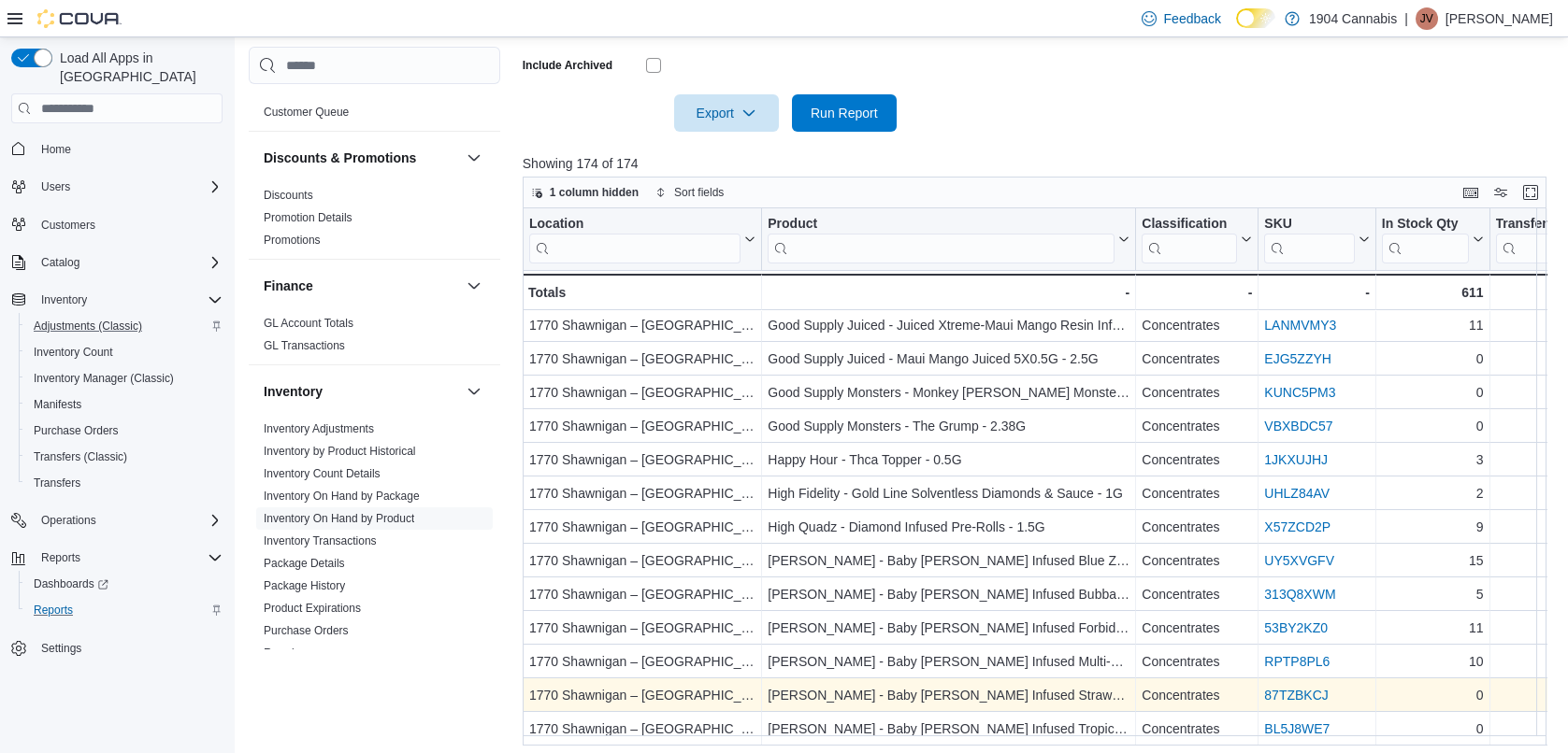
scroll to position [626, 0]
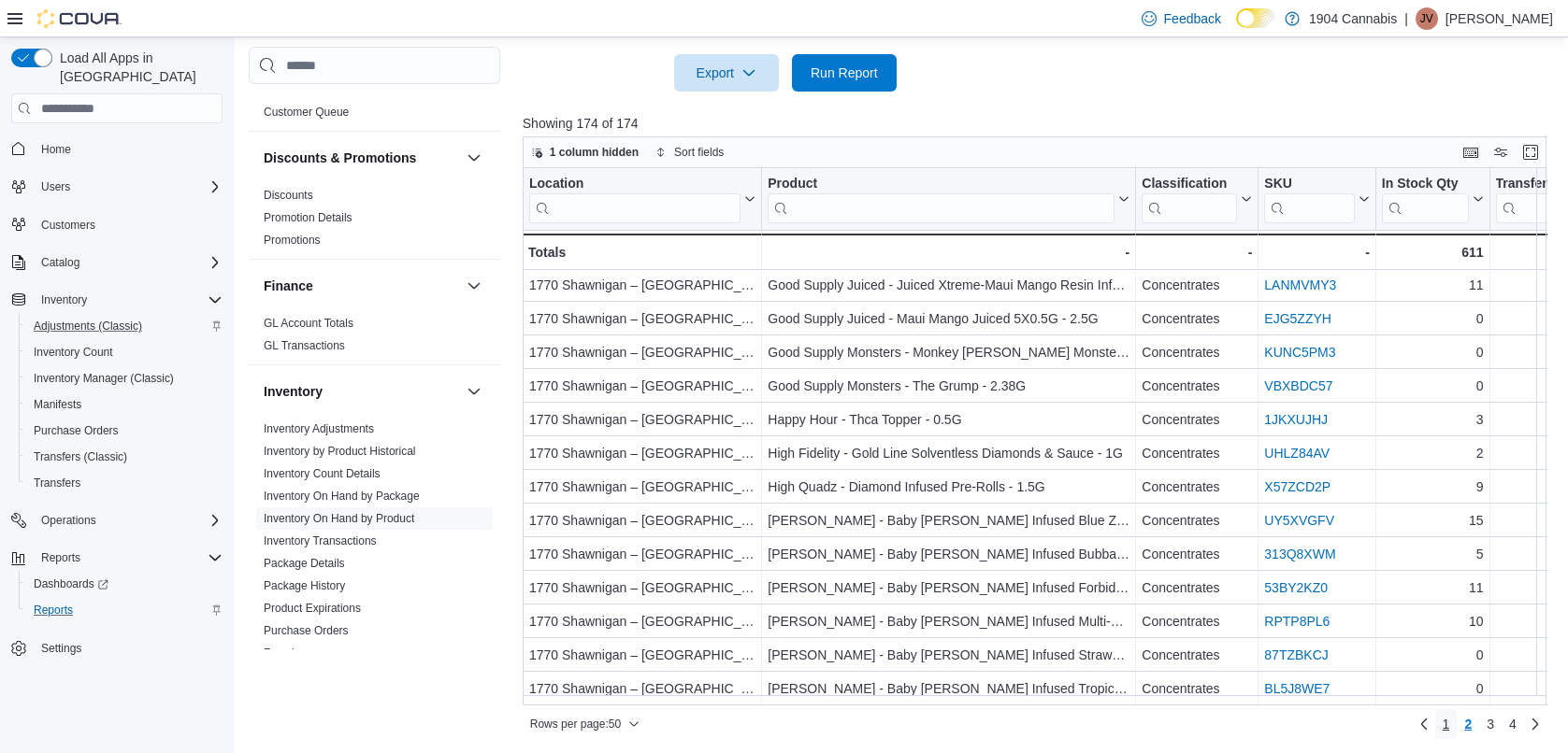
click at [1450, 718] on span "1" at bounding box center [1446, 724] width 8 height 18
click at [1472, 727] on span "2" at bounding box center [1468, 724] width 8 height 18
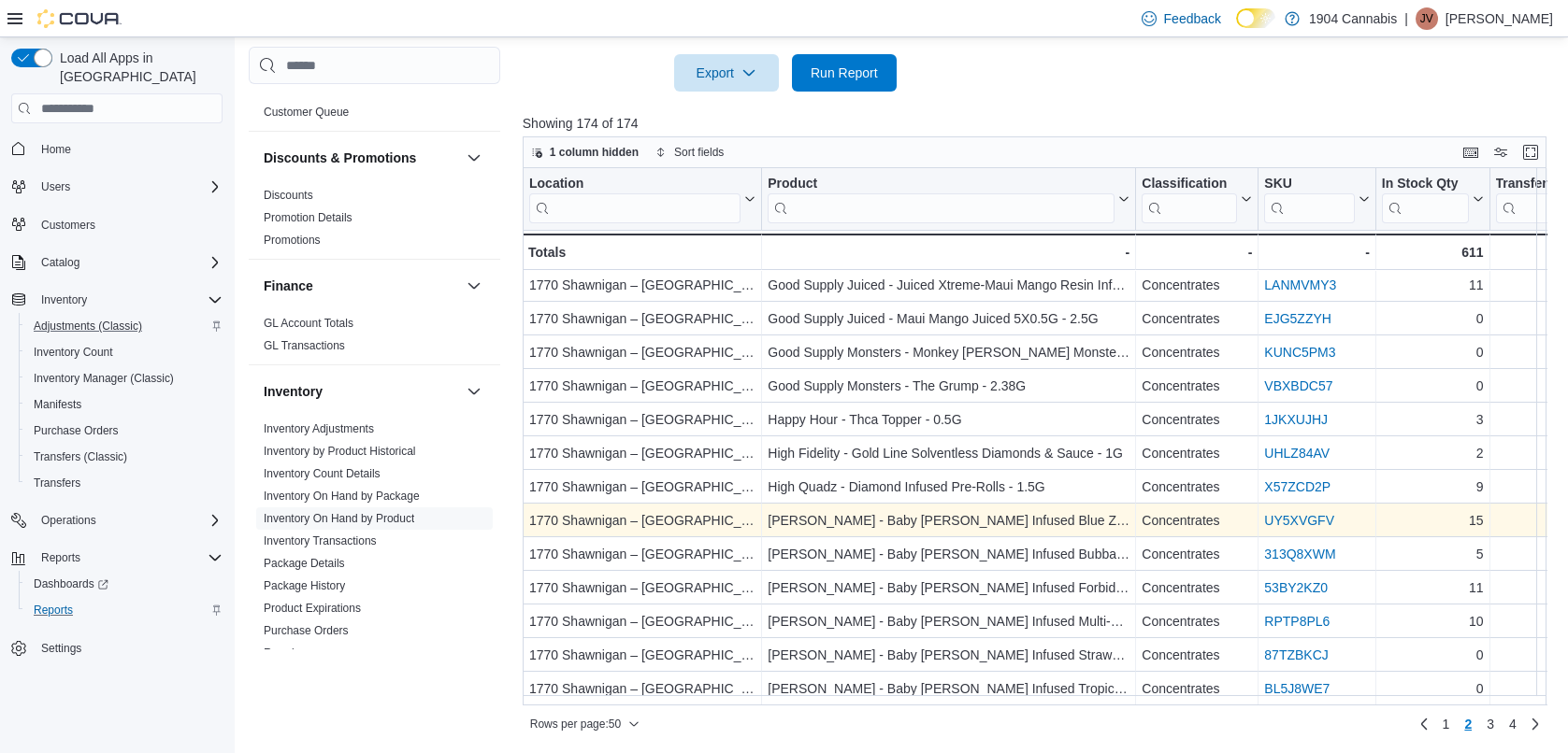
scroll to position [1255, 0]
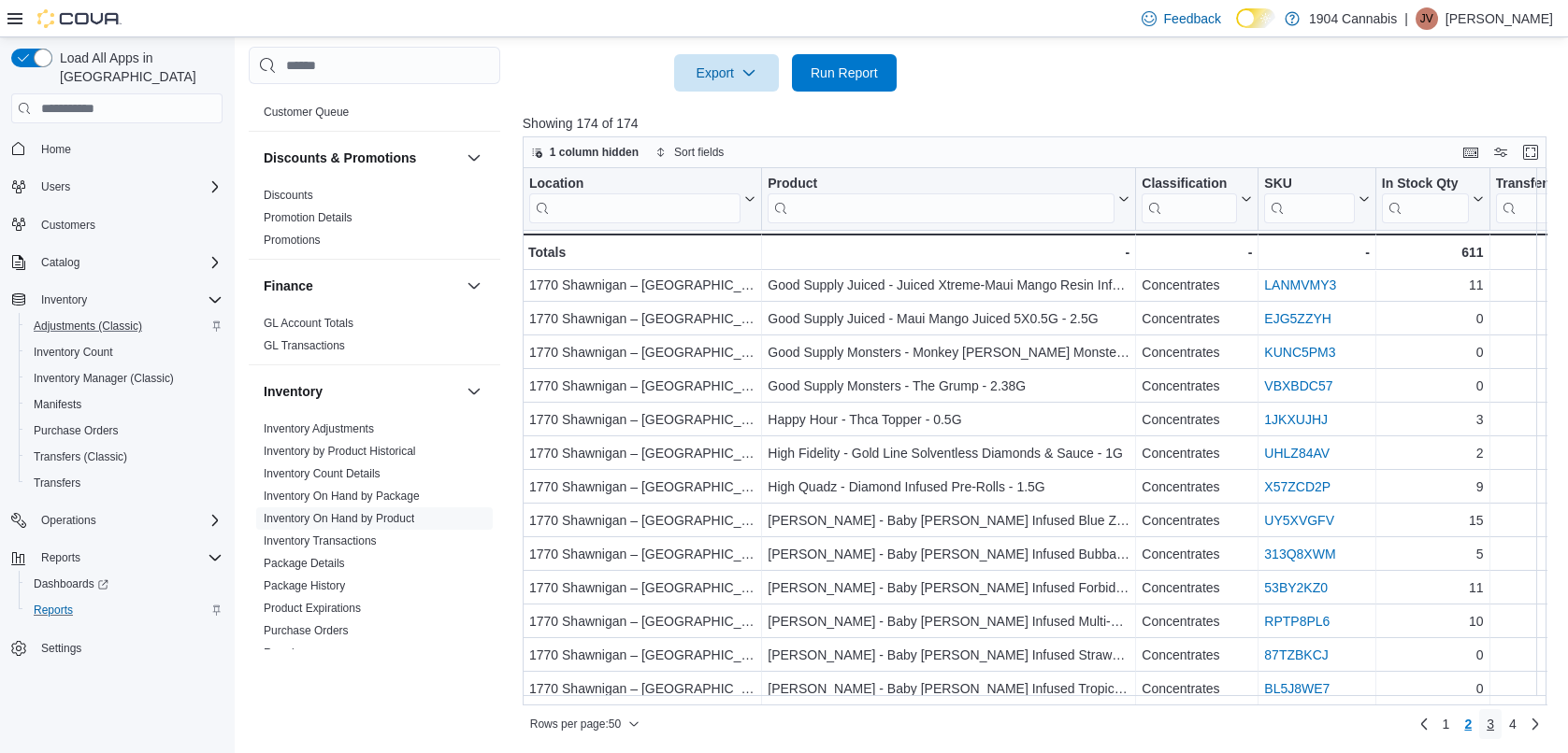
click at [1502, 719] on link "3" at bounding box center [1490, 724] width 22 height 30
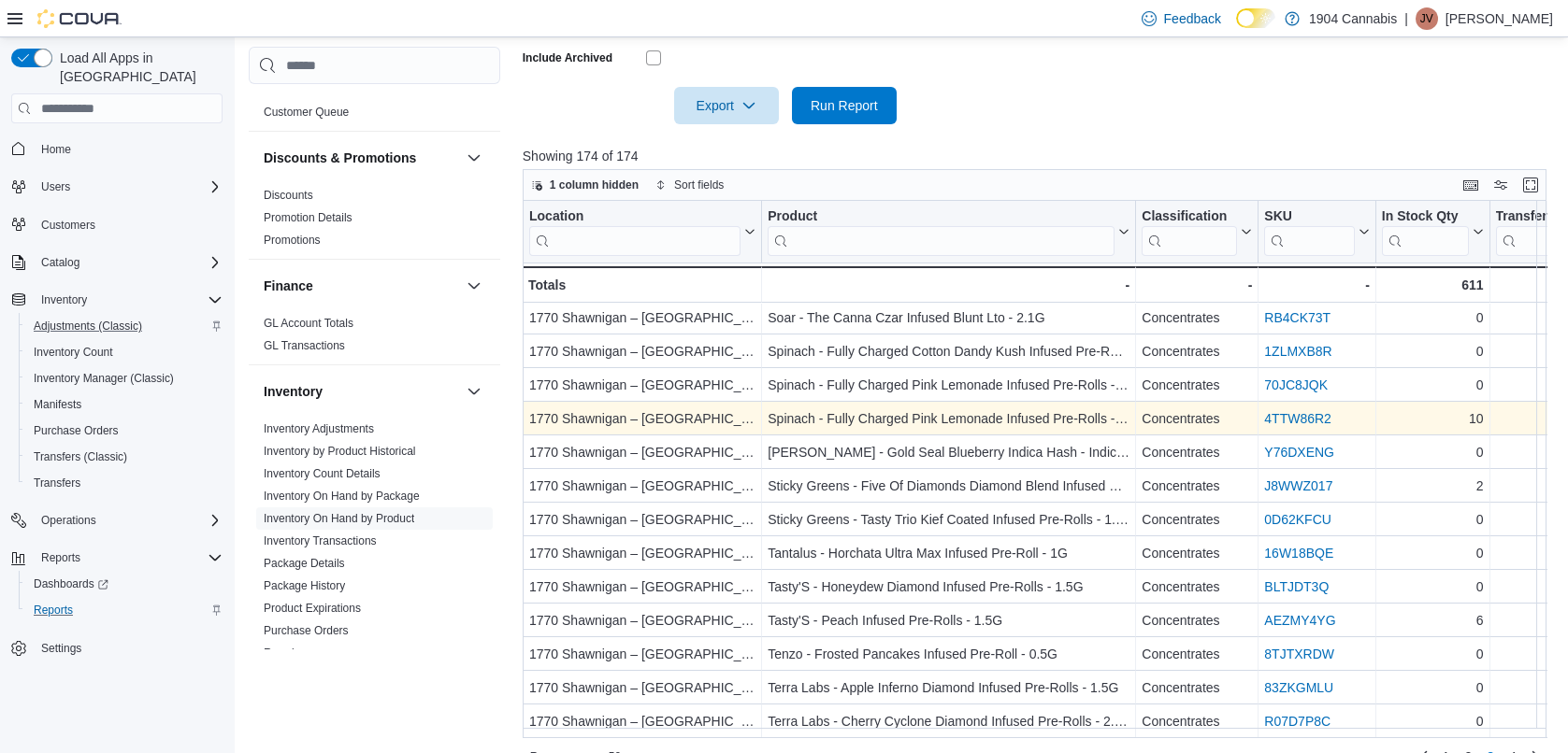
scroll to position [626, 0]
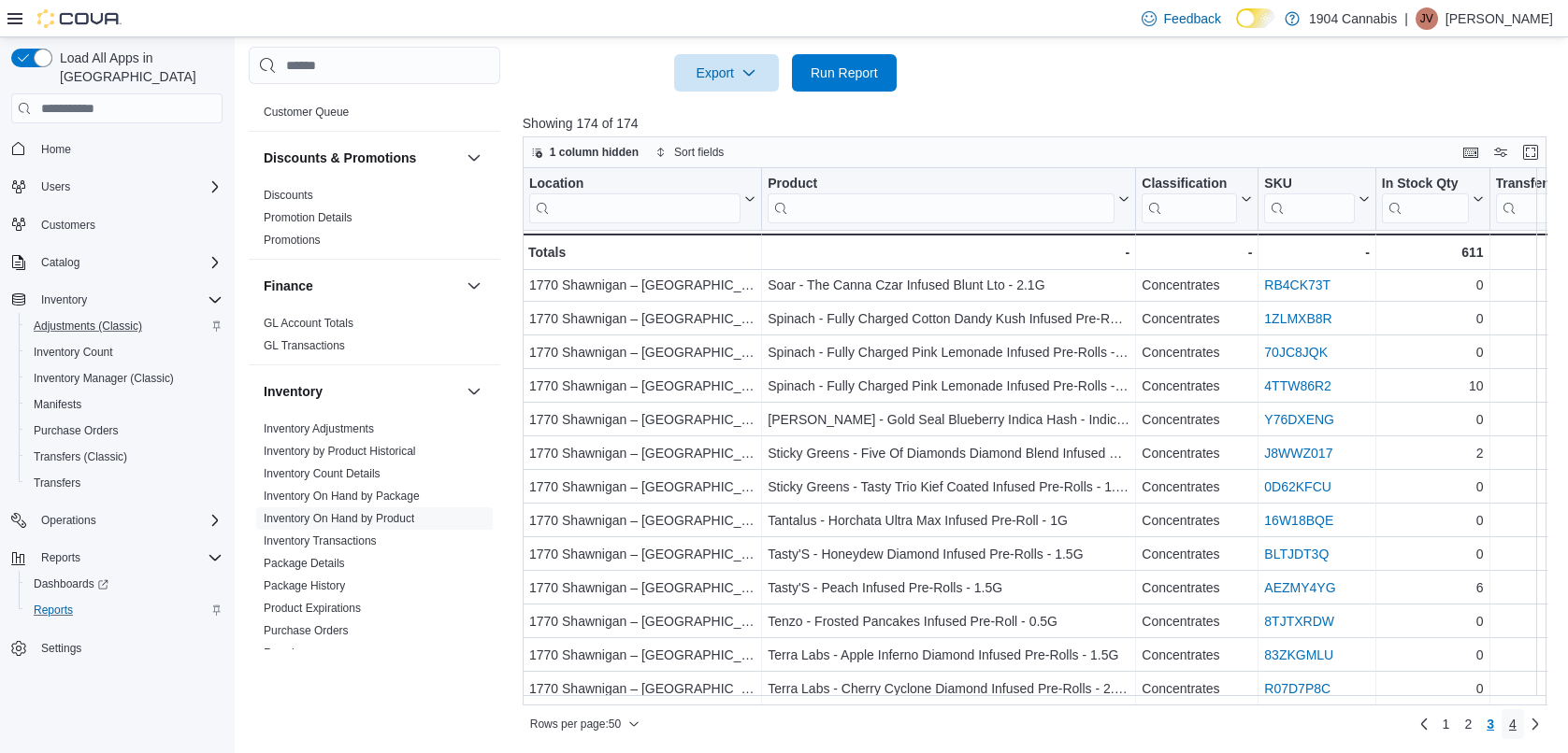
click at [1516, 722] on span "4" at bounding box center [1514, 724] width 8 height 18
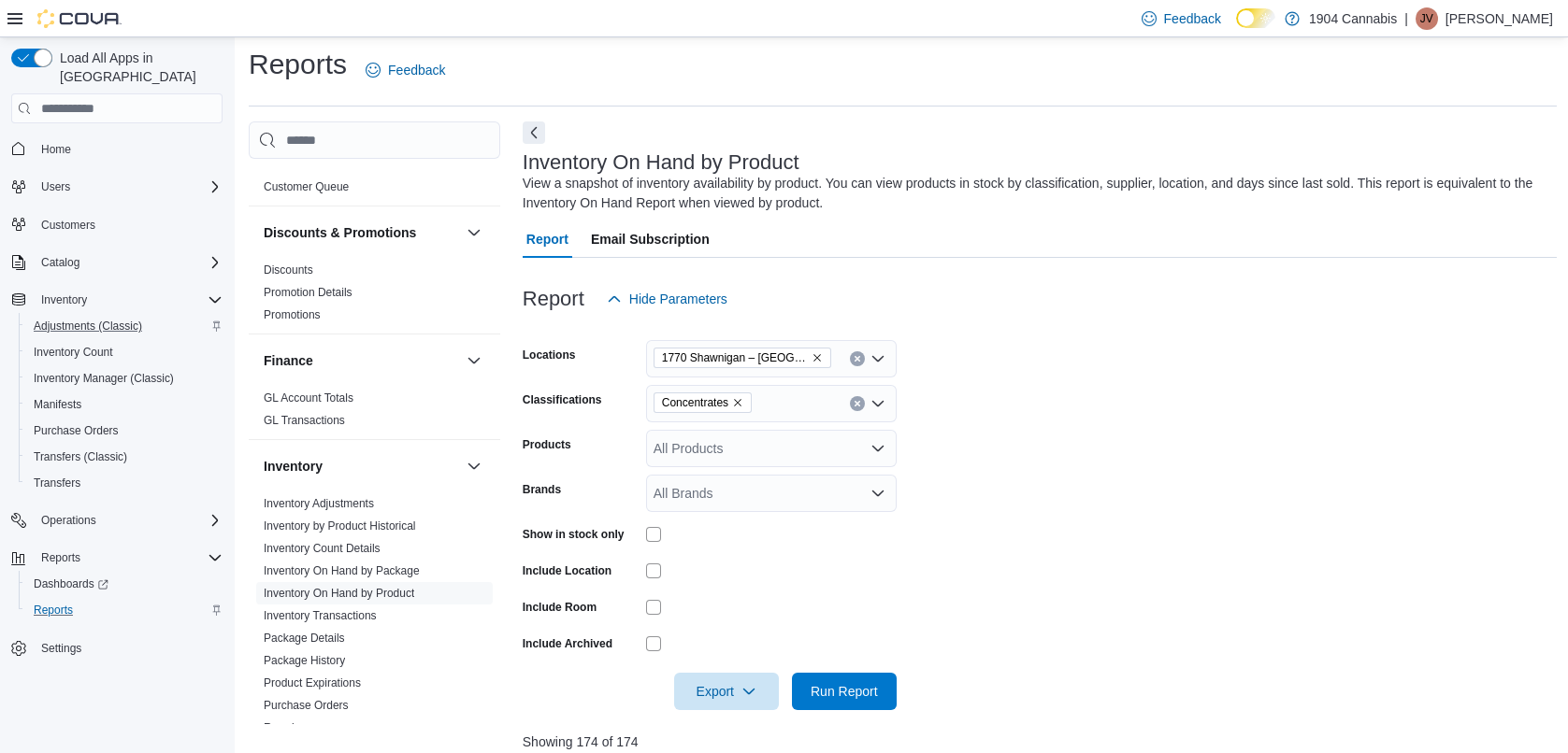
scroll to position [0, 0]
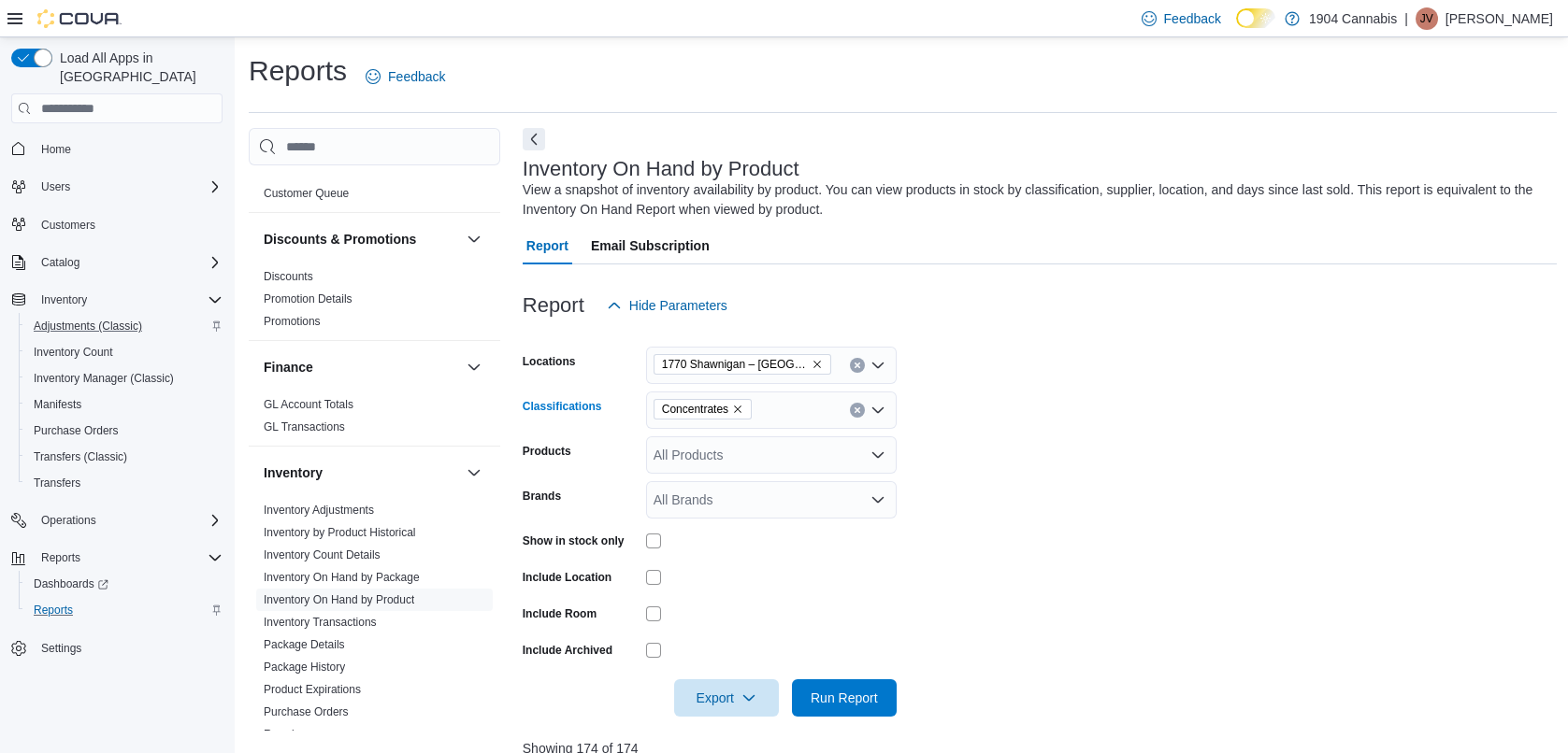
click at [737, 406] on icon "Remove Concentrates from selection in this group" at bounding box center [738, 410] width 12 height 12
click at [720, 469] on span "Flower" at bounding box center [706, 468] width 39 height 18
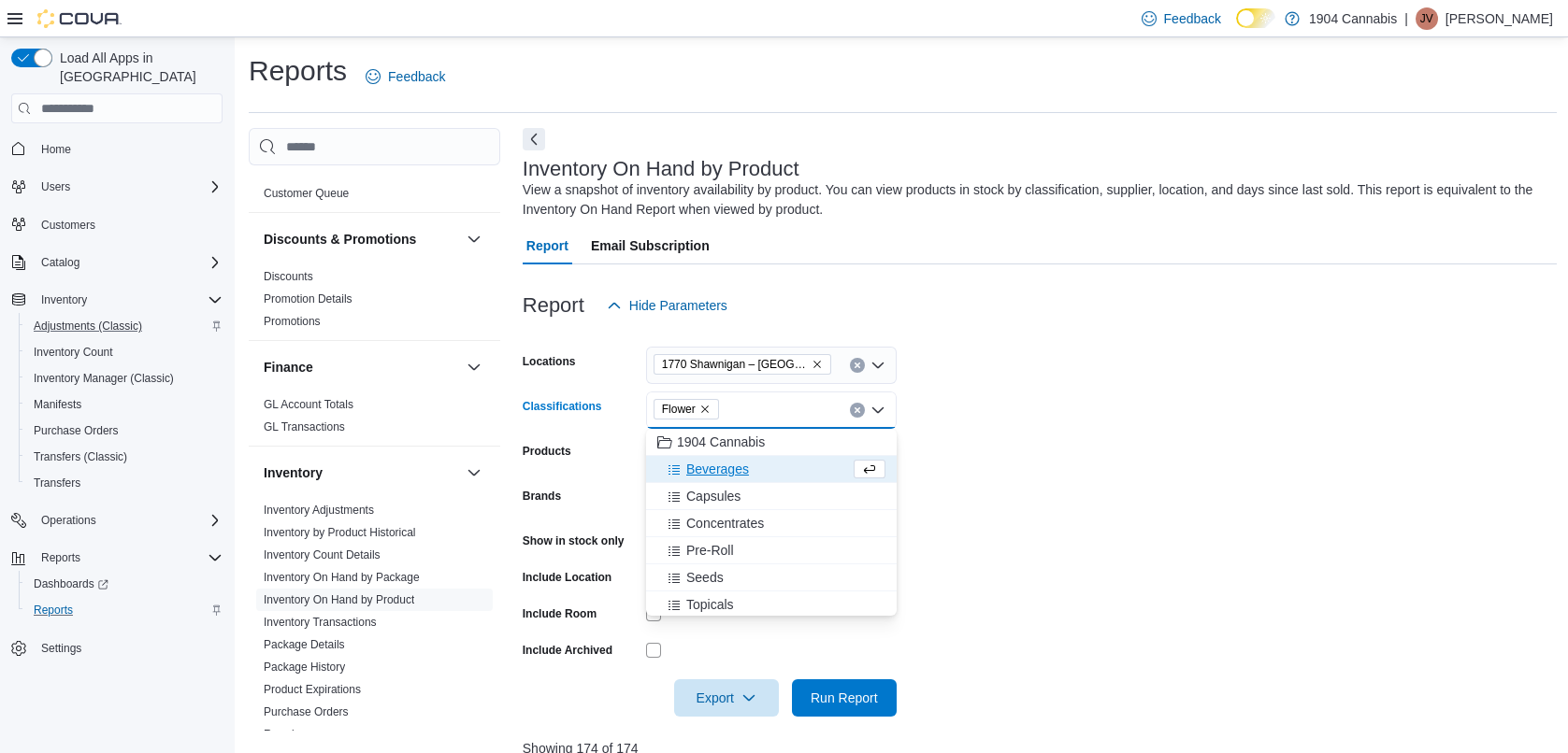
click at [1237, 423] on form "Locations [GEOGRAPHIC_DATA] – [GEOGRAPHIC_DATA] Classifications Flower Combo bo…" at bounding box center [1040, 521] width 1034 height 393
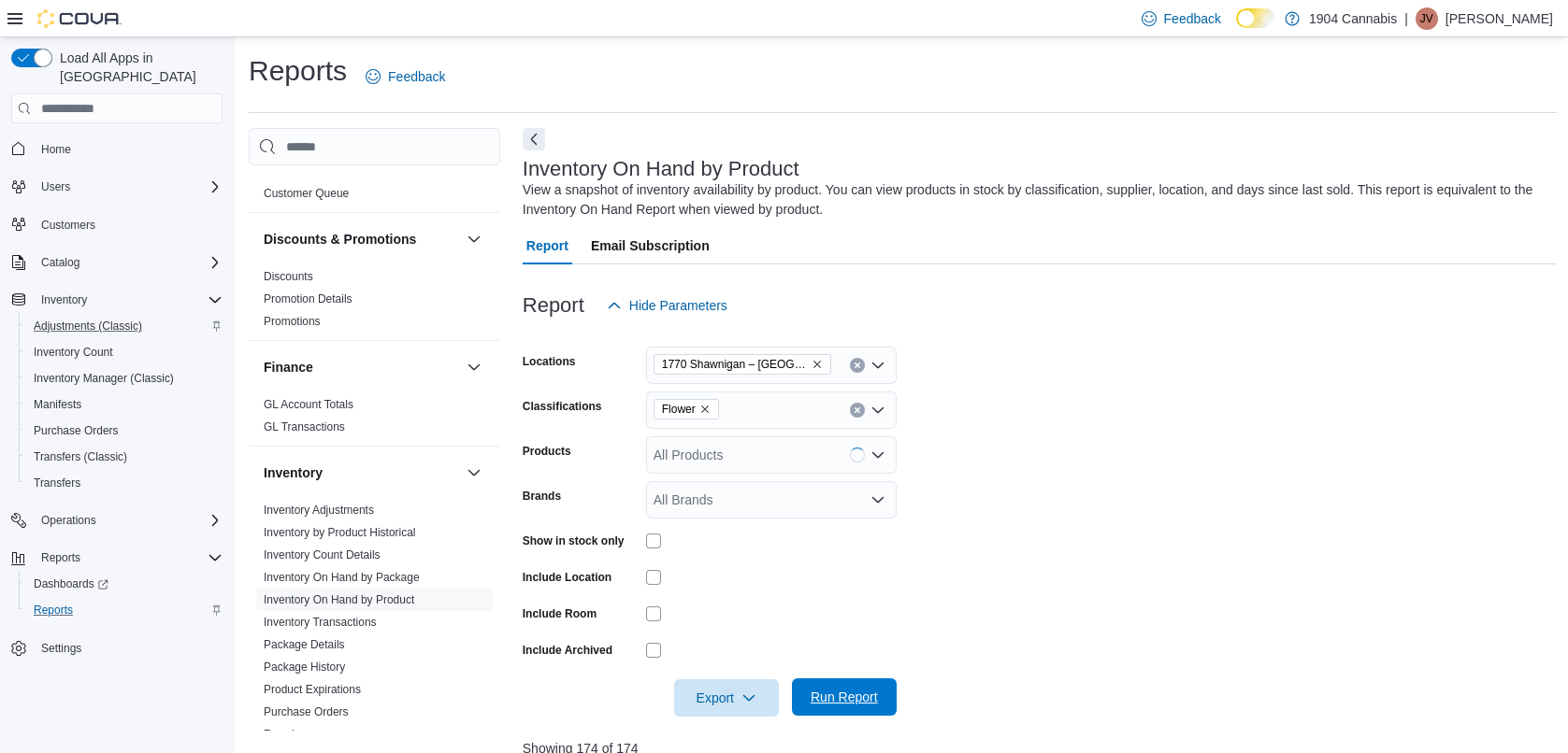
click at [813, 702] on span "Run Report" at bounding box center [844, 697] width 67 height 18
click at [974, 504] on form "Locations [GEOGRAPHIC_DATA] Classifications Flower Products All Products Brands…" at bounding box center [1040, 521] width 1034 height 393
drag, startPoint x: 974, startPoint y: 504, endPoint x: 945, endPoint y: 543, distance: 48.6
click at [976, 503] on form "Locations [GEOGRAPHIC_DATA] Classifications Flower Products All Products Brands…" at bounding box center [1040, 521] width 1034 height 393
click at [850, 692] on span "Run Report" at bounding box center [844, 697] width 67 height 18
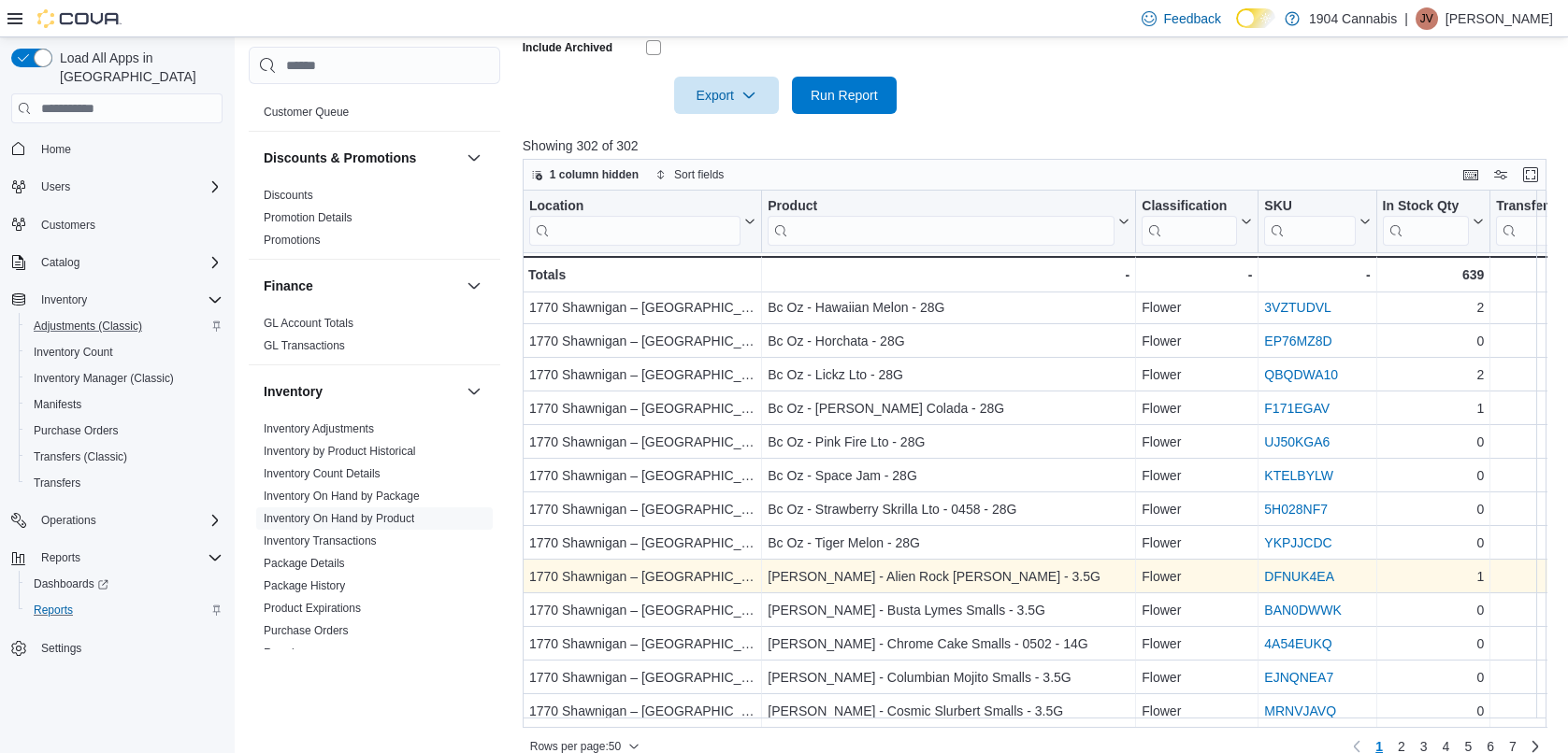
scroll to position [626, 0]
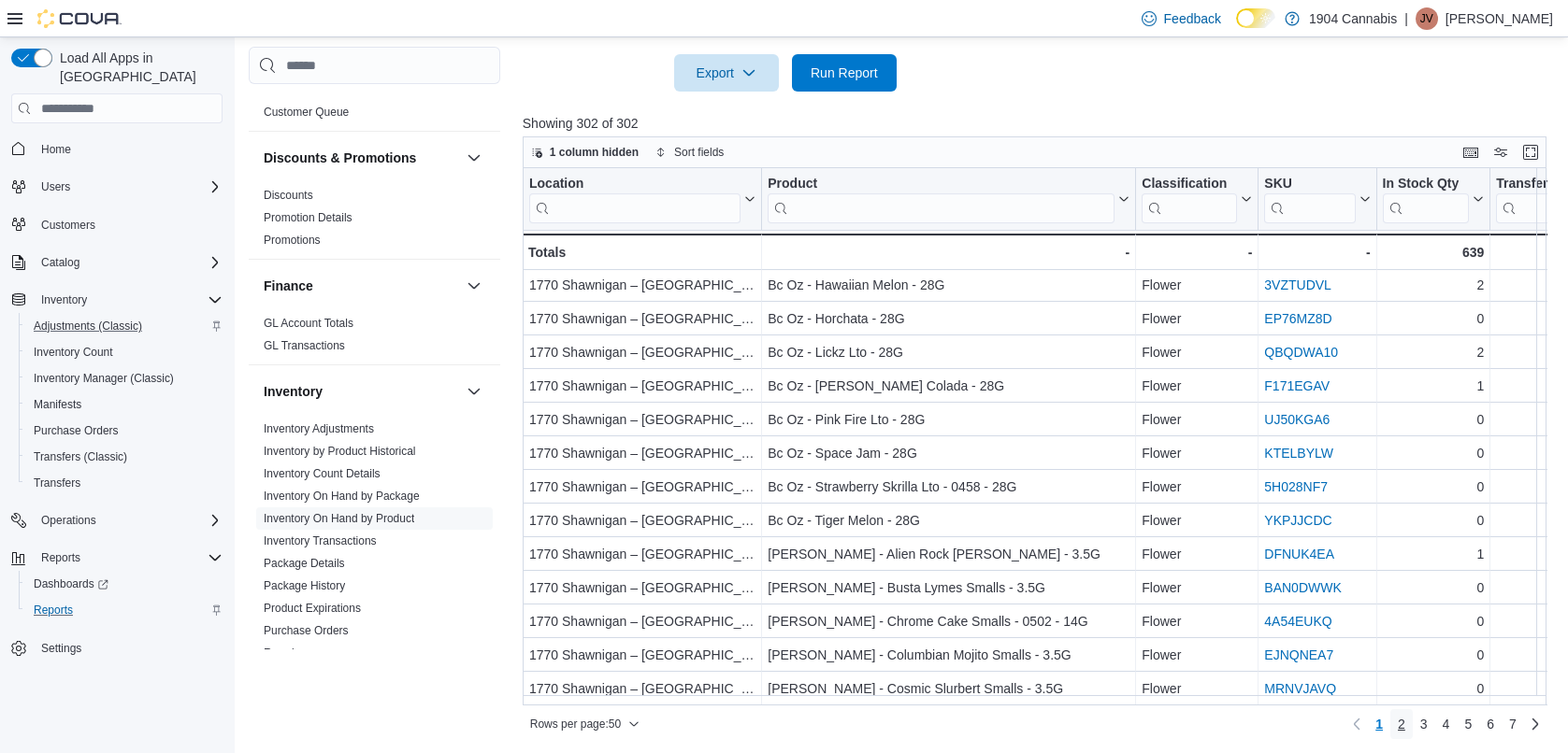
click at [1413, 717] on link "2" at bounding box center [1401, 724] width 22 height 30
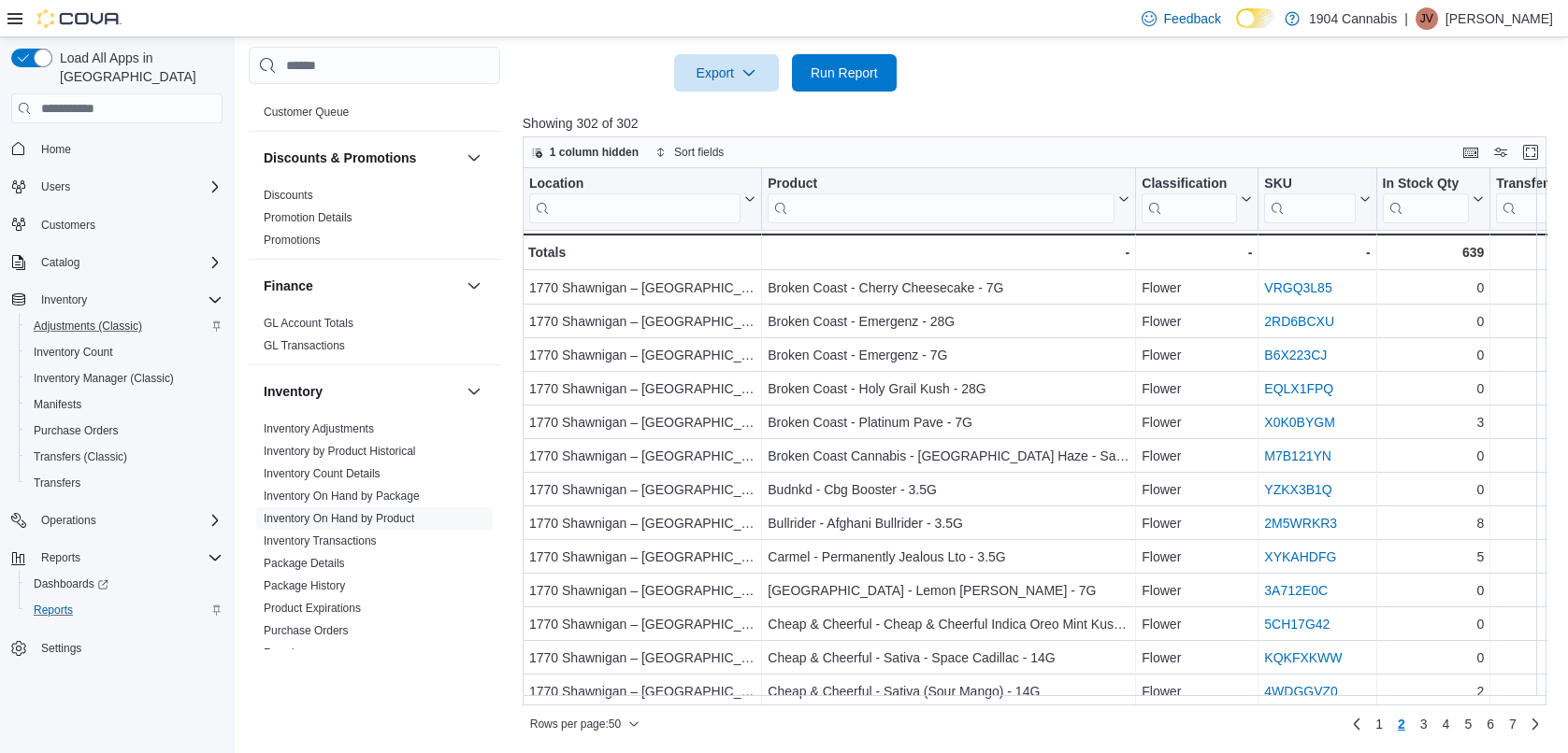
scroll to position [1255, 0]
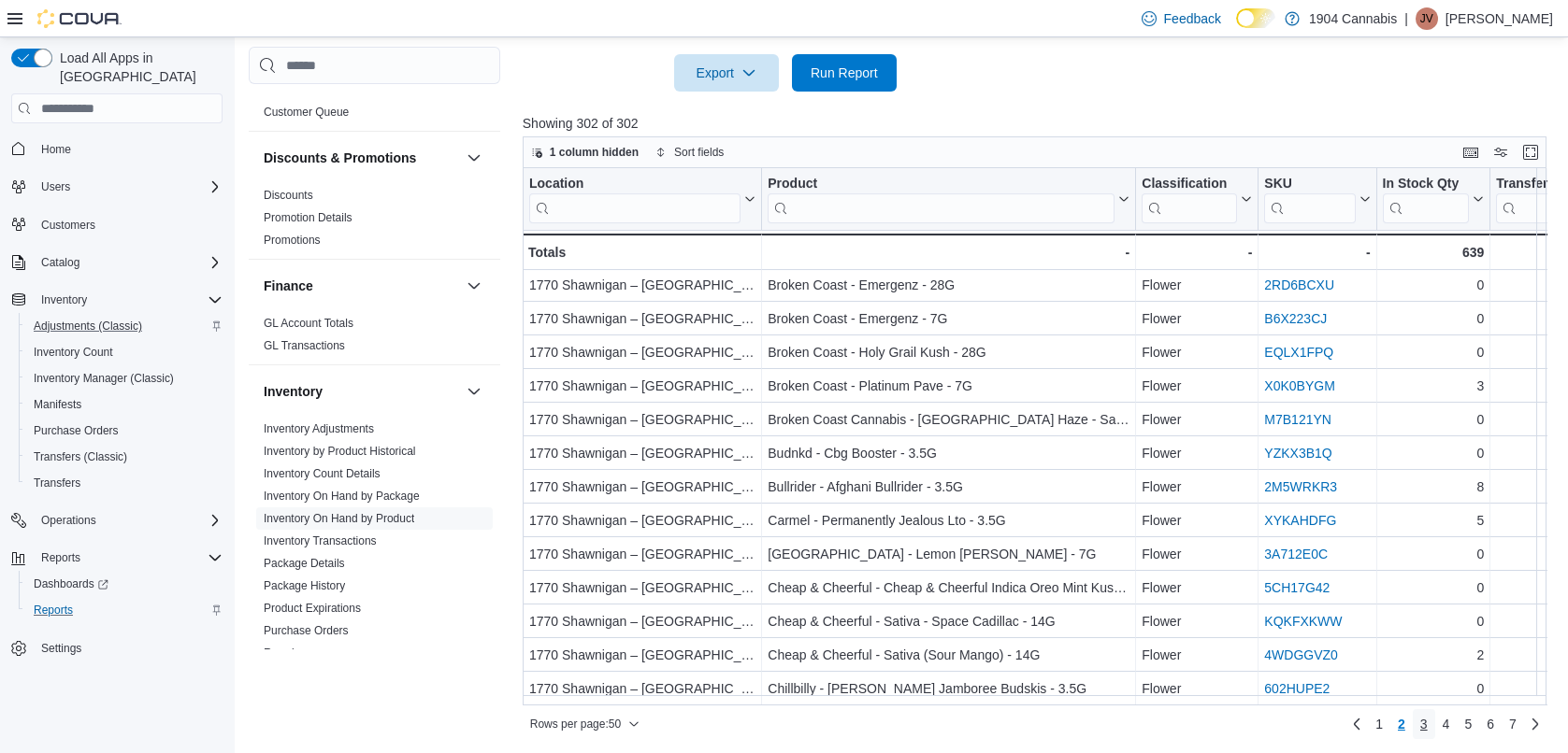
click at [1429, 715] on link "3" at bounding box center [1424, 724] width 22 height 30
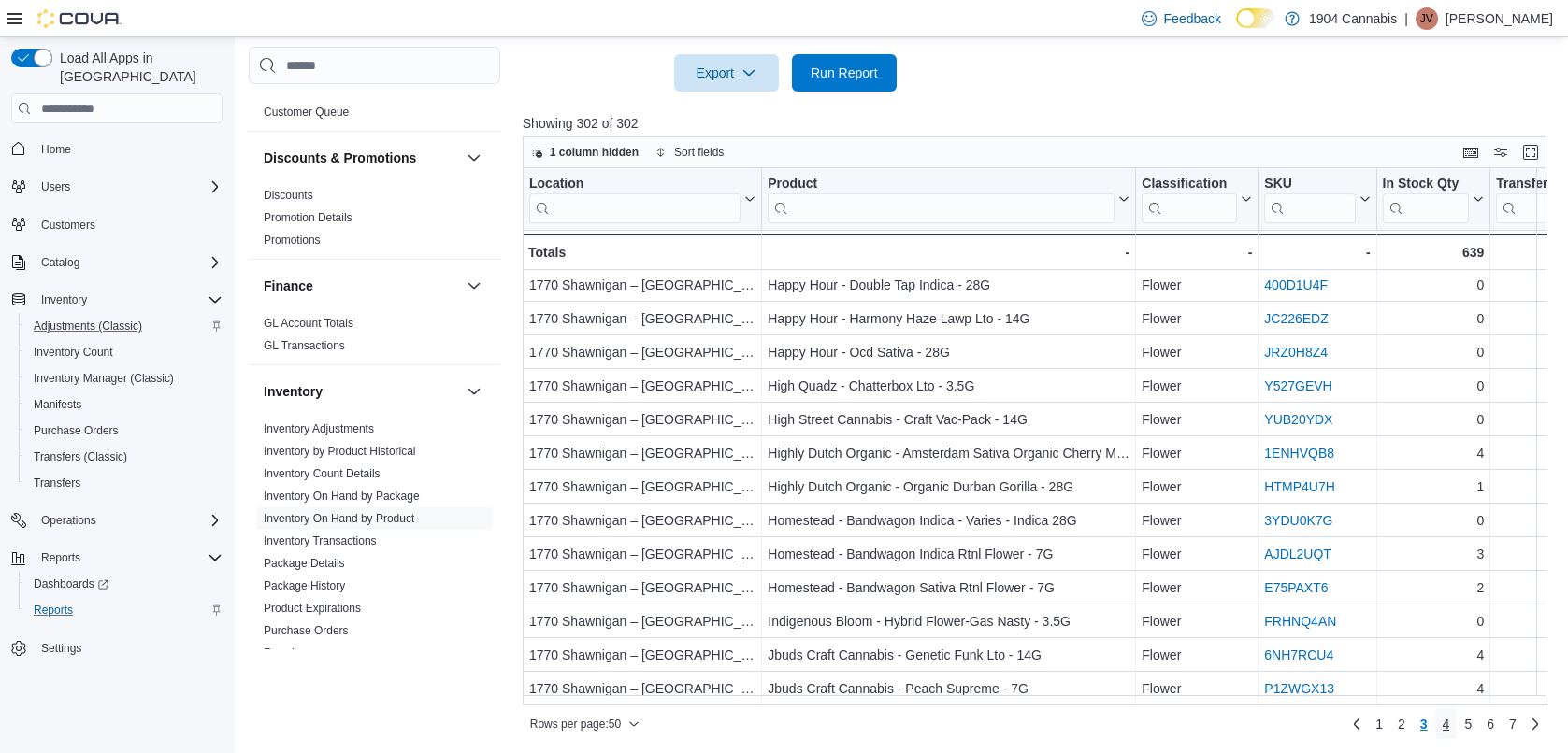
click at [1450, 722] on span "4" at bounding box center [1446, 724] width 8 height 18
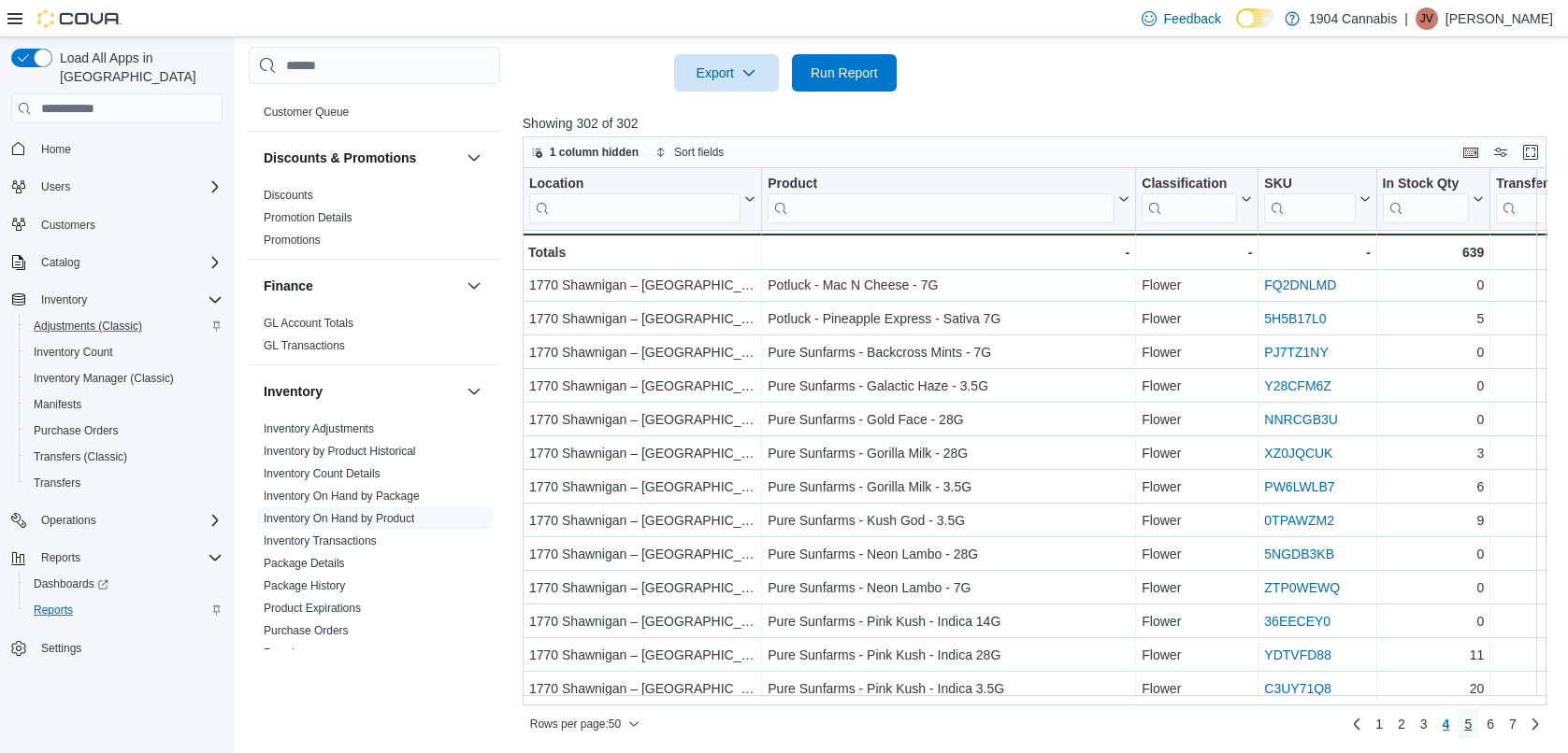
click at [1472, 726] on span "5" at bounding box center [1468, 724] width 8 height 18
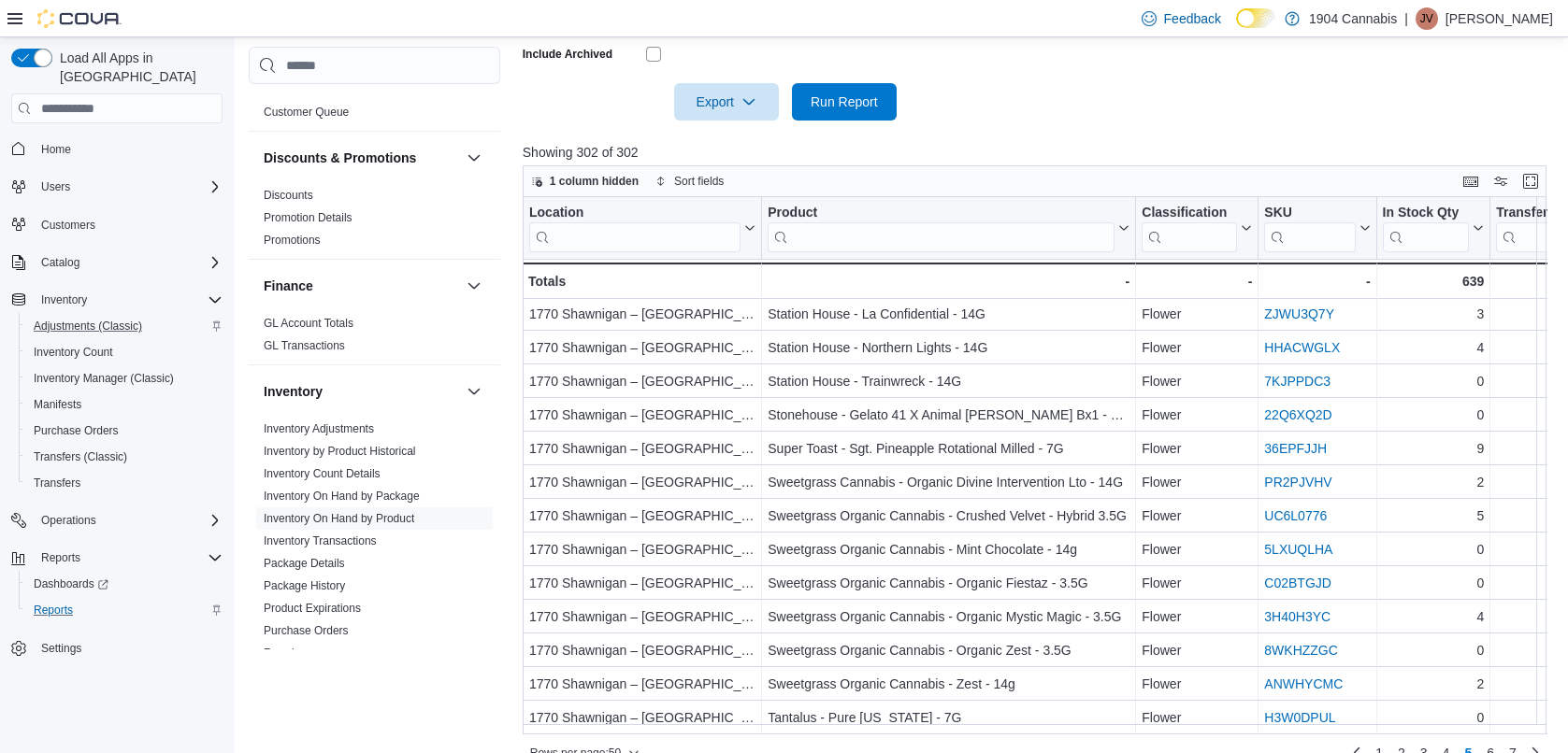
scroll to position [626, 0]
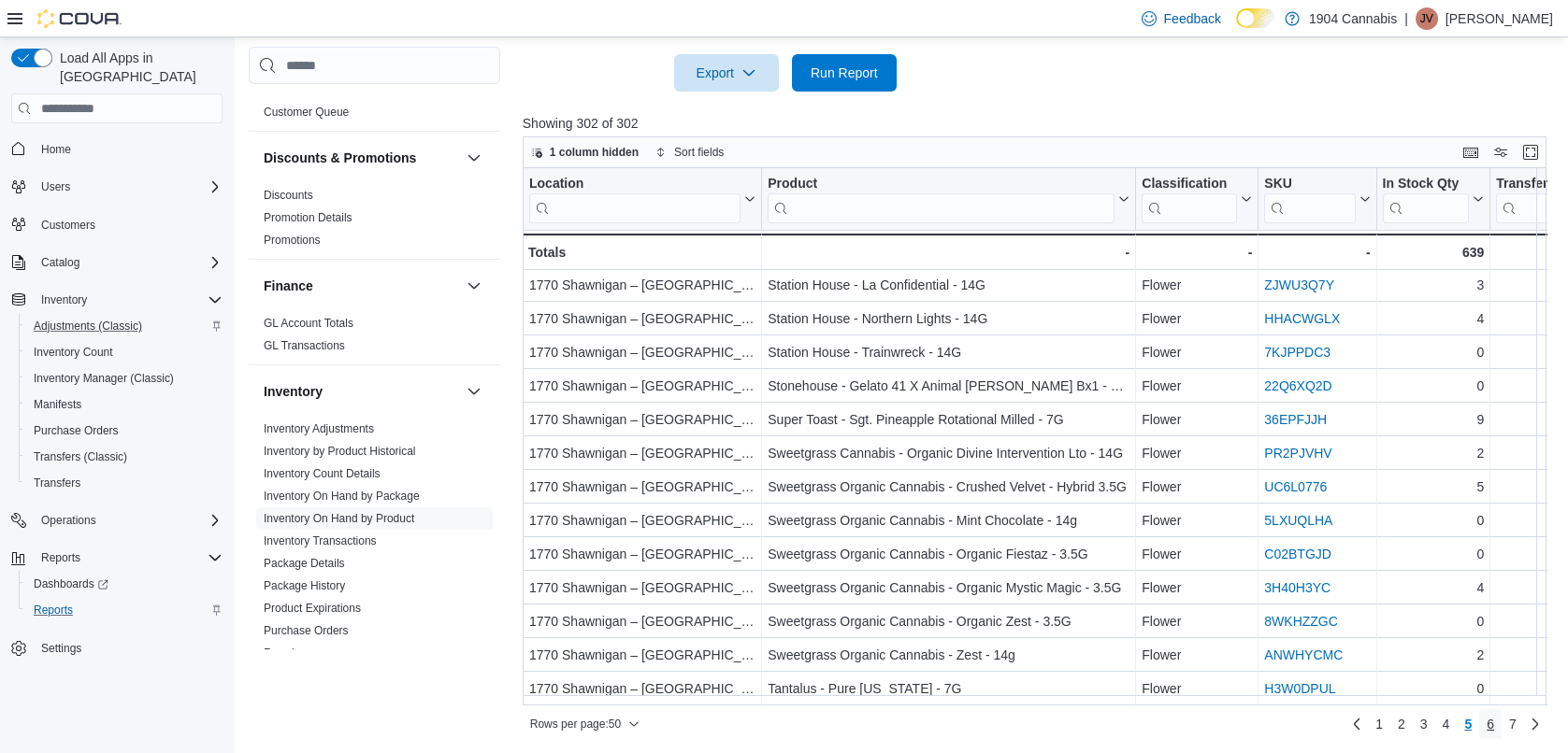
click at [1494, 722] on span "6" at bounding box center [1491, 724] width 8 height 18
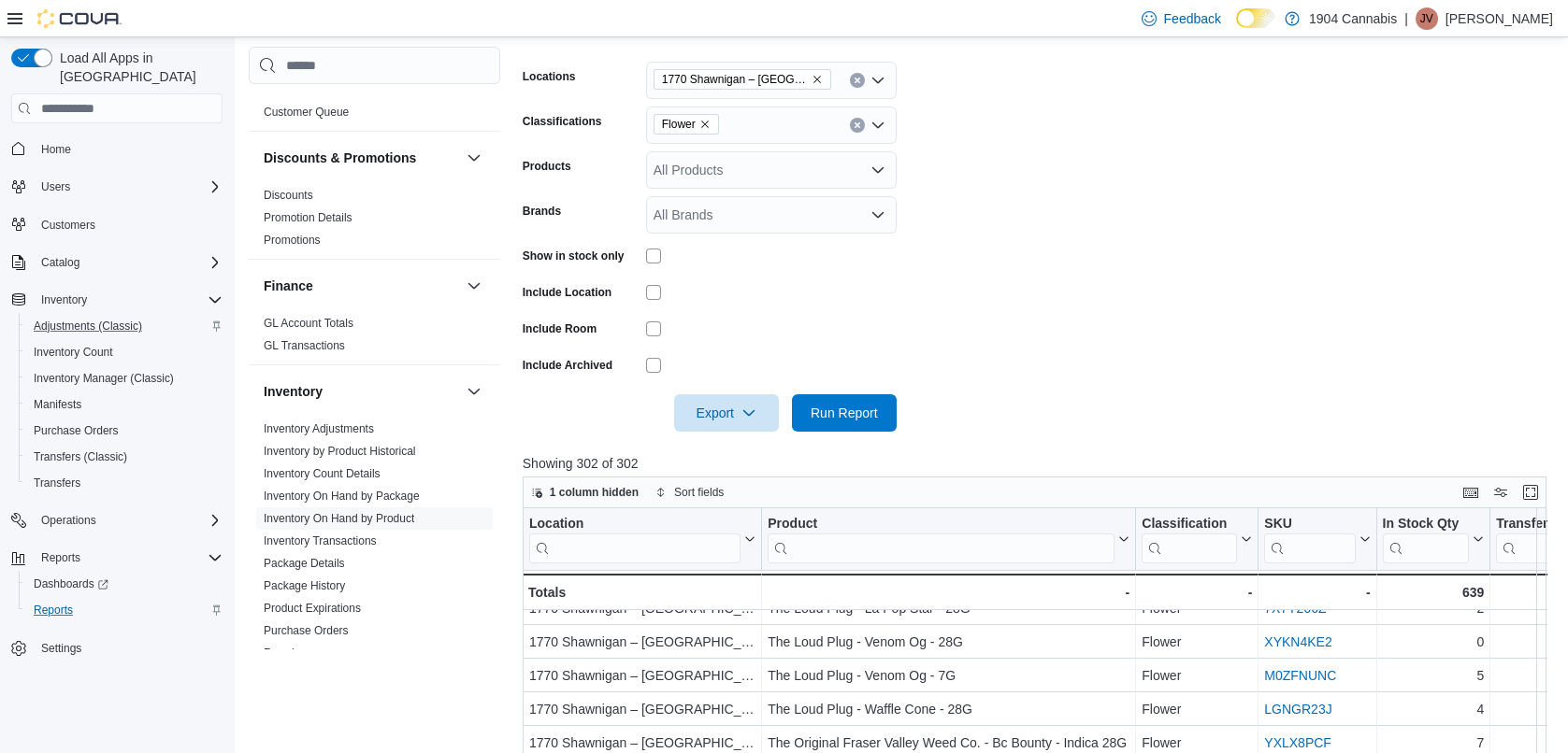
scroll to position [252, 0]
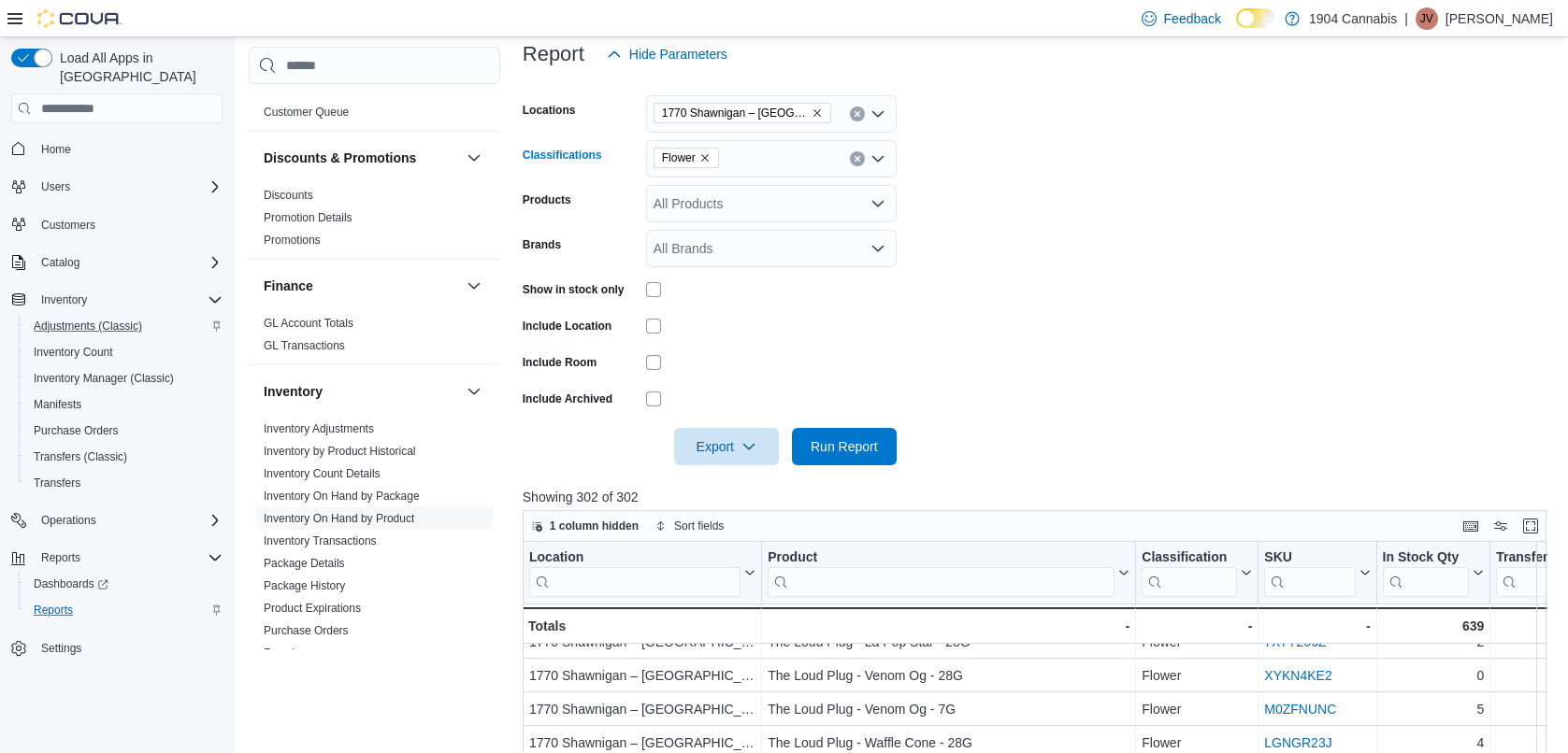
click at [704, 156] on icon "Remove Flower from selection in this group" at bounding box center [705, 159] width 8 height 8
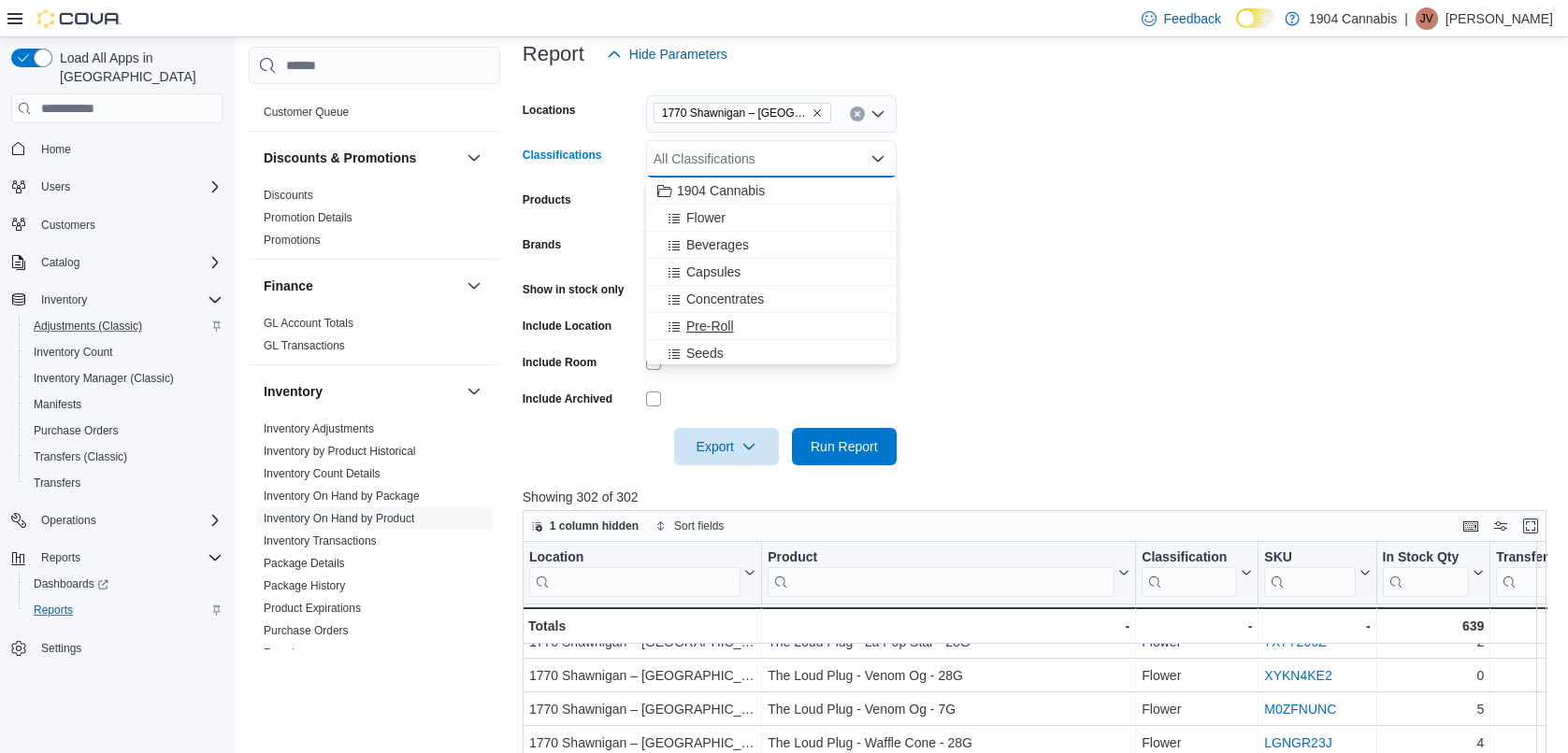
click at [715, 323] on span "Pre-Roll" at bounding box center [710, 325] width 48 height 18
click at [989, 282] on form "Locations [GEOGRAPHIC_DATA] – [GEOGRAPHIC_DATA] Classifications Pre-Roll Combo …" at bounding box center [1040, 269] width 1034 height 393
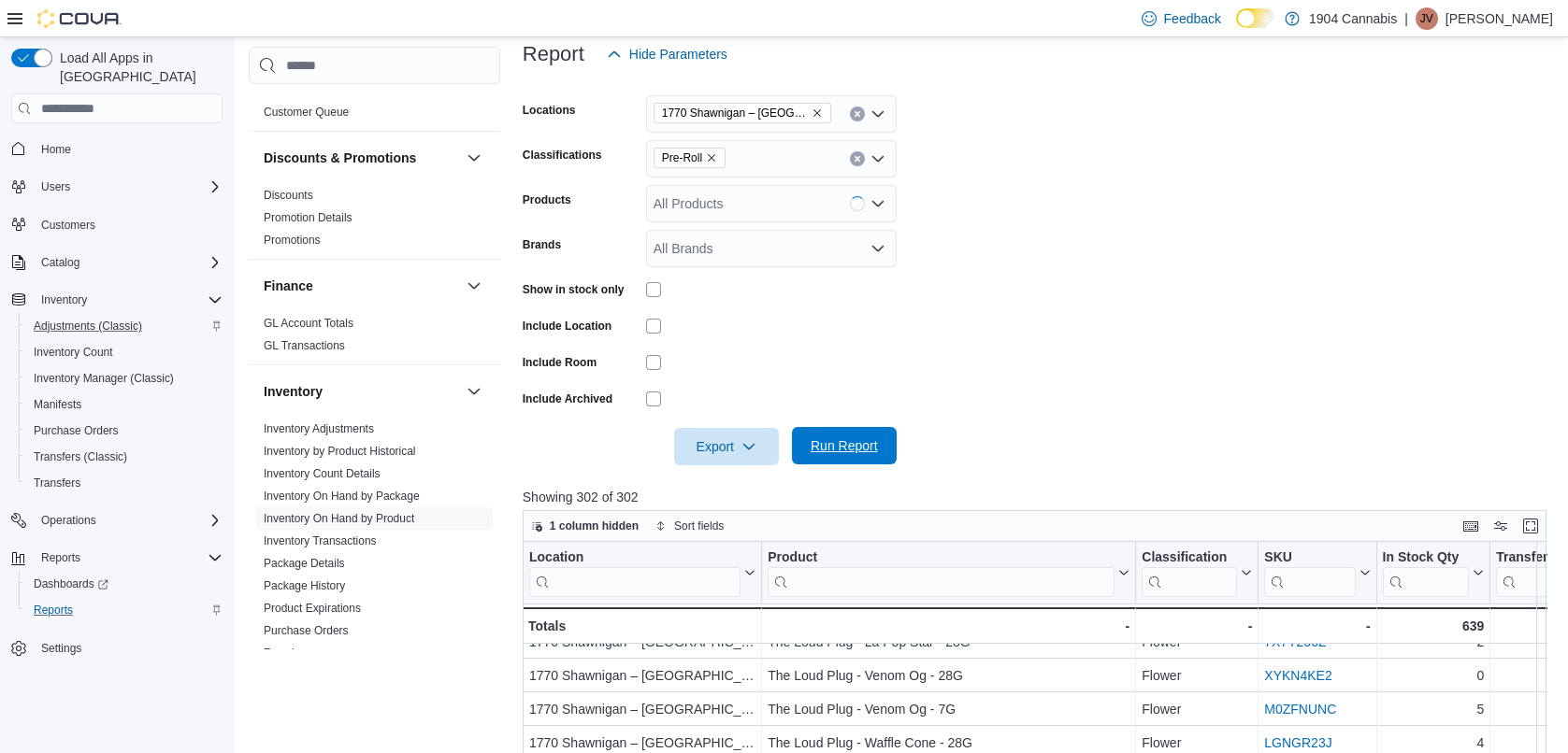
click at [820, 449] on span "Run Report" at bounding box center [844, 445] width 67 height 18
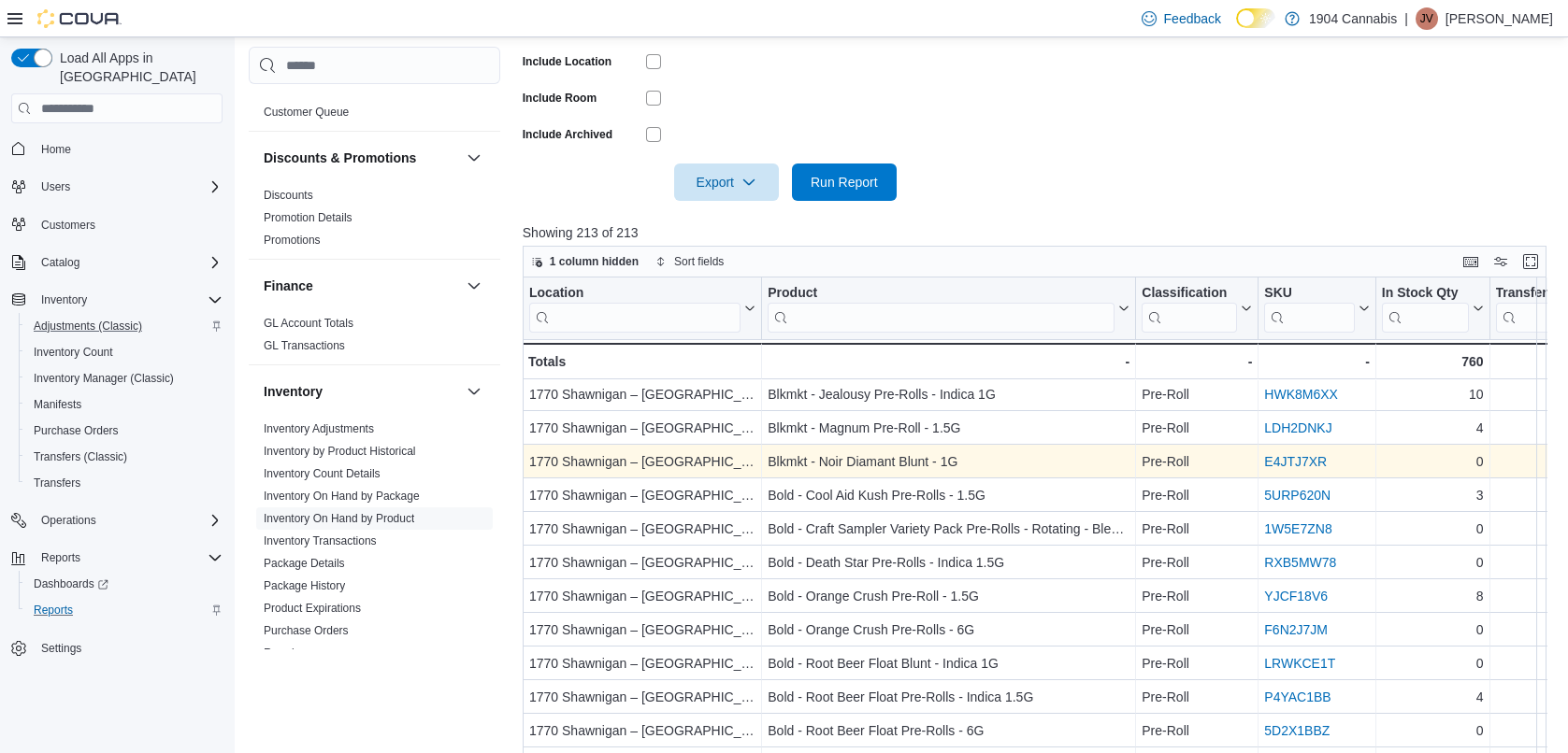
scroll to position [626, 0]
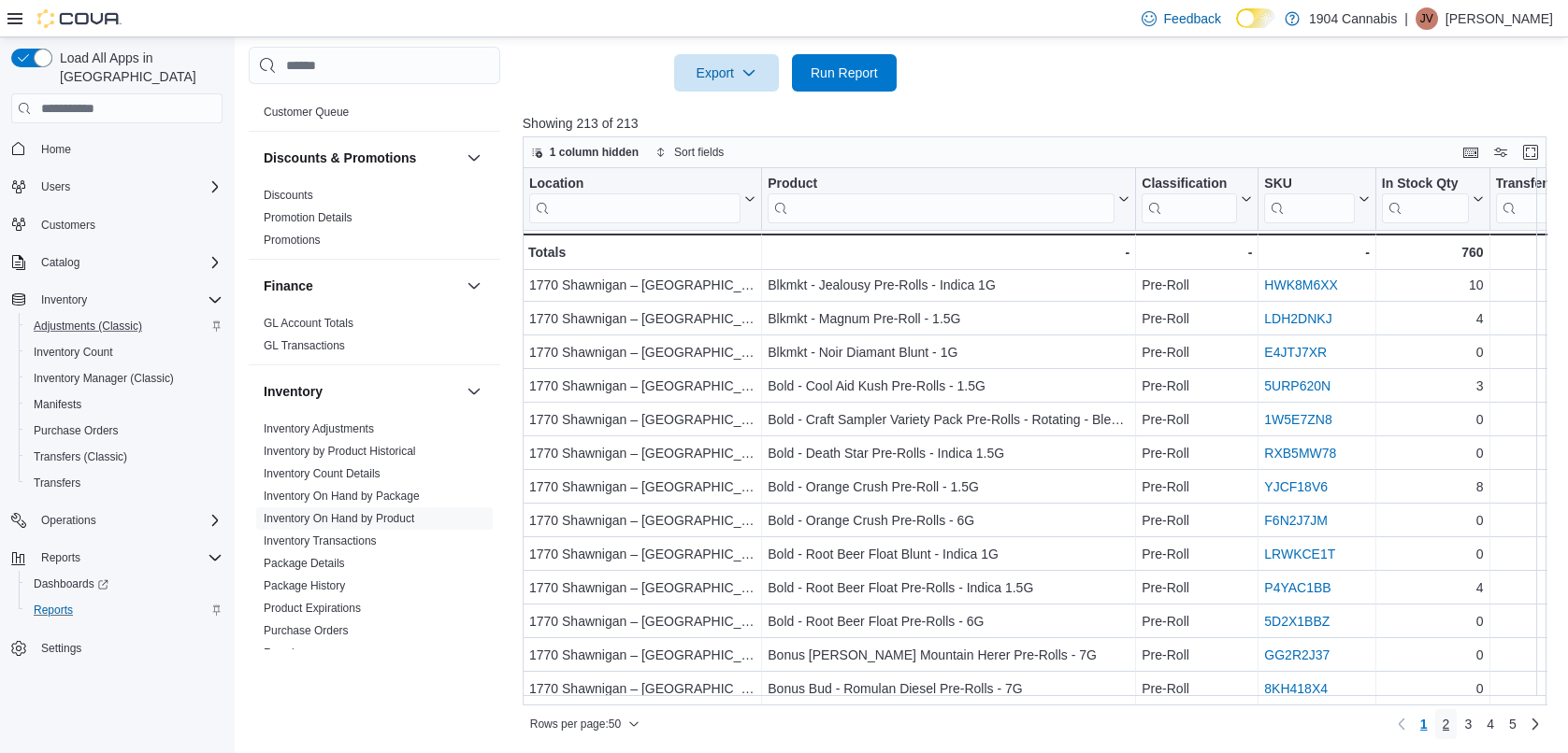
click at [1458, 723] on link "2" at bounding box center [1446, 724] width 22 height 30
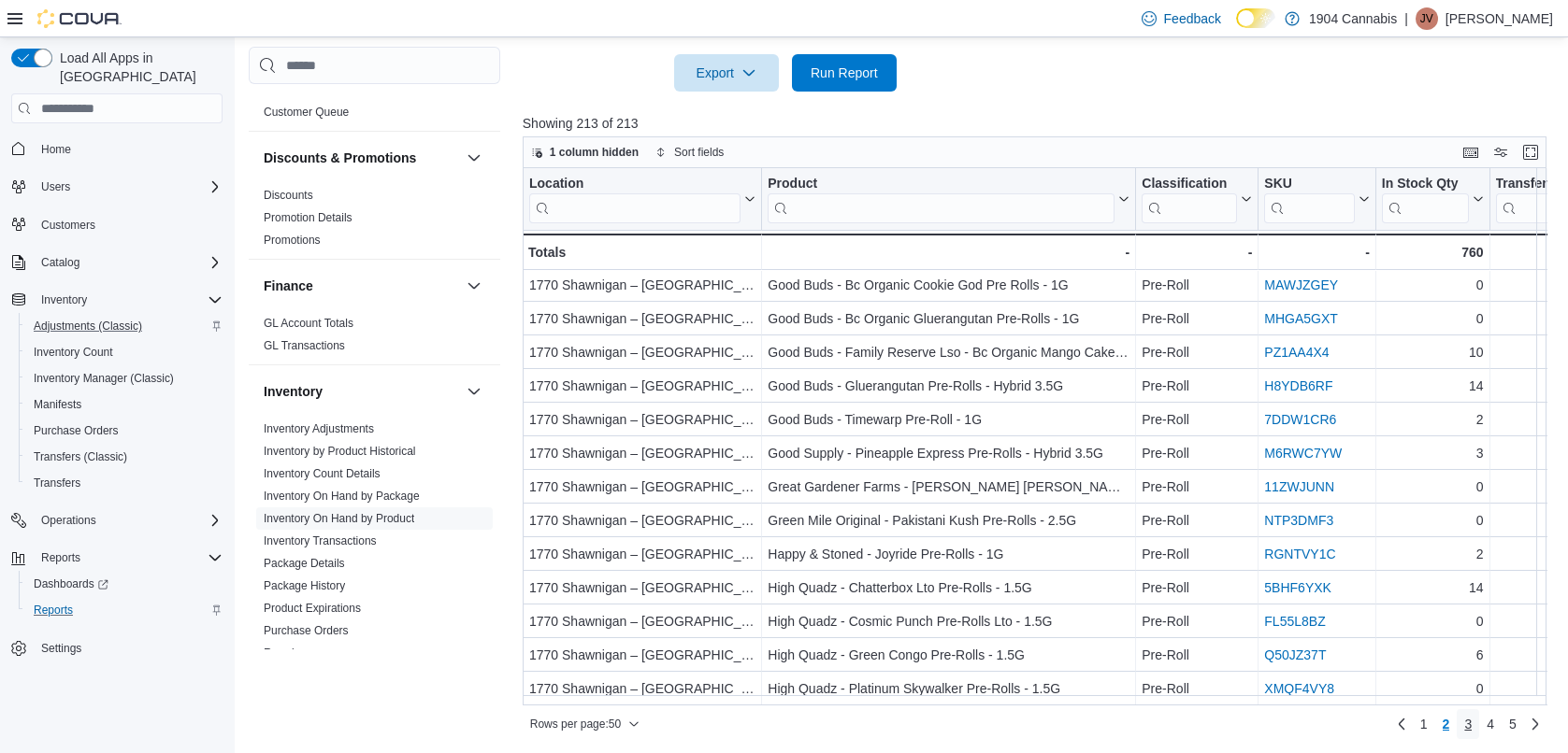
click at [1472, 723] on span "3" at bounding box center [1468, 724] width 8 height 18
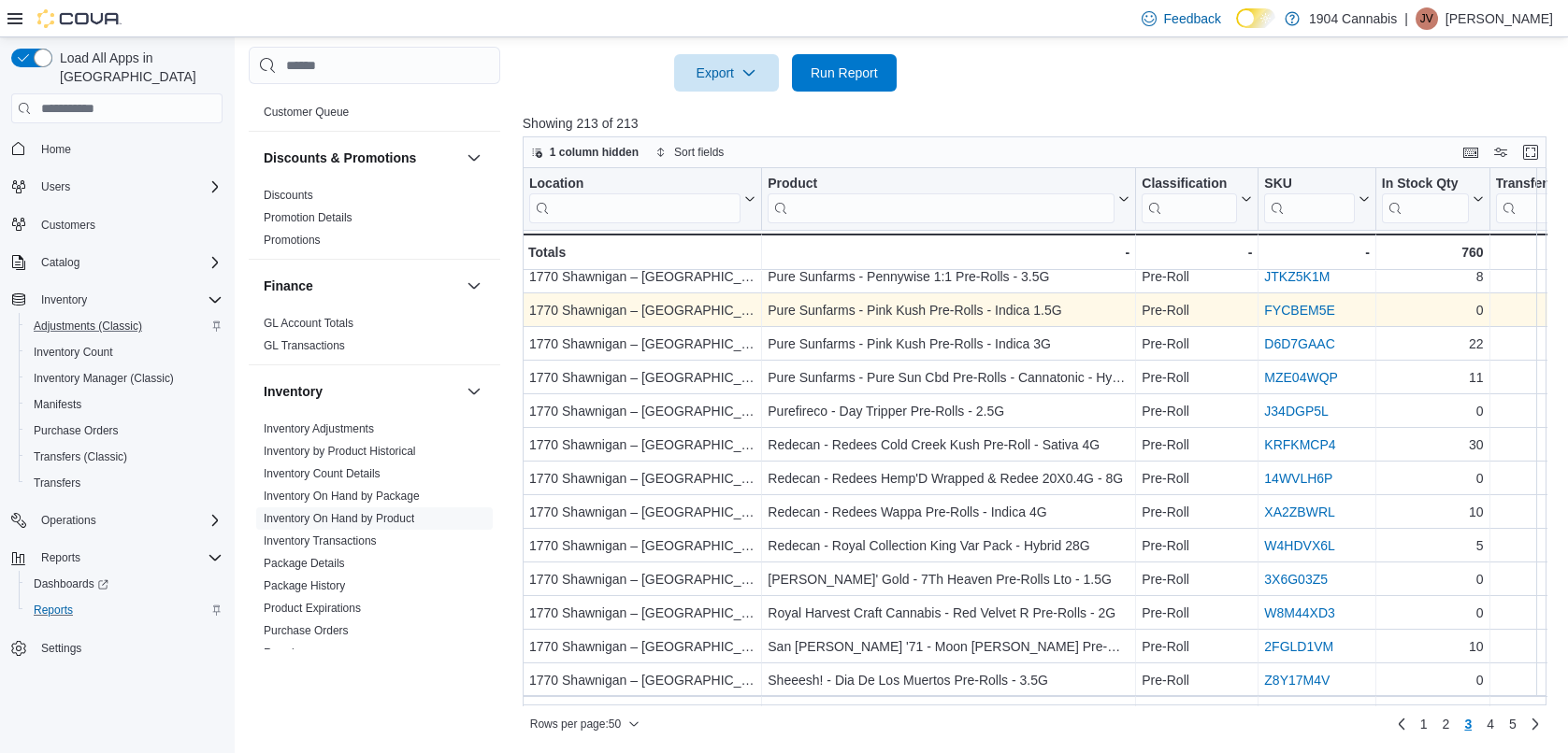
scroll to position [1255, 0]
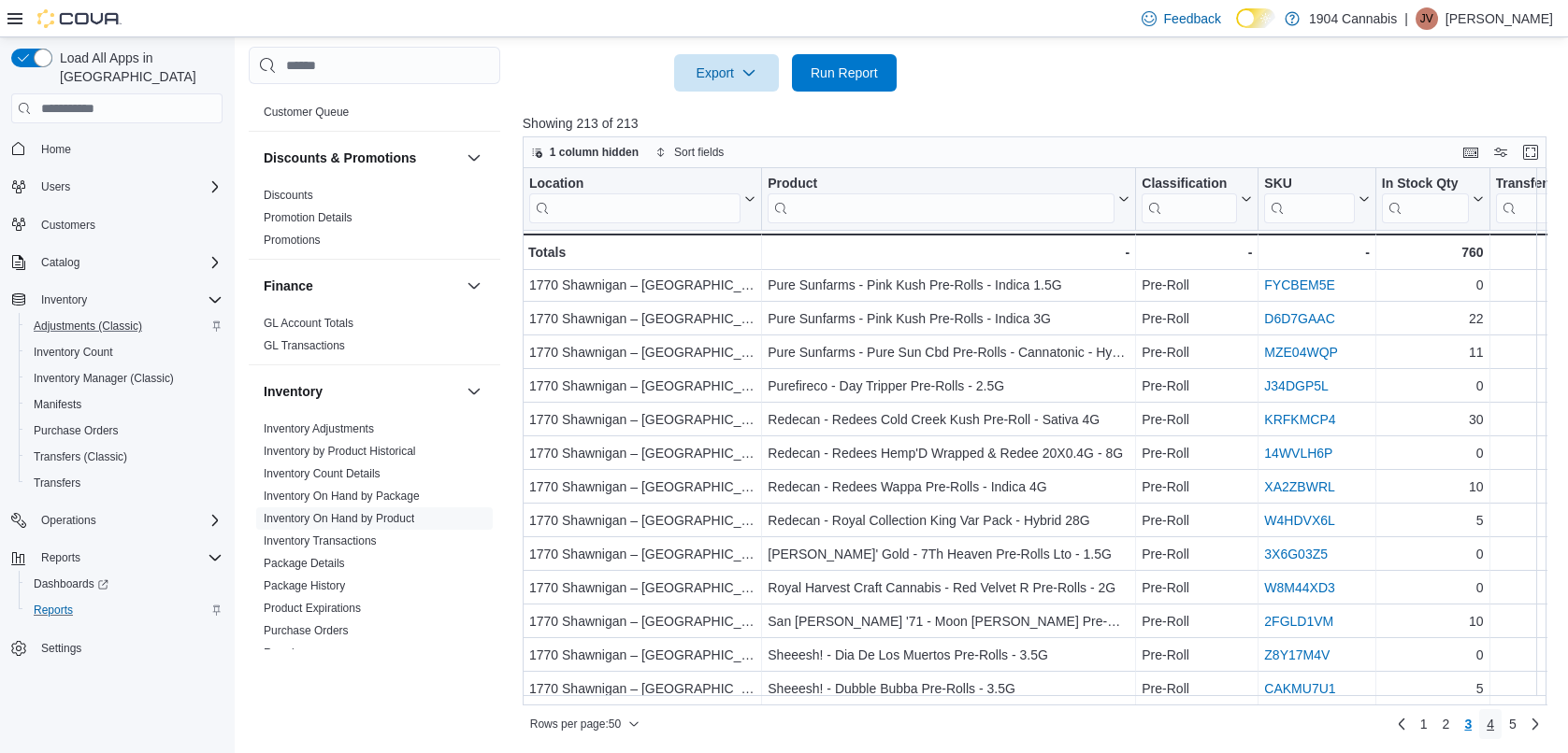
click at [1494, 719] on span "4" at bounding box center [1491, 724] width 8 height 18
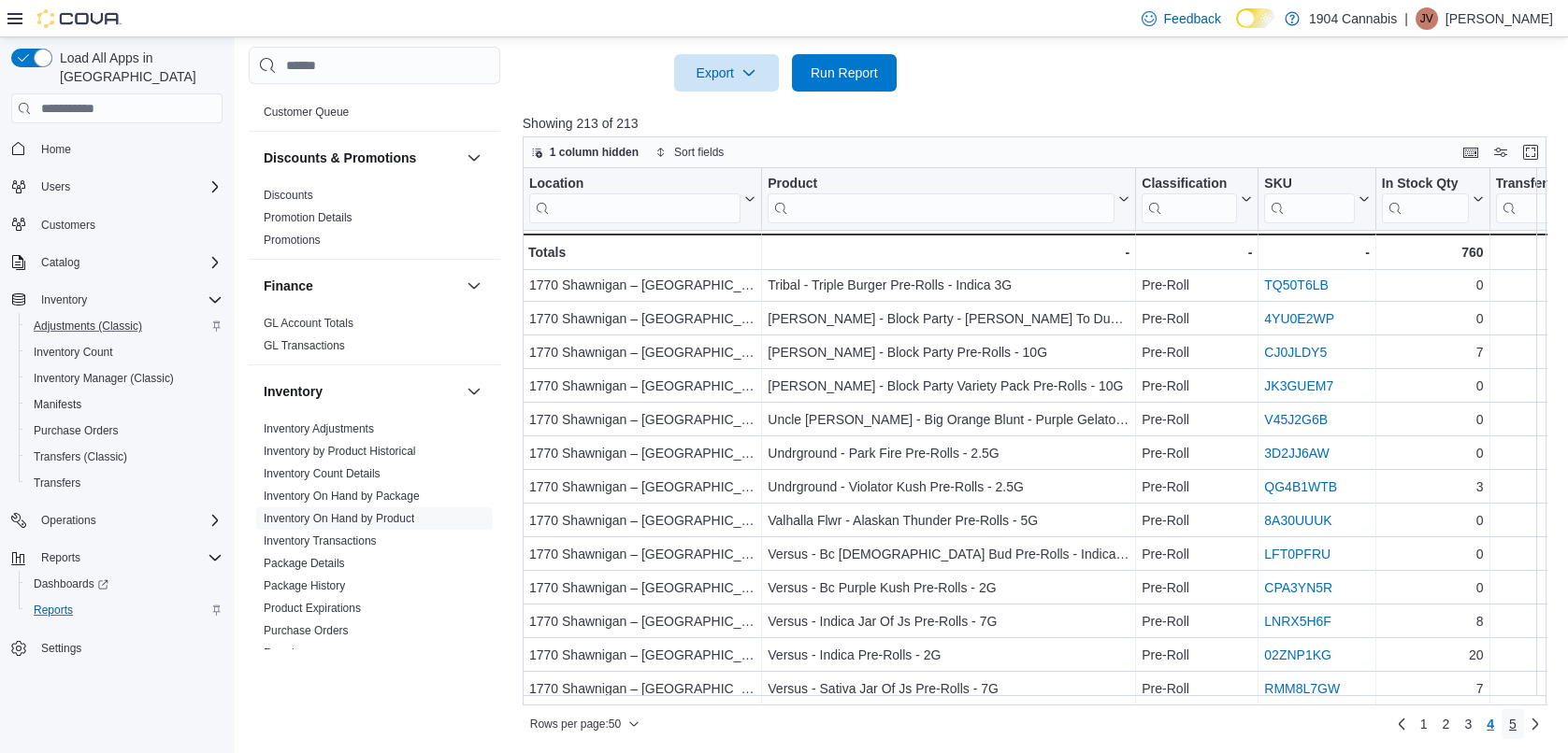
click at [1516, 725] on span "5" at bounding box center [1514, 724] width 8 height 18
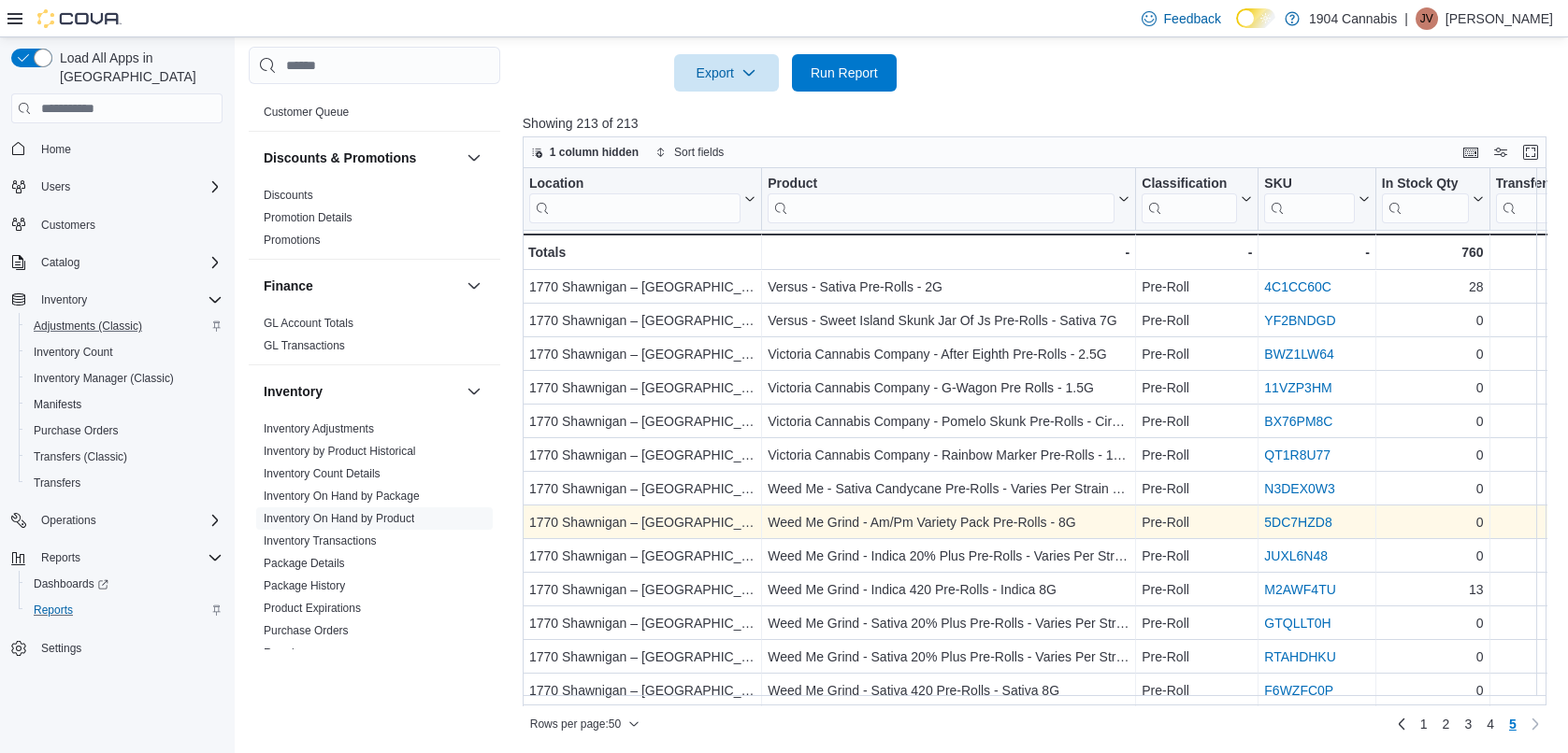
scroll to position [11, 0]
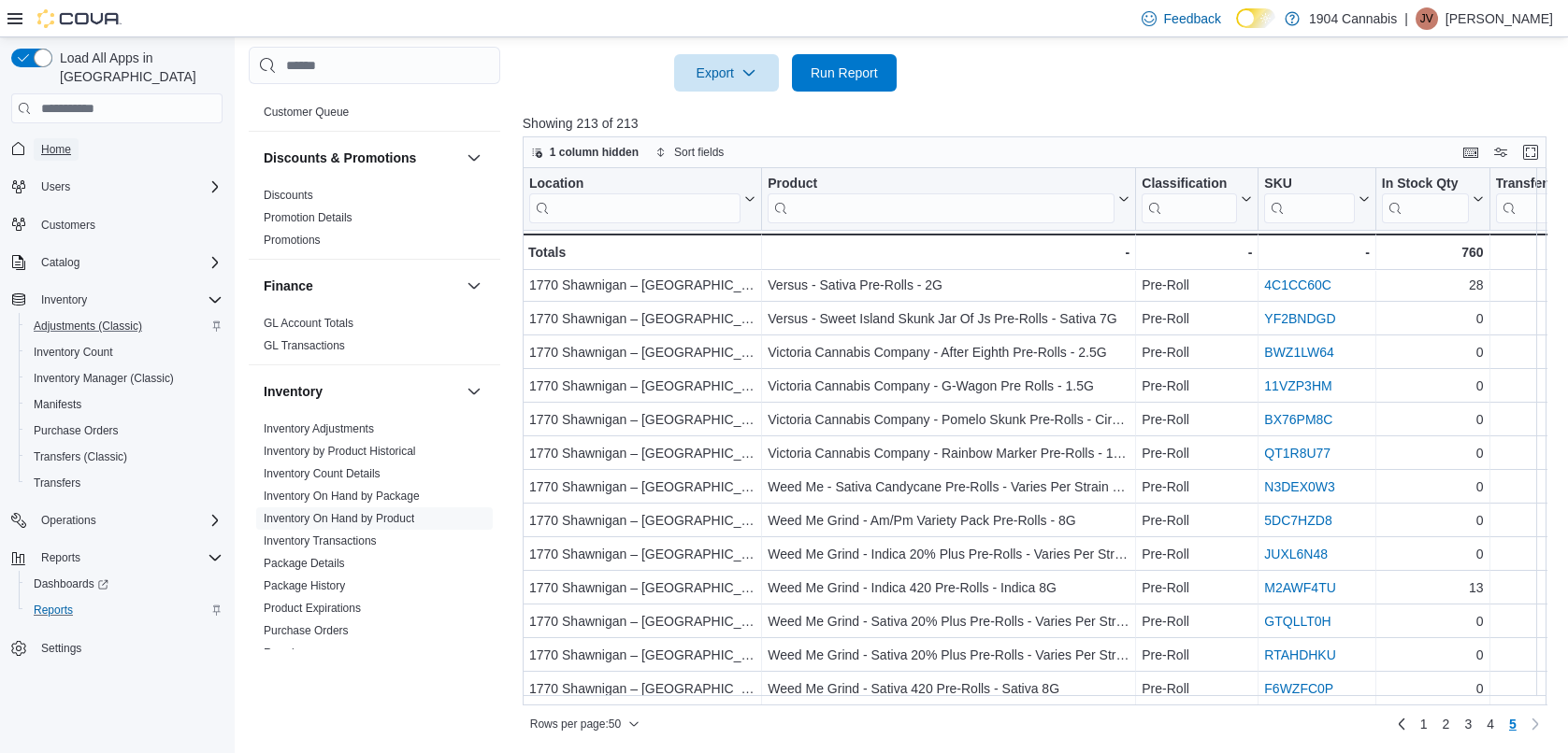
click at [61, 142] on span "Home" at bounding box center [55, 149] width 30 height 15
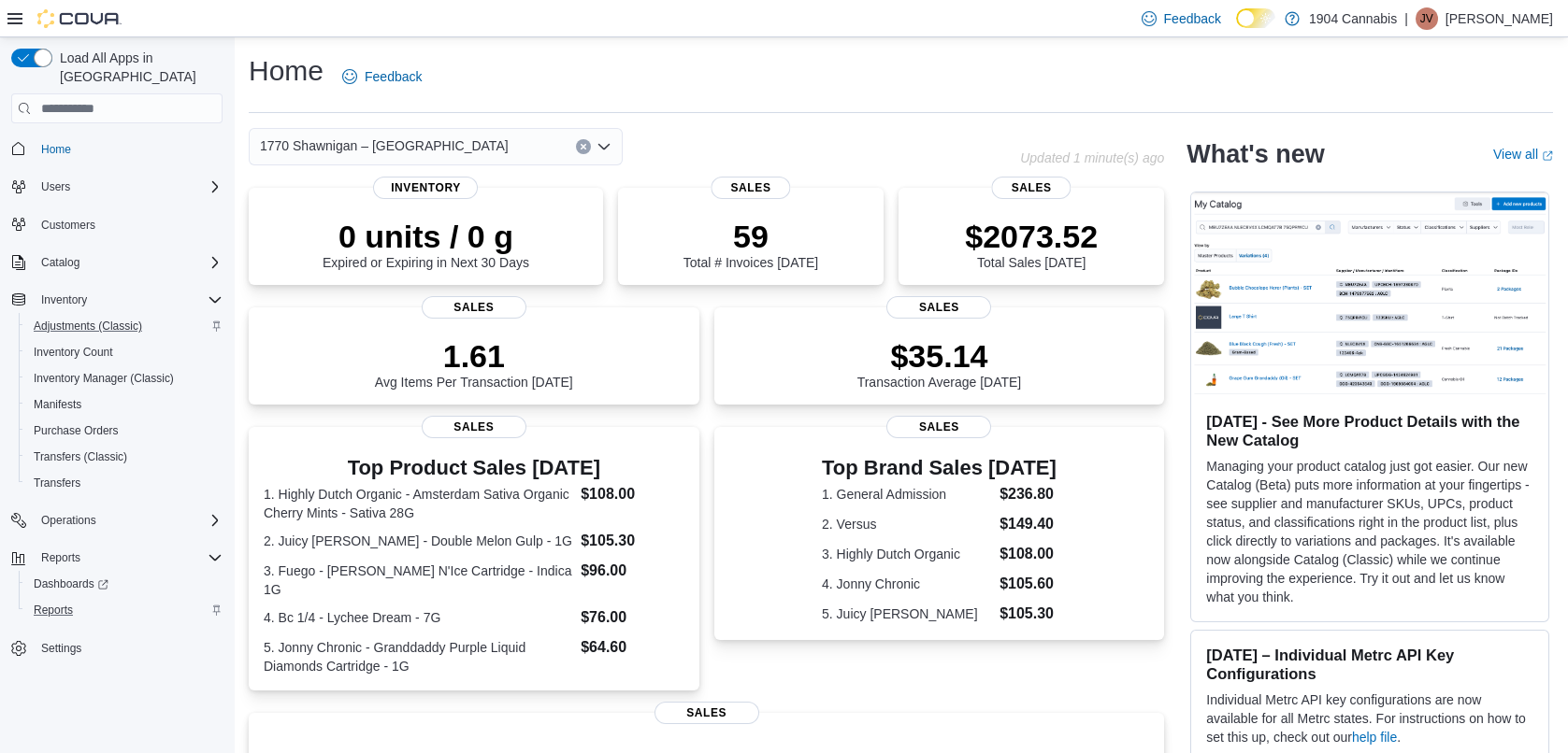
click at [487, 152] on div "1770 Shawnigan – [GEOGRAPHIC_DATA]" at bounding box center [436, 147] width 374 height 37
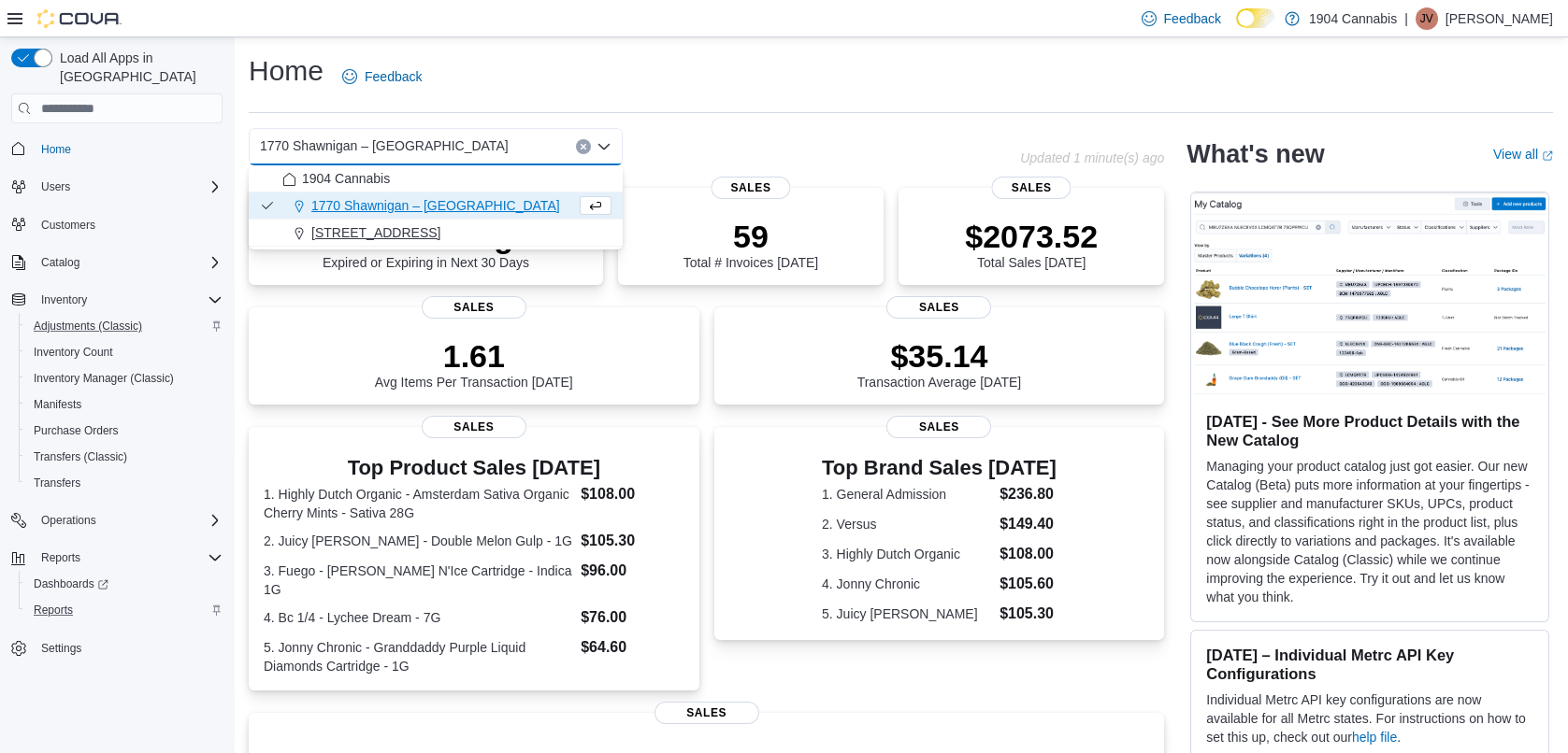
click at [462, 229] on div "[STREET_ADDRESS]" at bounding box center [447, 232] width 330 height 18
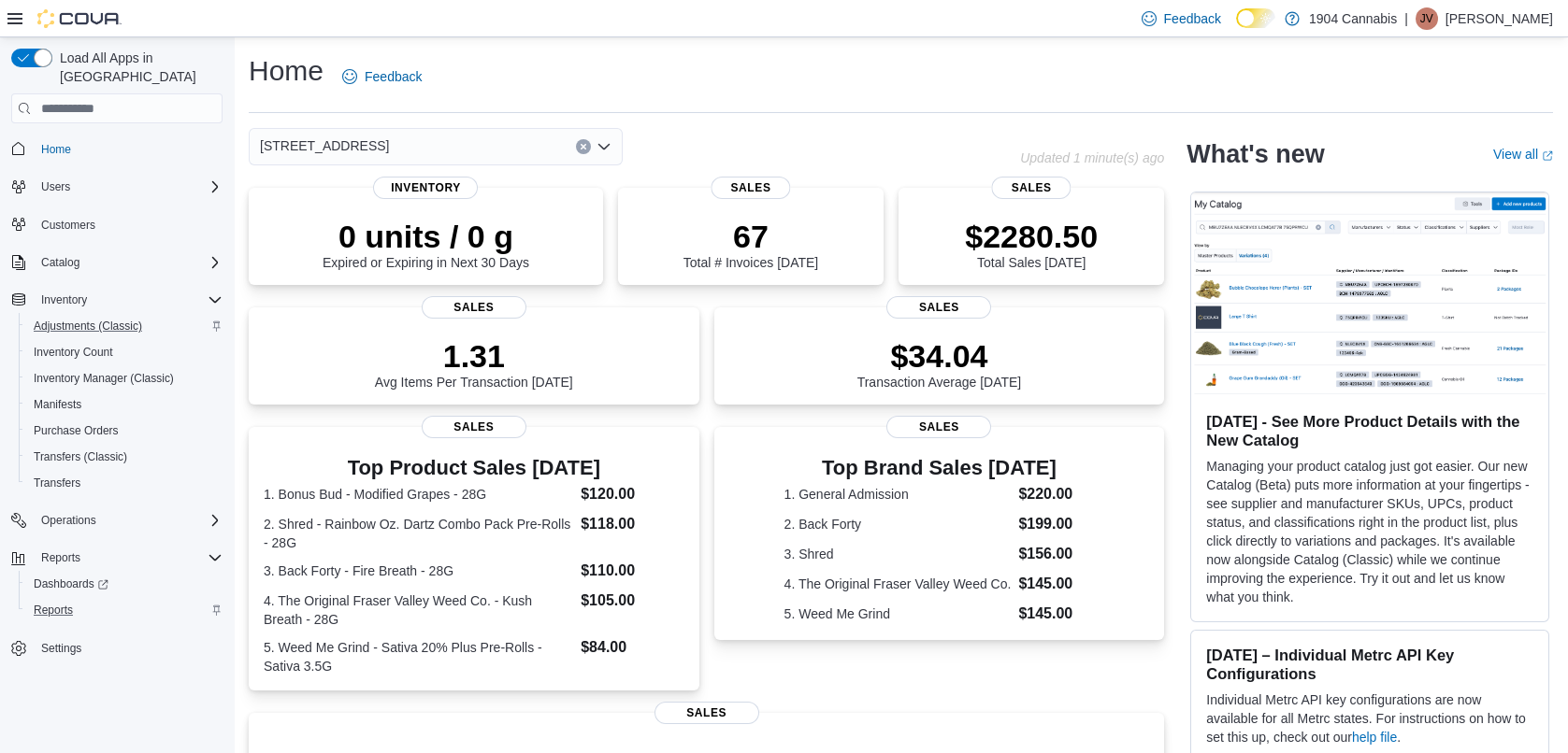
click at [452, 140] on div "720 First Ave Combo box. Selected. [STREET_ADDRESS] Press Backspace to delete […" at bounding box center [436, 147] width 374 height 37
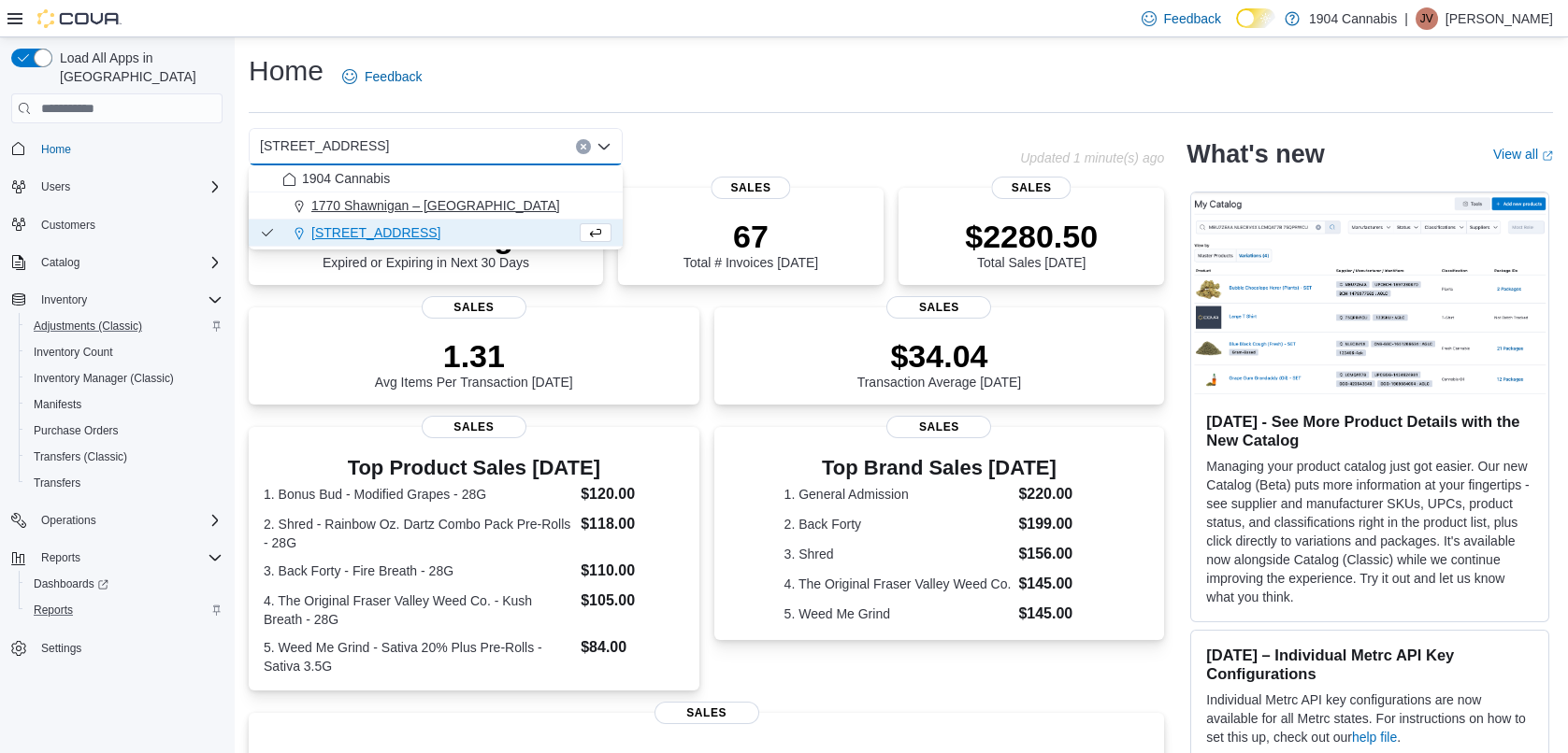
click at [420, 198] on span "1770 Shawnigan – [GEOGRAPHIC_DATA]" at bounding box center [436, 205] width 249 height 18
